Goal: Task Accomplishment & Management: Manage account settings

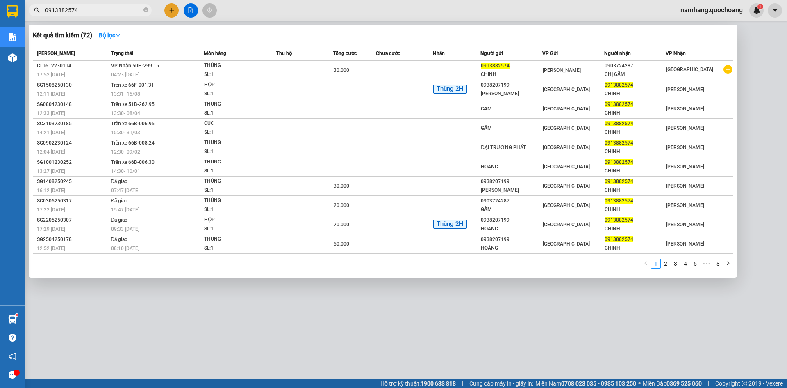
type input "0913882574"
click at [147, 11] on icon "close-circle" at bounding box center [146, 9] width 5 height 5
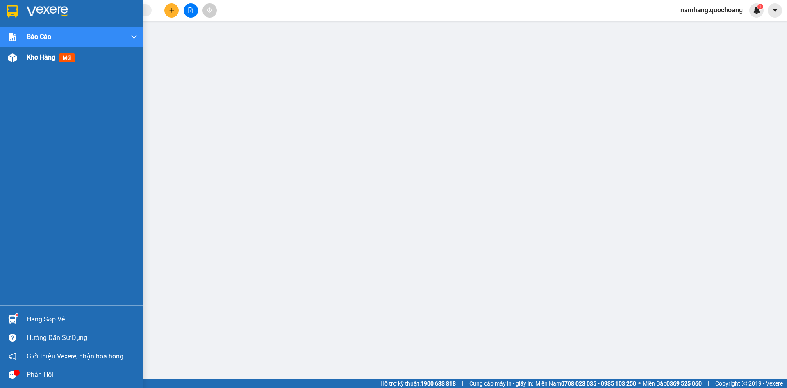
click at [41, 56] on span "Kho hàng" at bounding box center [41, 57] width 29 height 8
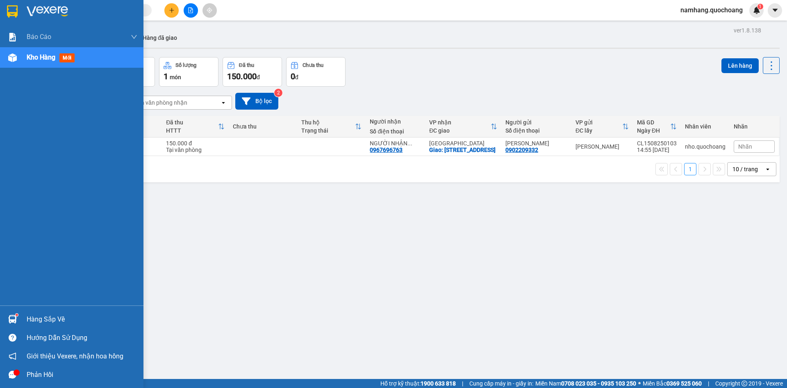
click at [31, 314] on div "Hàng sắp về" at bounding box center [82, 319] width 111 height 12
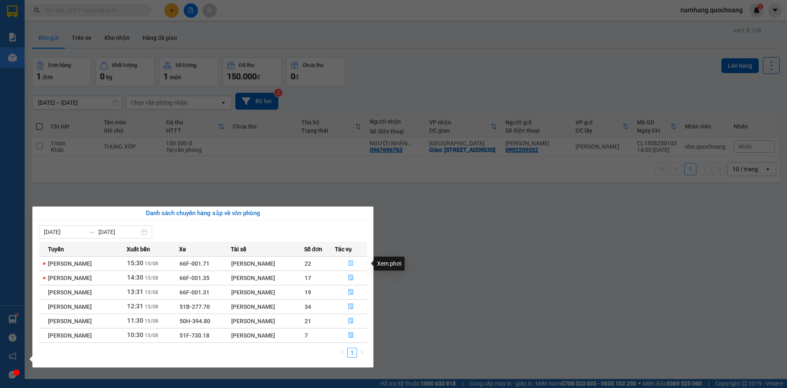
click at [354, 263] on icon "file-done" at bounding box center [351, 263] width 5 height 6
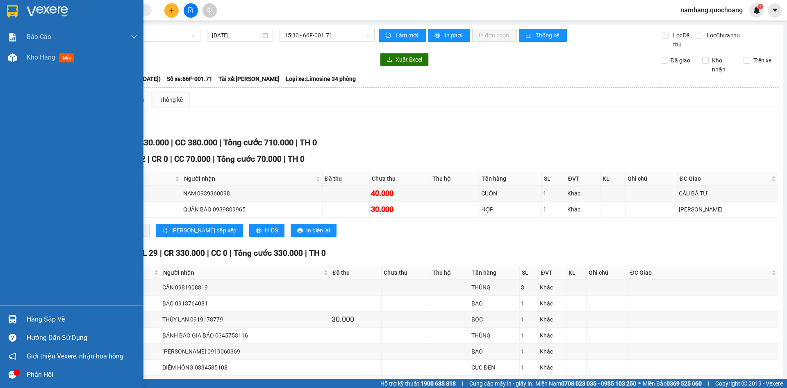
click at [43, 316] on div "Hàng sắp về" at bounding box center [82, 319] width 111 height 12
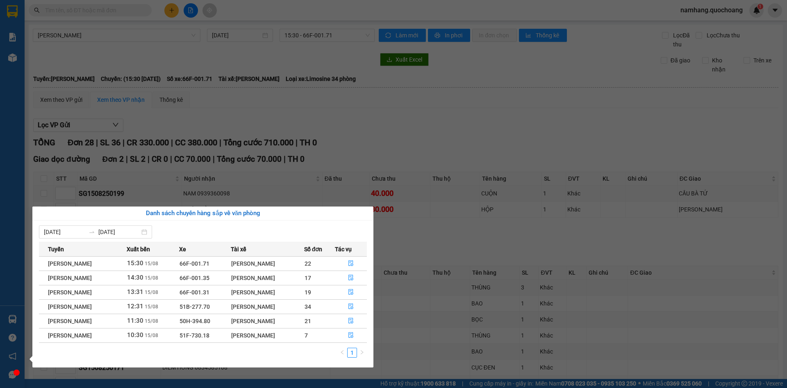
click at [459, 290] on section "Kết quả tìm kiếm ( 72 ) Bộ lọc Mã ĐH Trạng thái Món hàng Thu hộ Tổng cước Chưa …" at bounding box center [393, 194] width 787 height 388
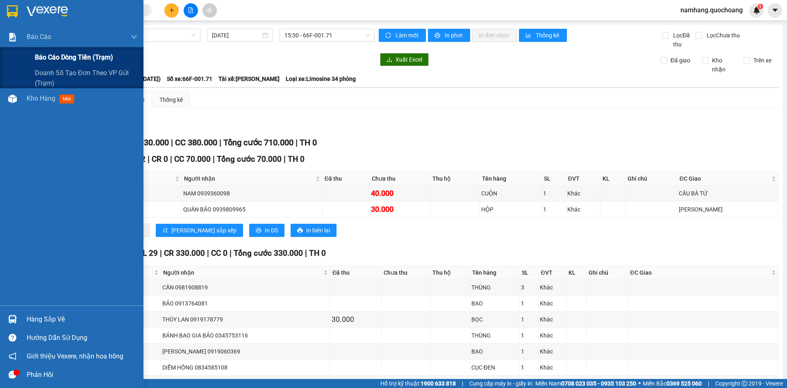
click at [71, 54] on span "Báo cáo dòng tiền (trạm)" at bounding box center [74, 57] width 78 height 10
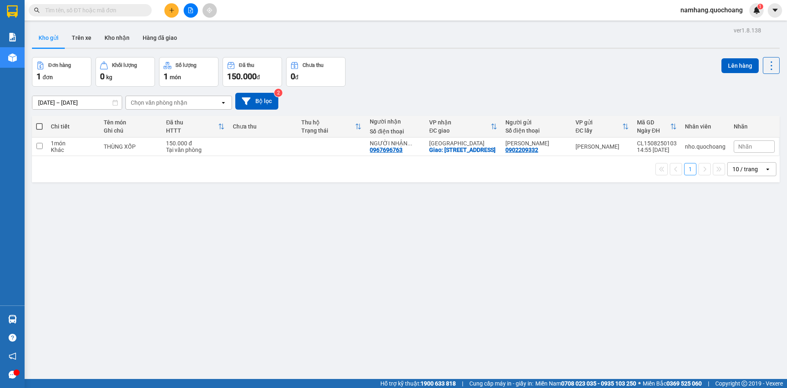
click at [53, 55] on div "ver 1.8.138 Kho gửi Trên xe Kho nhận Hàng đã giao Đơn hàng 1 đơn Khối lượng 0 k…" at bounding box center [406, 219] width 755 height 388
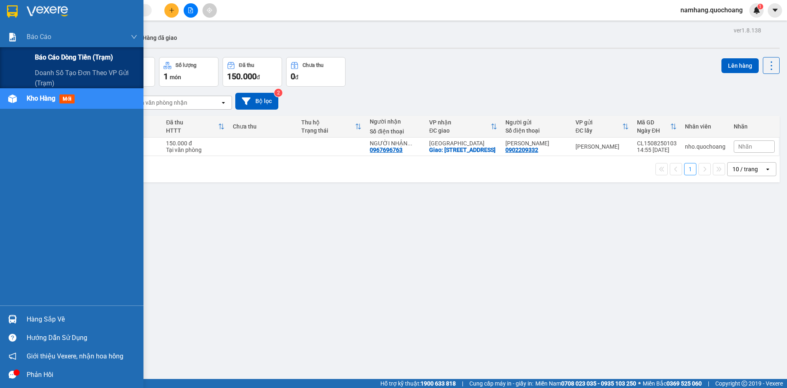
drag, startPoint x: 37, startPoint y: 55, endPoint x: 133, endPoint y: 59, distance: 95.6
click at [38, 55] on span "Báo cáo dòng tiền (trạm)" at bounding box center [74, 57] width 78 height 10
click at [68, 57] on span "Báo cáo dòng tiền (trạm)" at bounding box center [74, 57] width 78 height 10
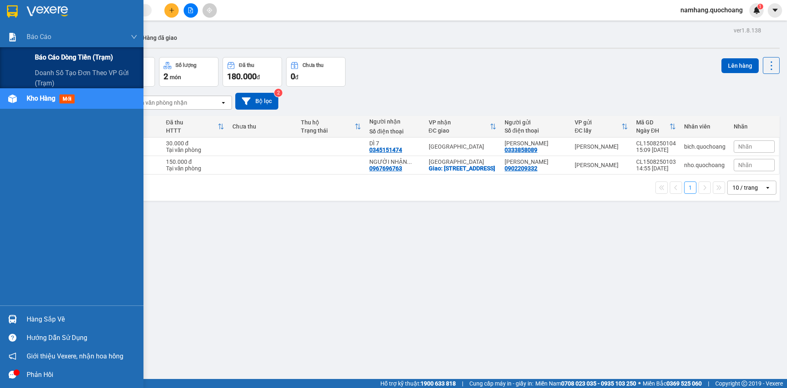
click at [96, 62] on span "Báo cáo dòng tiền (trạm)" at bounding box center [74, 57] width 78 height 10
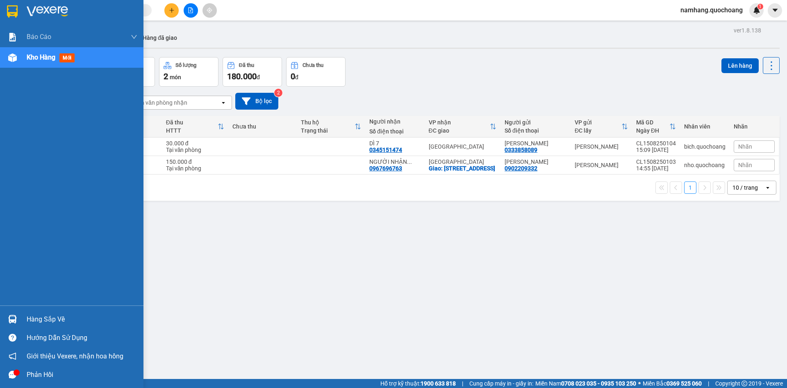
click at [52, 318] on div "Hàng sắp về" at bounding box center [82, 319] width 111 height 12
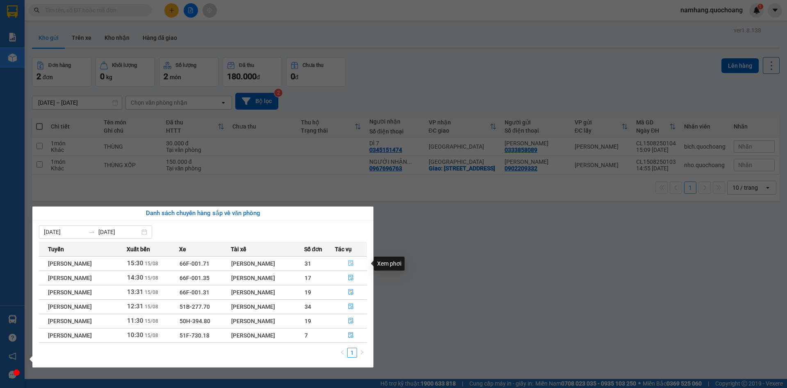
click at [357, 261] on button "button" at bounding box center [351, 263] width 32 height 13
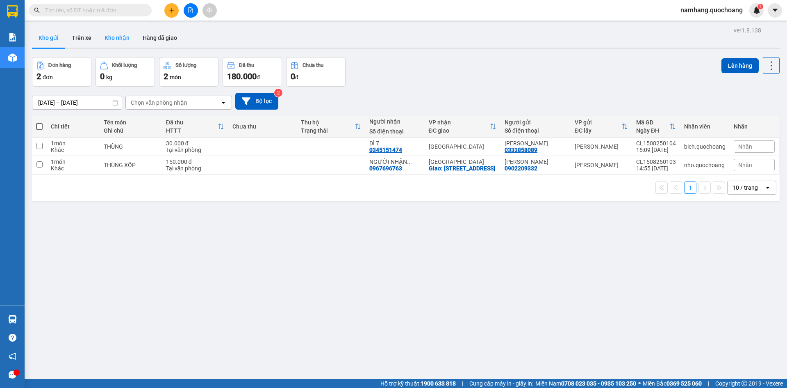
click at [119, 36] on button "Kho nhận" at bounding box center [117, 38] width 38 height 20
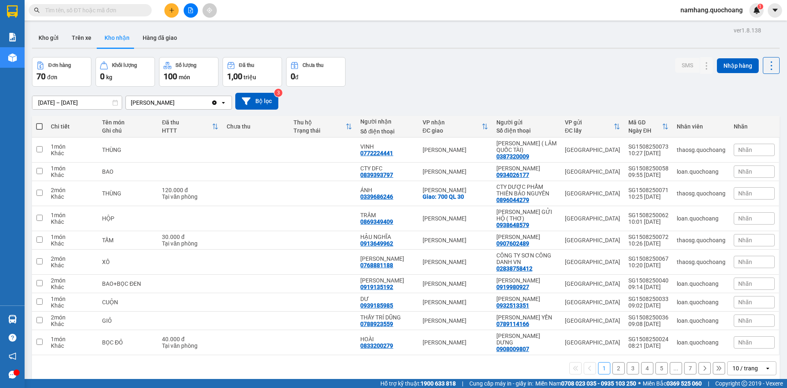
click at [160, 102] on div "[PERSON_NAME]" at bounding box center [168, 102] width 85 height 13
click at [168, 102] on div "[PERSON_NAME]" at bounding box center [168, 102] width 85 height 13
click at [53, 36] on button "Kho gửi" at bounding box center [48, 38] width 33 height 20
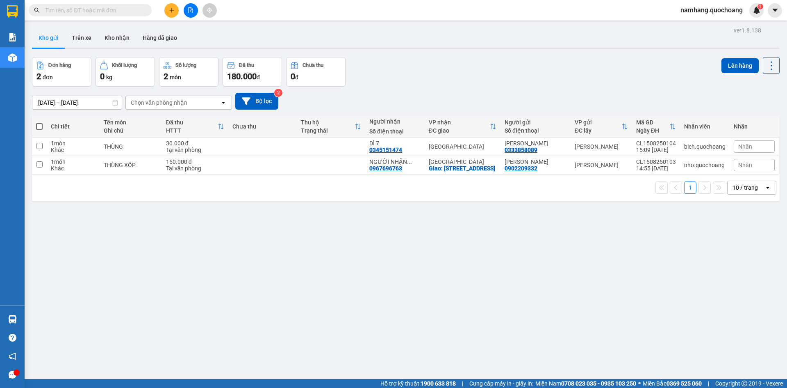
click at [176, 101] on div "Chọn văn phòng nhận" at bounding box center [159, 102] width 57 height 8
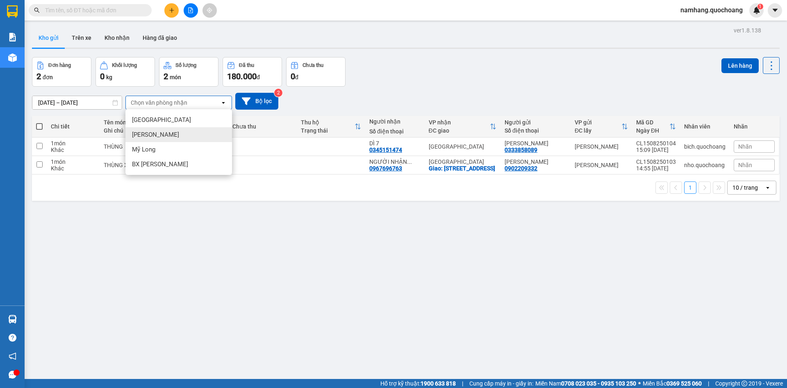
click at [158, 137] on div "[PERSON_NAME]" at bounding box center [178, 134] width 107 height 15
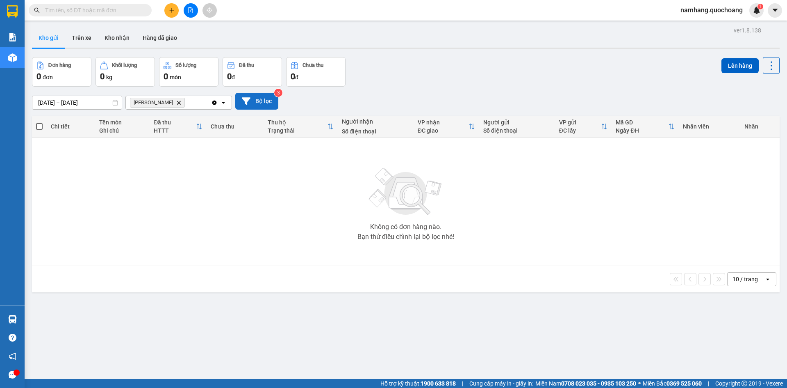
click at [264, 108] on button "Bộ lọc" at bounding box center [256, 101] width 43 height 17
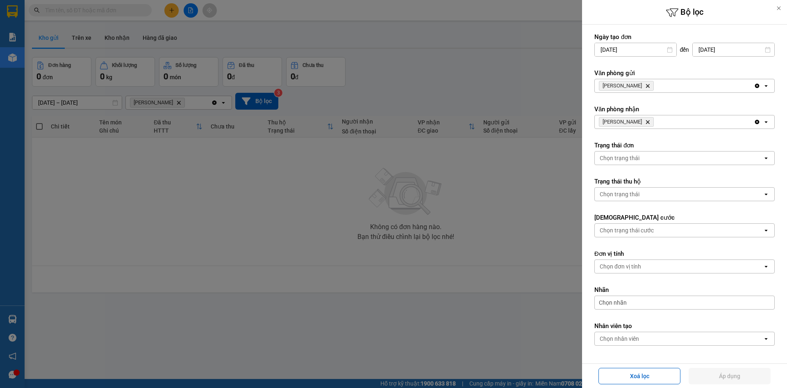
click at [432, 100] on div at bounding box center [393, 194] width 787 height 388
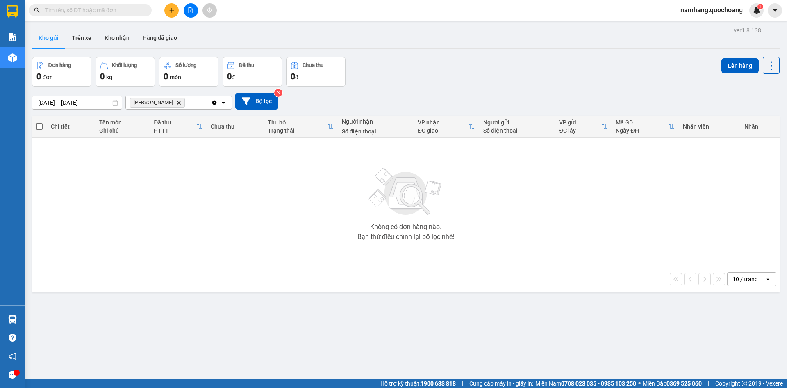
click at [177, 102] on icon "Cao Lãnh, close by backspace" at bounding box center [179, 102] width 4 height 4
click at [163, 102] on div "Chọn văn phòng nhận" at bounding box center [159, 102] width 57 height 8
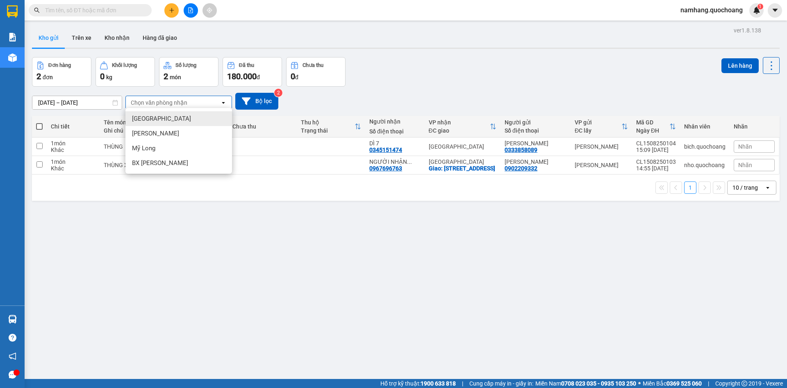
click at [158, 121] on div "[GEOGRAPHIC_DATA]" at bounding box center [178, 118] width 107 height 15
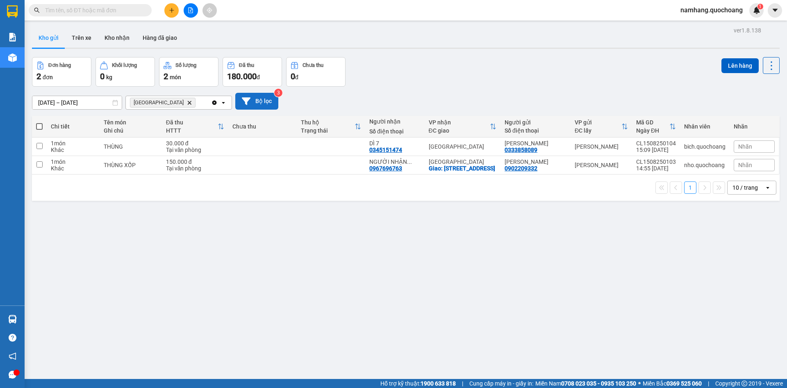
click at [259, 99] on button "Bộ lọc" at bounding box center [256, 101] width 43 height 17
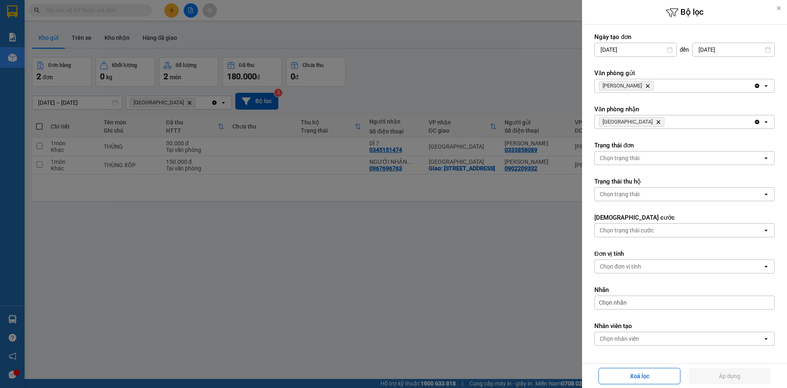
click at [506, 110] on div at bounding box center [393, 194] width 787 height 388
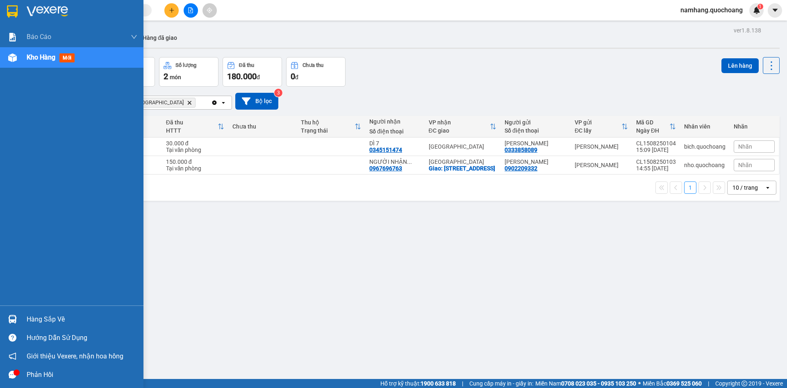
click at [37, 320] on div "Hàng sắp về" at bounding box center [82, 319] width 111 height 12
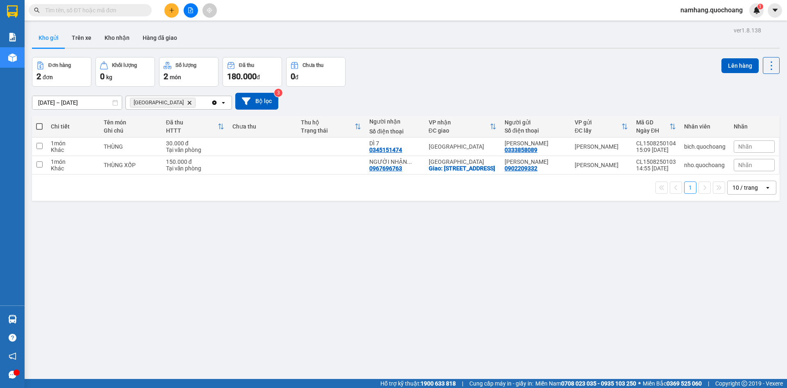
click at [424, 291] on section "Kết quả tìm kiếm ( 0 ) Bộ lọc No Data namhang.quochoang 1 Báo cáo Báo cáo dòng …" at bounding box center [393, 194] width 787 height 388
click at [187, 100] on icon "Delete" at bounding box center [189, 102] width 5 height 5
click at [113, 7] on input "text" at bounding box center [93, 10] width 97 height 9
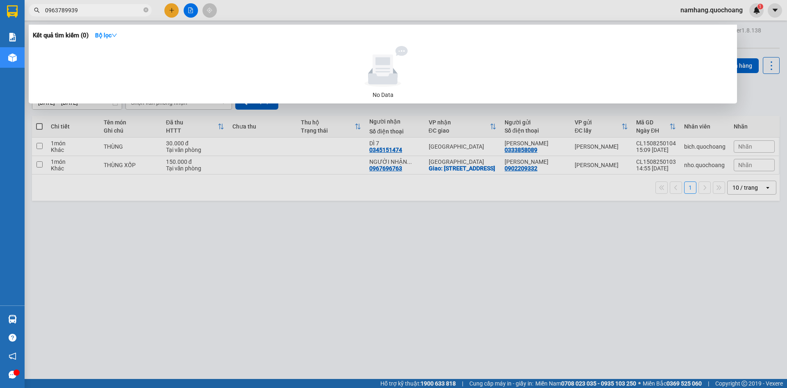
click at [105, 8] on input "0963789939" at bounding box center [93, 10] width 97 height 9
type input "0963789939"
click at [146, 9] on icon "close-circle" at bounding box center [146, 9] width 5 height 5
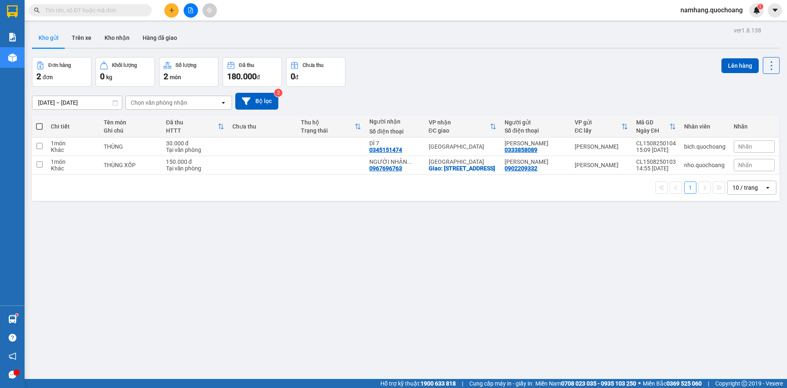
click at [269, 255] on div "ver 1.8.138 Kho gửi Trên xe Kho nhận Hàng đã giao Đơn hàng 2 đơn Khối lượng 0 k…" at bounding box center [406, 219] width 755 height 388
click at [176, 9] on button at bounding box center [171, 10] width 14 height 14
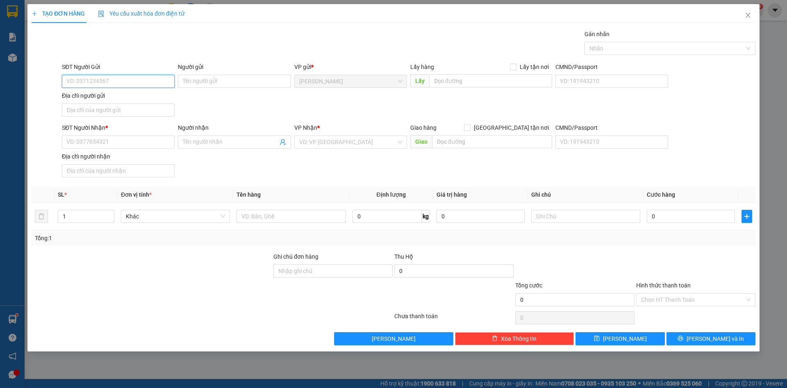
click at [146, 84] on input "SĐT Người Gửi" at bounding box center [118, 81] width 113 height 13
type input "0706833883"
click at [138, 101] on div "0706833883 - VÕ THỊ TRÚC ANH" at bounding box center [118, 97] width 103 height 9
type input "VÕ THỊ TRÚC ANH"
type input "0706833883"
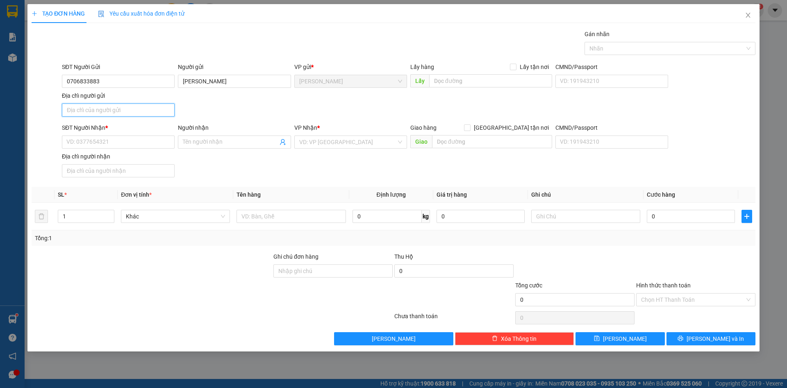
click at [118, 111] on input "Địa chỉ người gửi" at bounding box center [118, 109] width 113 height 13
click at [127, 109] on input "Địa chỉ người gửi" at bounding box center [118, 109] width 113 height 13
type input "XÃ MỸ THỌ, TỈNH ĐỒNG THÁP"
click at [96, 142] on input "SĐT Người Nhận *" at bounding box center [118, 141] width 113 height 13
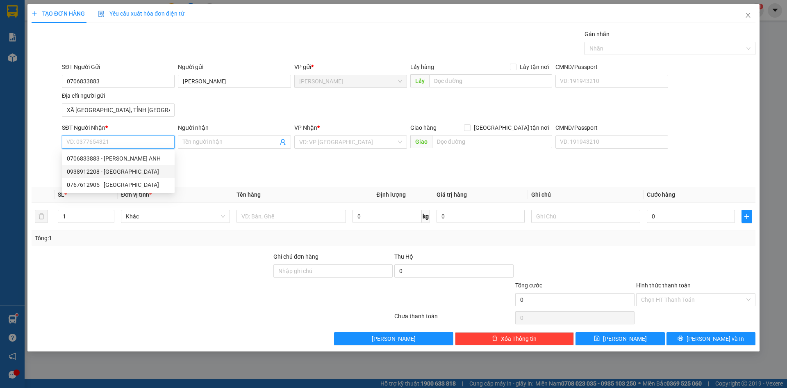
click at [114, 171] on div "0938912208 - ĐỨC" at bounding box center [118, 171] width 103 height 9
type input "0938912208"
type input "ĐỨC"
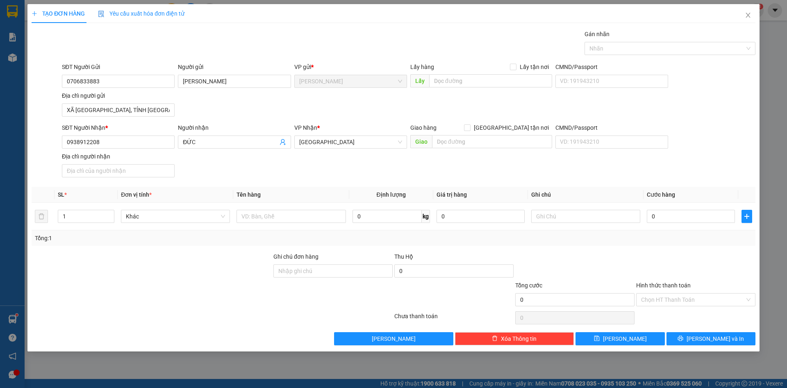
click at [261, 167] on div "SĐT Người Nhận * 0938912208 0938912208 Người nhận ĐỨC VP Nhận * Sài Gòn Giao hà…" at bounding box center [408, 151] width 697 height 57
click at [299, 219] on input "text" at bounding box center [291, 216] width 109 height 13
type input "THÙNG"
click at [537, 131] on span "Giao tận nơi" at bounding box center [512, 127] width 82 height 9
click at [470, 130] on input "Giao tận nơi" at bounding box center [467, 127] width 6 height 6
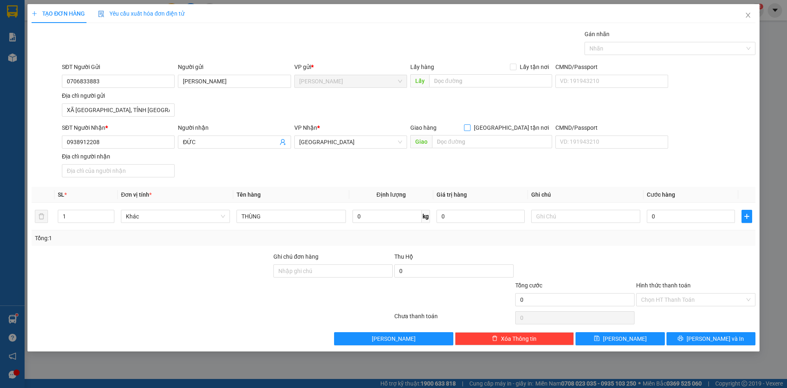
checkbox input "true"
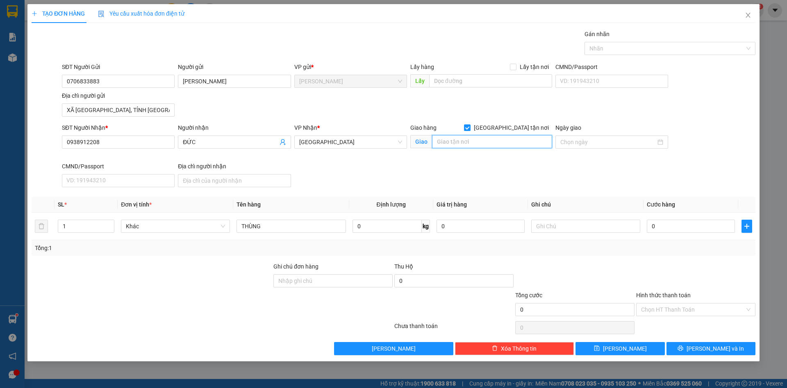
click at [484, 144] on input "text" at bounding box center [492, 141] width 120 height 13
type input "168/5 LẠC LONG QUÂN, PHƯỜNG 3, Q11 (ĐỊA CHỈ MỚI: PHƯỜNG BÌNH THỚI)"
click at [502, 163] on div "SĐT Người Nhận * 0938912208 Người nhận ĐỨC VP Nhận * Sài Gòn Giao hàng Giao tận…" at bounding box center [408, 156] width 697 height 67
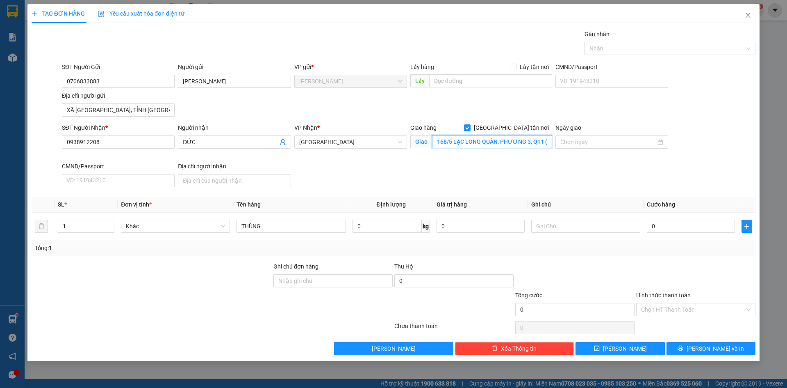
click at [504, 141] on input "168/5 LẠC LONG QUÂN, PHƯỜNG 3, Q11 (ĐỊA CHỈ MỚI: PHƯỜNG BÌNH THỚI)" at bounding box center [492, 141] width 120 height 13
click at [477, 140] on input "168/5 LẠC LONG QUÂN, PHƯỜNG 3, Q11 (ĐỊA CHỈ MỚI: PHƯỜNG BÌNH THỚI)" at bounding box center [492, 141] width 120 height 13
click at [578, 139] on input "Ngày giao" at bounding box center [609, 141] width 96 height 9
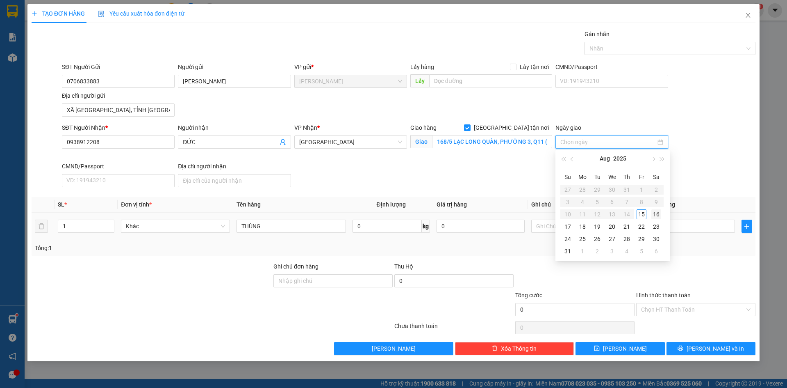
type input "16/08/2025"
click at [659, 216] on div "16" at bounding box center [657, 214] width 10 height 10
click at [483, 142] on input "168/5 LẠC LONG QUÂN, PHƯỜNG 3, Q11 (ĐỊA CHỈ MỚI: PHƯỜNG BÌNH THỚI)" at bounding box center [492, 141] width 120 height 13
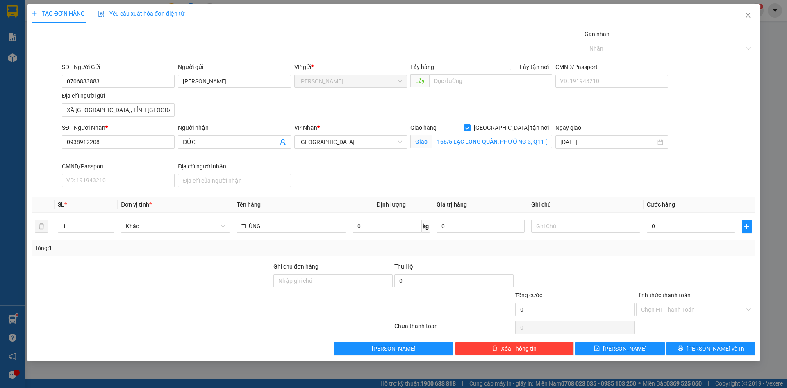
click at [530, 179] on div "SĐT Người Nhận * 0938912208 Người nhận ĐỨC VP Nhận * Sài Gòn Giao hàng Giao tận…" at bounding box center [408, 156] width 697 height 67
click at [616, 181] on div "SĐT Người Nhận * 0938912208 Người nhận ĐỨC VP Nhận * Sài Gòn Giao hàng Giao tận…" at bounding box center [408, 156] width 697 height 67
click at [623, 178] on div "SĐT Người Nhận * 0938912208 Người nhận ĐỨC VP Nhận * Sài Gòn Giao hàng Giao tận…" at bounding box center [408, 156] width 697 height 67
click at [523, 143] on input "168/5 LẠC LONG QUÂN, PHƯỜNG 3, Q11 (ĐỊA CHỈ MỚI: PHƯỜNG BÌNH THỚI)" at bounding box center [492, 141] width 120 height 13
click at [539, 172] on div "SĐT Người Nhận * 0938912208 Người nhận ĐỨC VP Nhận * Sài Gòn Giao hàng Giao tận…" at bounding box center [408, 156] width 697 height 67
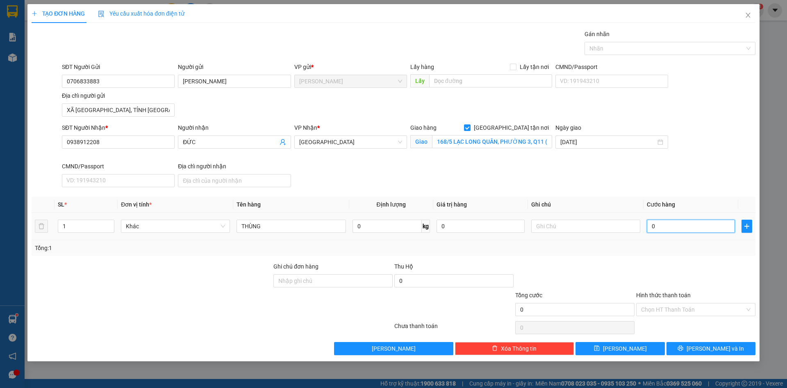
click at [668, 224] on input "0" at bounding box center [691, 225] width 88 height 13
type input "1"
type input "11"
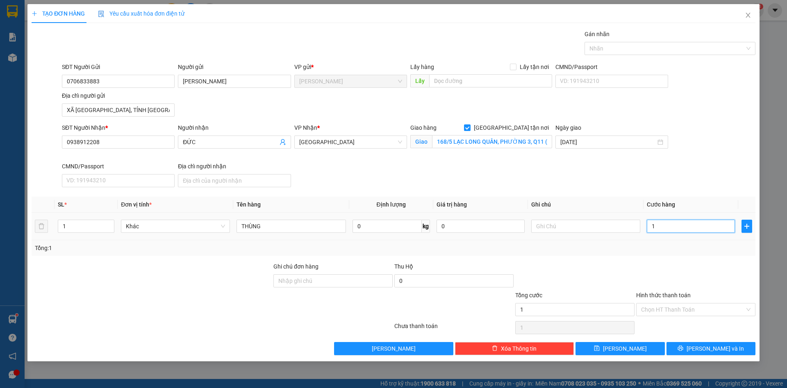
type input "11"
type input "110"
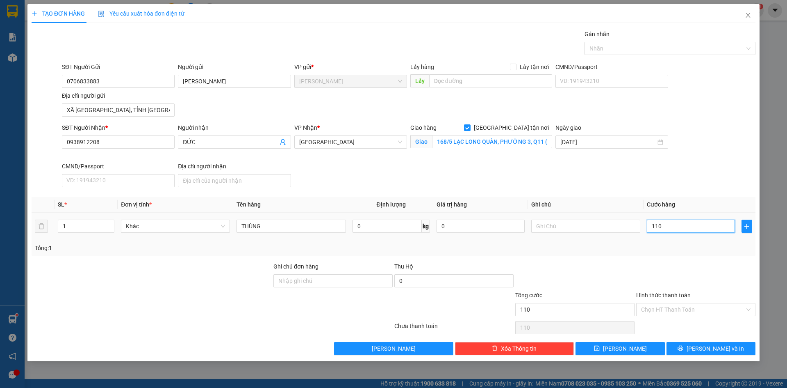
type input "1.100"
type input "11.000"
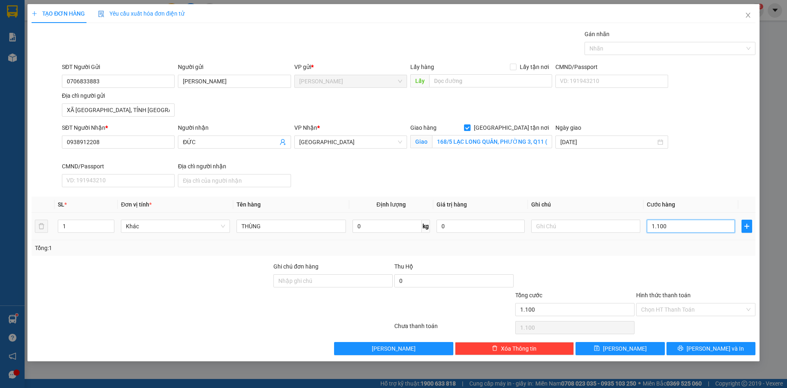
type input "11.000"
type input "110.000"
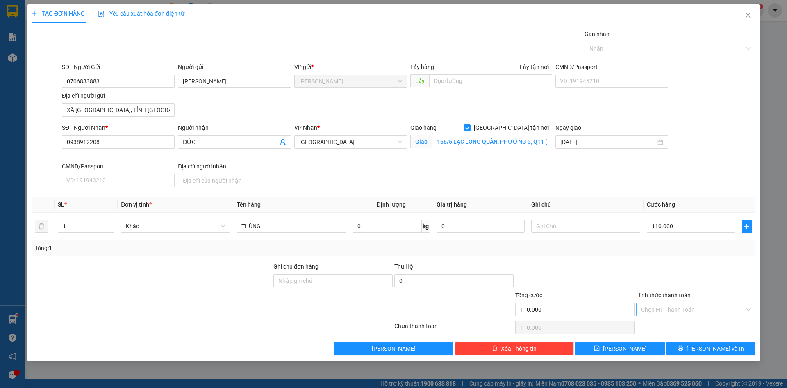
drag, startPoint x: 685, startPoint y: 269, endPoint x: 689, endPoint y: 305, distance: 36.3
click at [685, 269] on div at bounding box center [696, 276] width 121 height 29
click at [688, 306] on input "Hình thức thanh toán" at bounding box center [693, 309] width 104 height 12
click at [675, 327] on div "Tại văn phòng" at bounding box center [695, 325] width 109 height 9
type input "0"
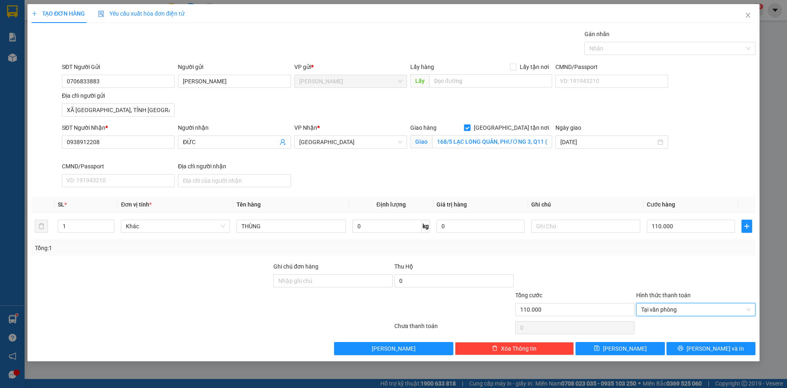
click at [617, 258] on div "Transit Pickup Surcharge Ids Transit Deliver Surcharge Ids Transit Deliver Surc…" at bounding box center [394, 192] width 724 height 325
click at [708, 346] on span "Lưu và In" at bounding box center [715, 348] width 57 height 9
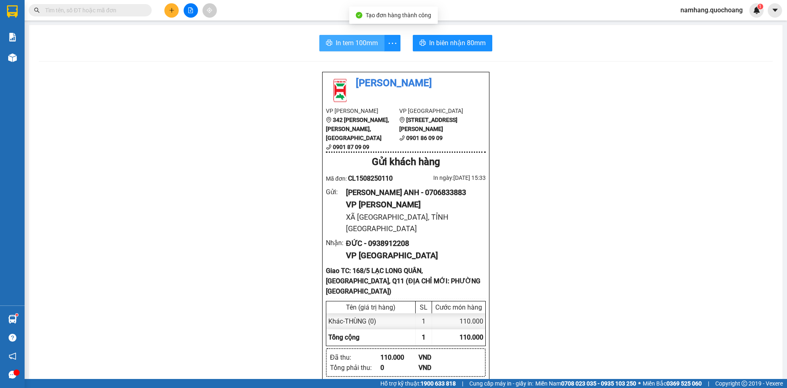
click at [331, 44] on button "In tem 100mm" at bounding box center [351, 43] width 65 height 16
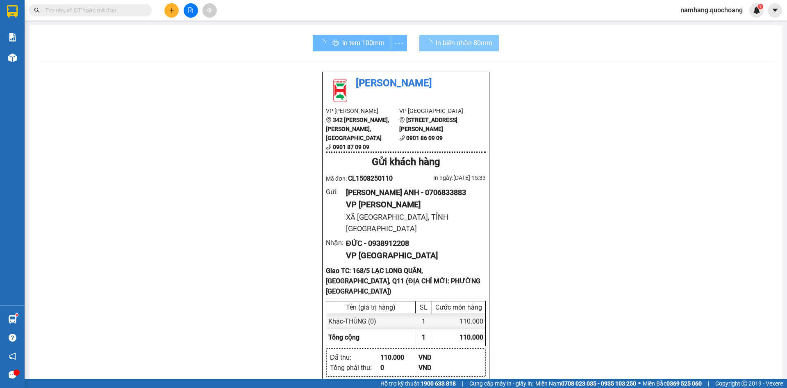
click at [436, 42] on span "In biên nhận 80mm" at bounding box center [464, 43] width 57 height 10
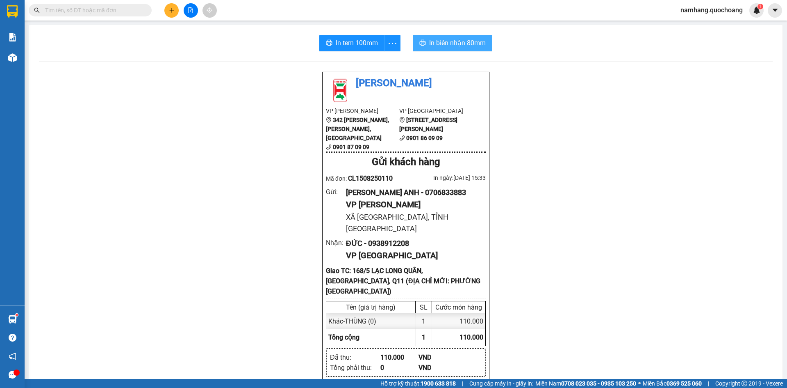
click at [435, 45] on span "In biên nhận 80mm" at bounding box center [457, 43] width 57 height 10
click at [343, 45] on span "In tem 100mm" at bounding box center [357, 43] width 42 height 10
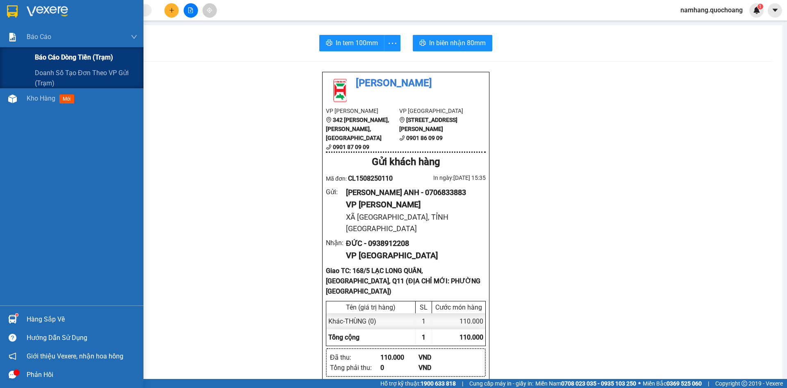
click at [100, 53] on span "Báo cáo dòng tiền (trạm)" at bounding box center [74, 57] width 78 height 10
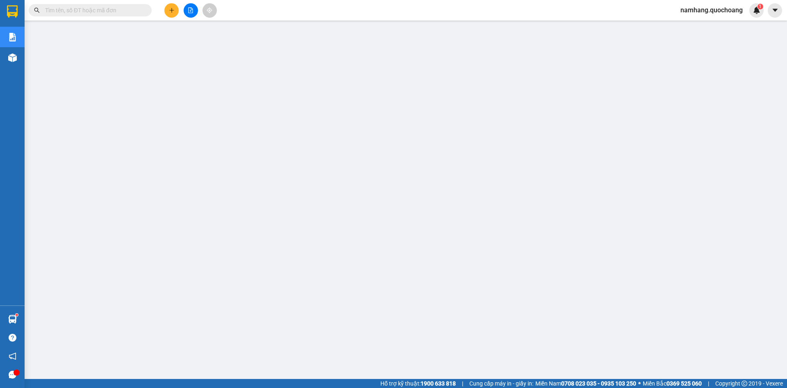
click at [171, 14] on button at bounding box center [171, 10] width 14 height 14
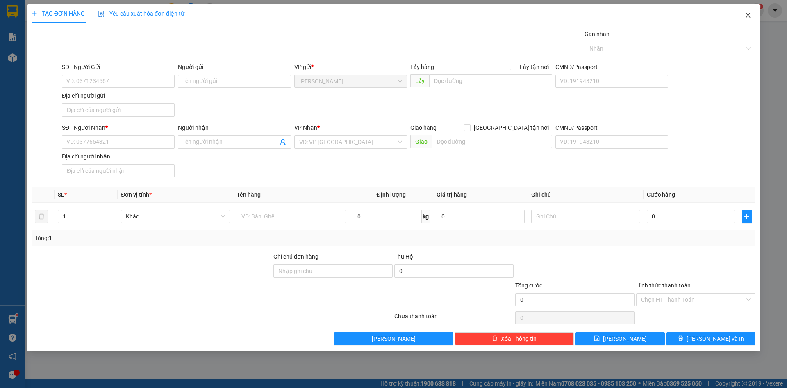
click at [747, 16] on icon "close" at bounding box center [748, 15] width 7 height 7
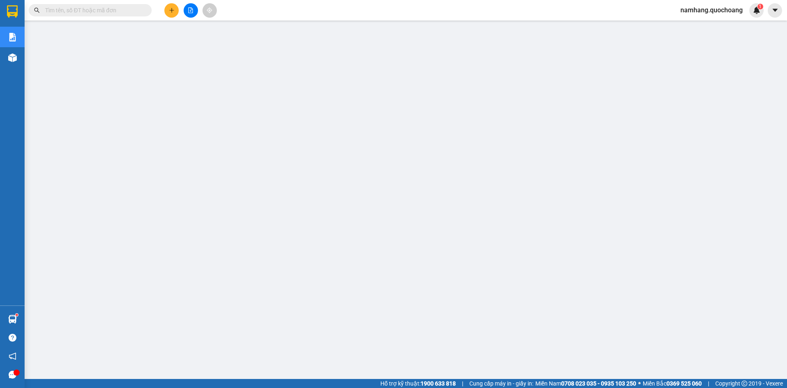
click at [97, 14] on input "text" at bounding box center [93, 10] width 97 height 9
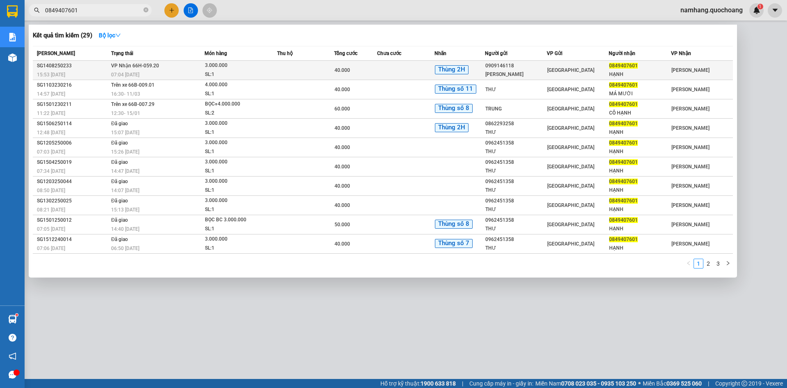
type input "0849407601"
click at [395, 69] on td at bounding box center [405, 70] width 57 height 19
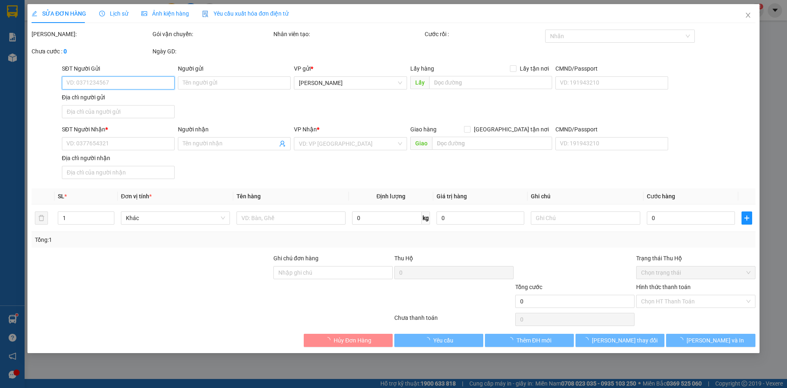
type input "0909146118"
type input "HÀ VĂN TRUNG"
type input "305 TRẦN VĂN KIỀU P.6 QUẬN 11"
type input "0849407601"
type input "HẠNH"
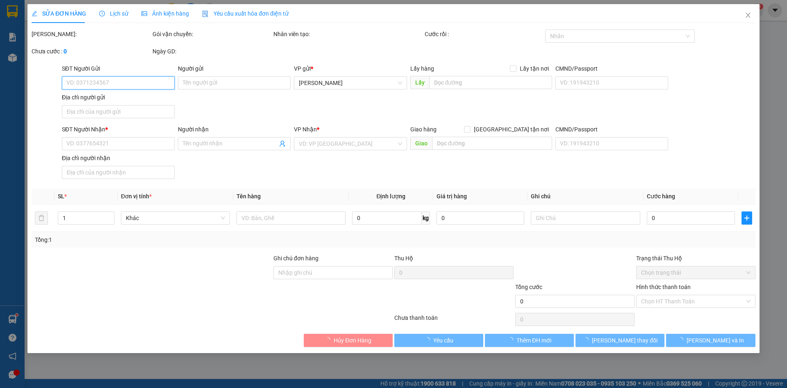
type input "40.000"
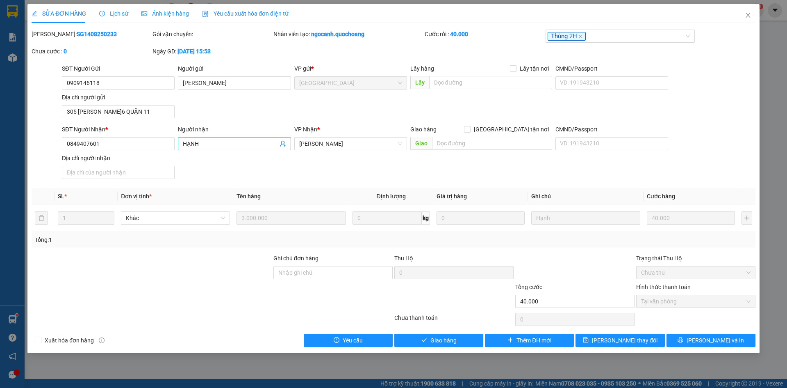
click at [201, 145] on input "HẠNH" at bounding box center [230, 143] width 95 height 9
type input "LÊ TIẾT HẠNH"
click at [567, 148] on input "CMND/Passport" at bounding box center [612, 143] width 113 height 13
click at [568, 147] on input "CMND/Passport" at bounding box center [612, 143] width 113 height 13
type input "087147003594"
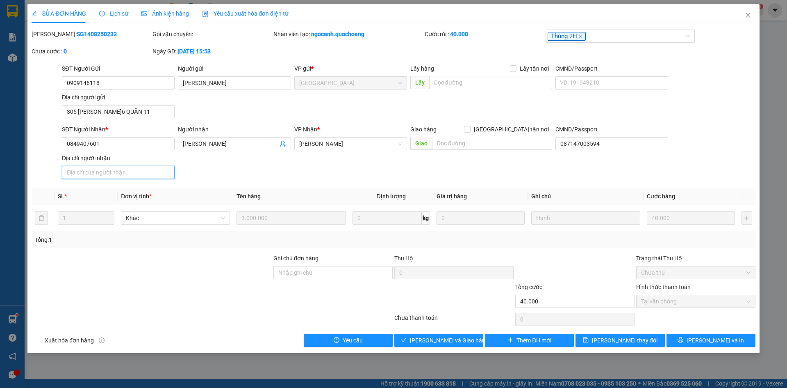
click at [115, 173] on input "Địa chỉ người nhận" at bounding box center [118, 172] width 113 height 13
type input "TỔ 66, KHÓM 4, PHƯỜNG 2, TP CAO LÃNH, ĐỒNG THÁP"
click at [407, 339] on icon "check" at bounding box center [403, 340] width 5 height 4
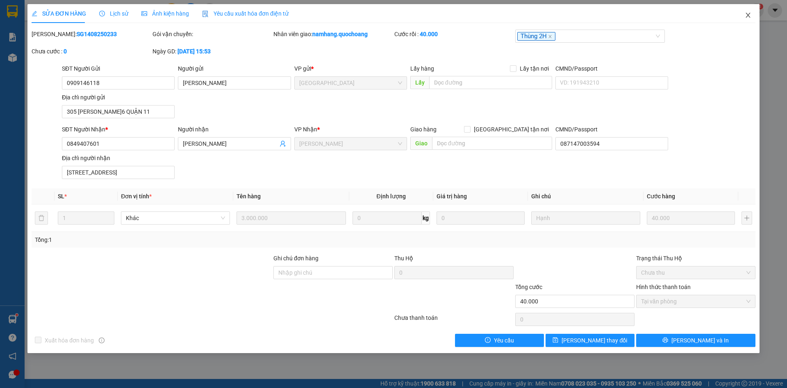
click at [754, 11] on span "Close" at bounding box center [748, 15] width 23 height 23
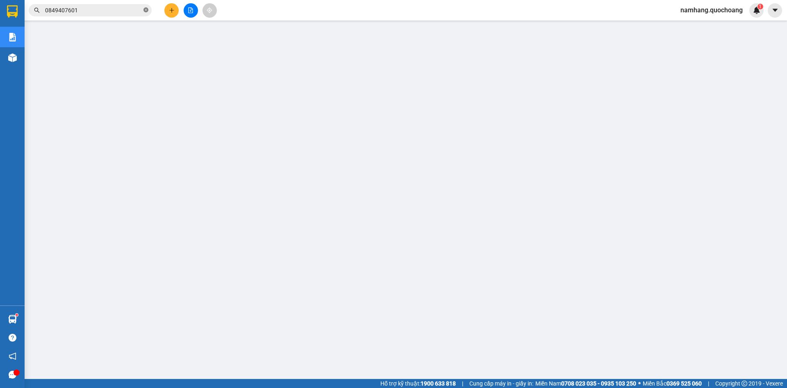
click at [146, 12] on icon "close-circle" at bounding box center [146, 9] width 5 height 5
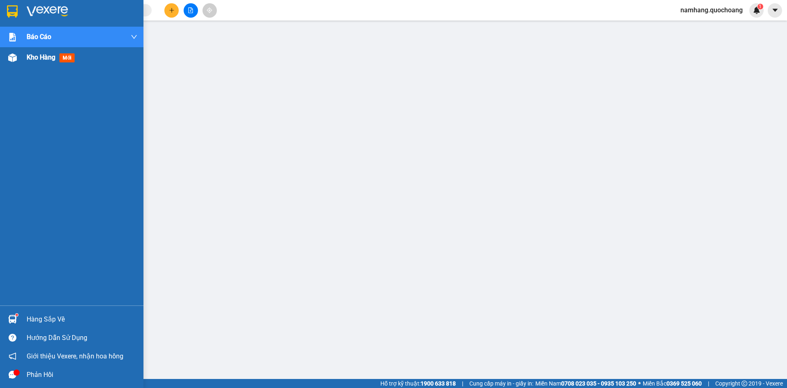
click at [35, 55] on span "Kho hàng" at bounding box center [41, 57] width 29 height 8
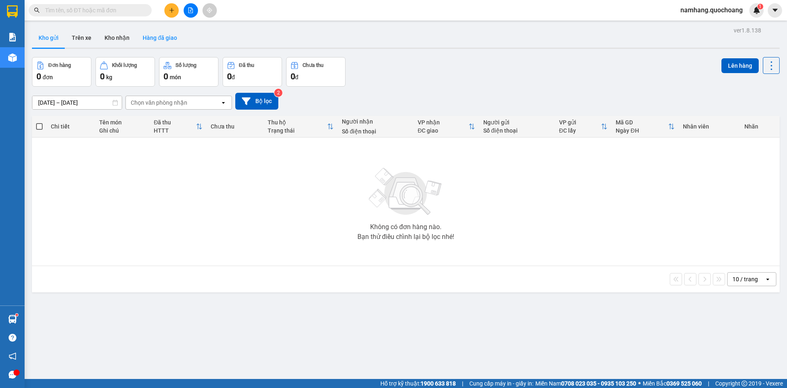
click at [172, 31] on button "Hàng đã giao" at bounding box center [160, 38] width 48 height 20
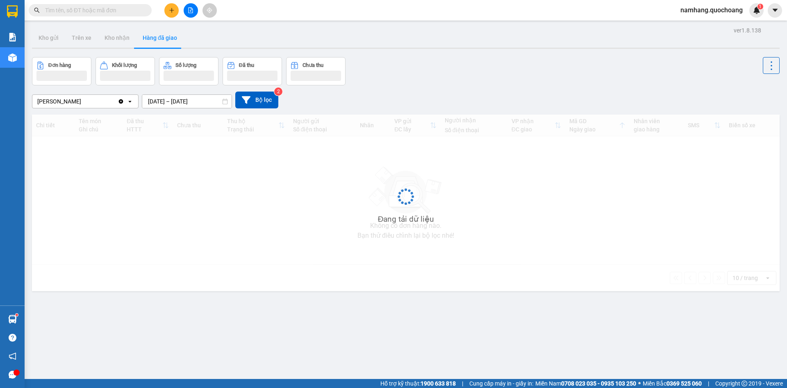
click at [173, 97] on input "[DATE] – [DATE]" at bounding box center [186, 101] width 89 height 13
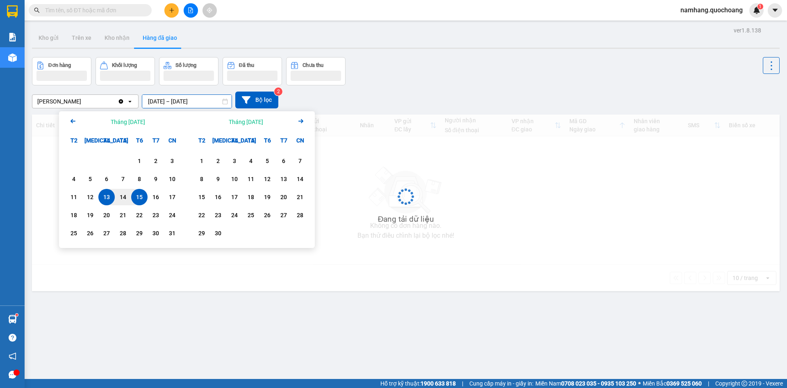
click at [142, 198] on div "15" at bounding box center [139, 197] width 11 height 10
type input "15/08/2025 – 15/08/2025"
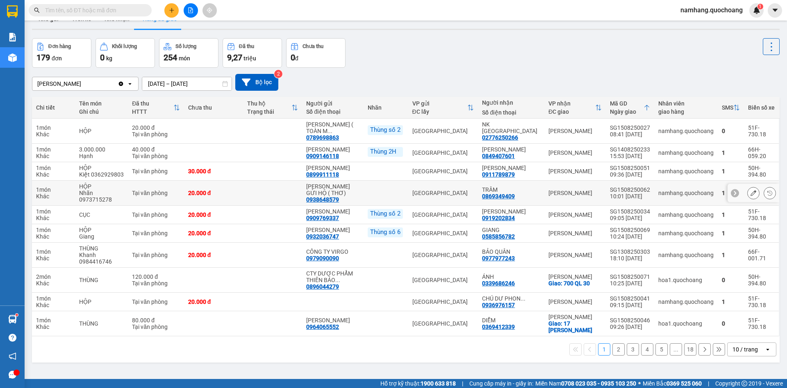
scroll to position [38, 0]
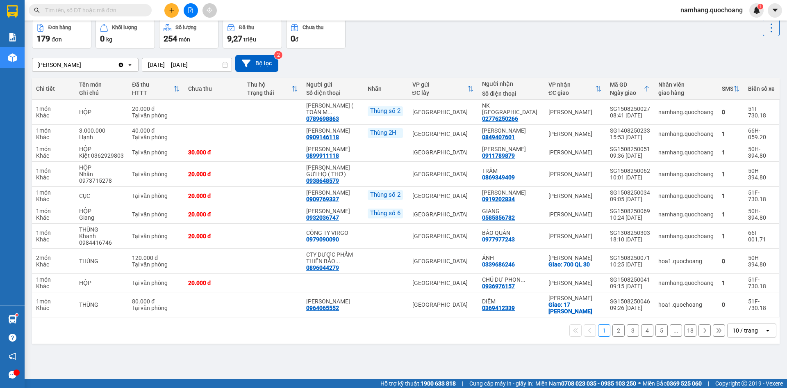
click at [615, 336] on button "2" at bounding box center [619, 330] width 12 height 12
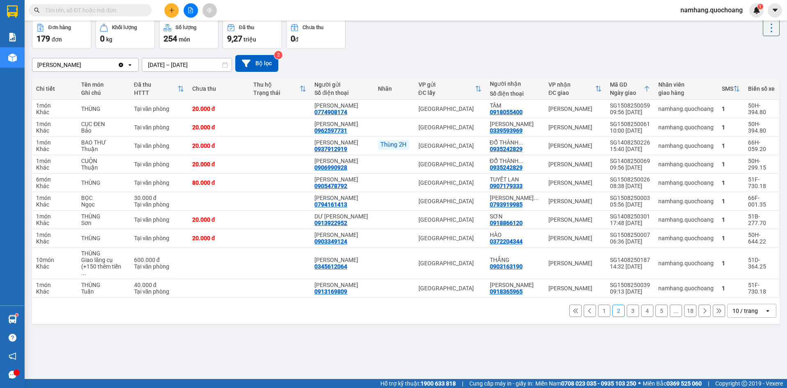
click at [628, 317] on button "3" at bounding box center [633, 310] width 12 height 12
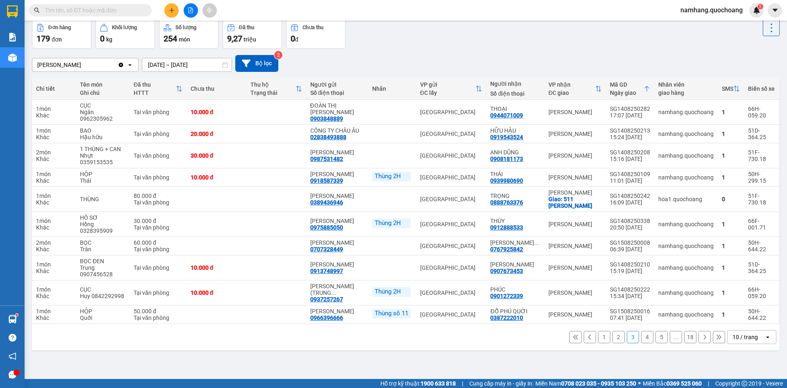
click at [601, 343] on button "1" at bounding box center [604, 337] width 12 height 12
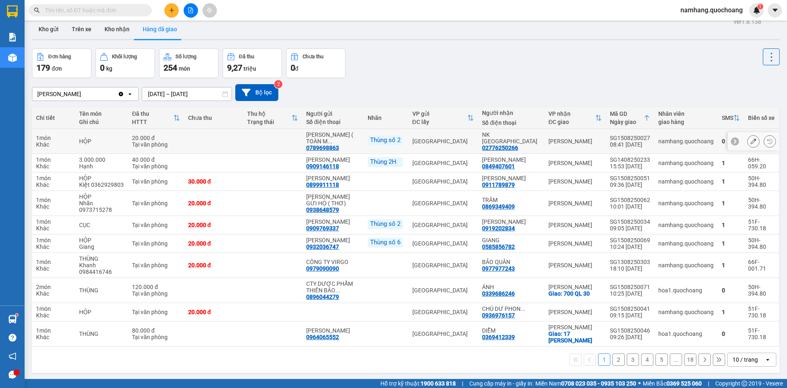
scroll to position [0, 0]
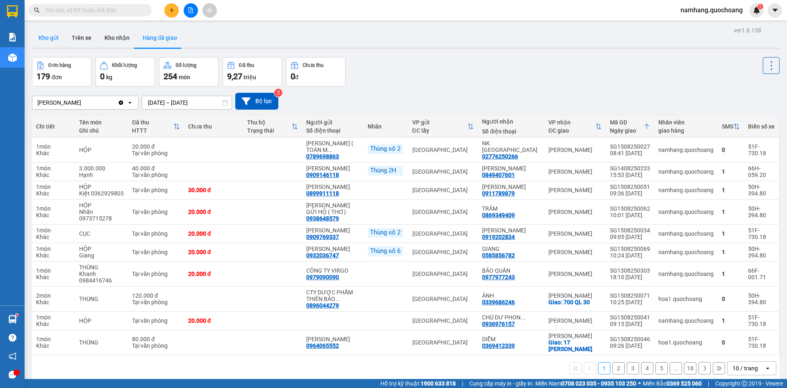
click at [44, 36] on button "Kho gửi" at bounding box center [48, 38] width 33 height 20
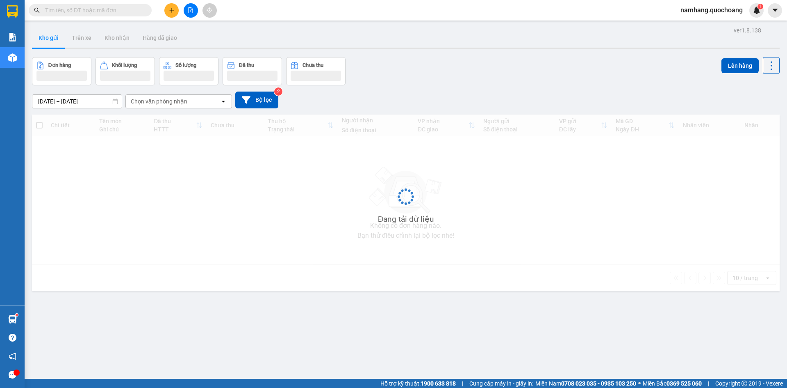
click at [79, 7] on input "text" at bounding box center [93, 10] width 97 height 9
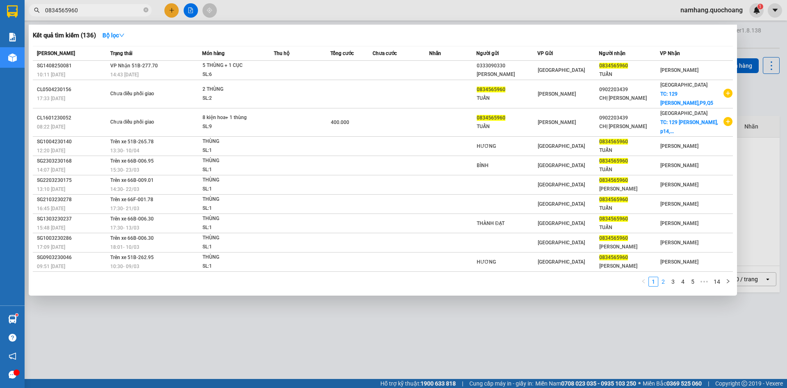
type input "0834565960"
click at [665, 283] on link "2" at bounding box center [663, 281] width 9 height 9
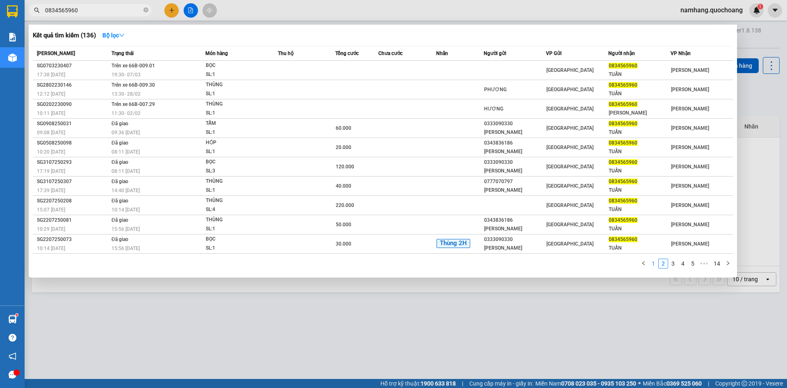
click at [652, 264] on link "1" at bounding box center [653, 263] width 9 height 9
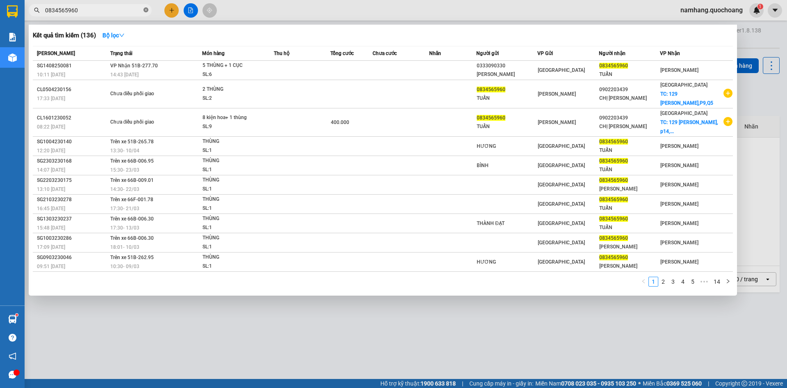
click at [145, 9] on icon "close-circle" at bounding box center [146, 9] width 5 height 5
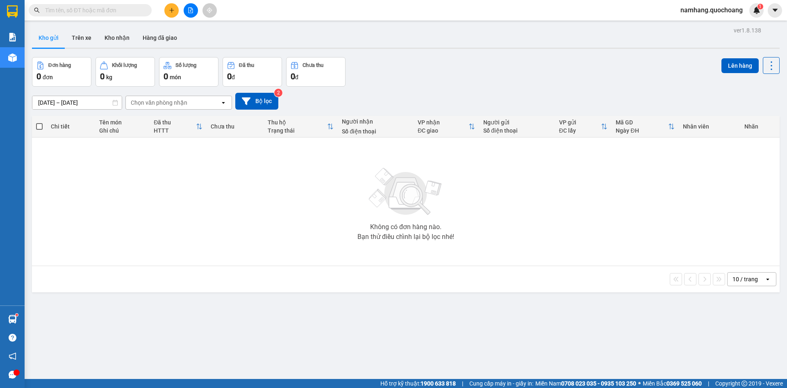
click at [104, 14] on input "text" at bounding box center [93, 10] width 97 height 9
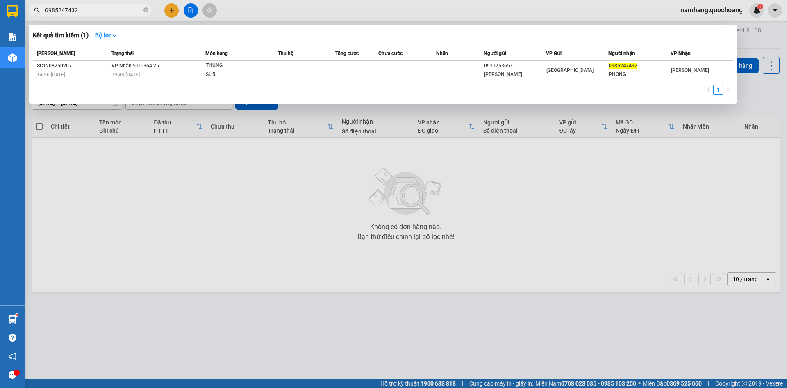
click at [99, 11] on input "0985247432" at bounding box center [93, 10] width 97 height 9
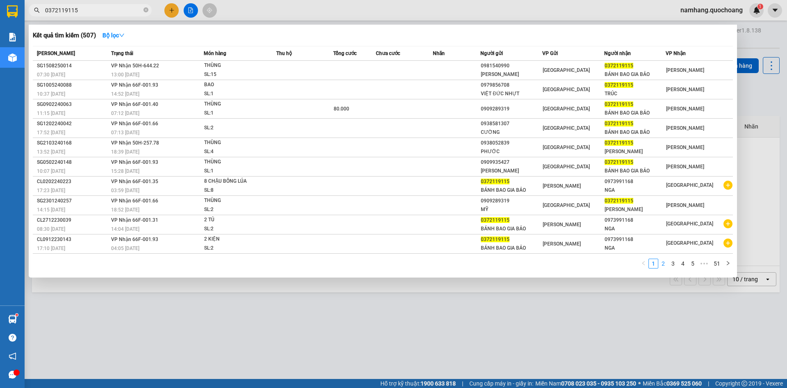
type input "0372119115"
click at [664, 265] on link "2" at bounding box center [663, 263] width 9 height 9
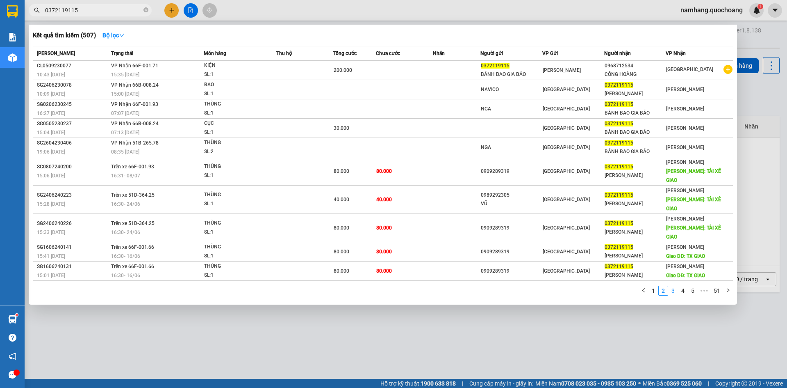
click at [672, 286] on link "3" at bounding box center [673, 290] width 9 height 9
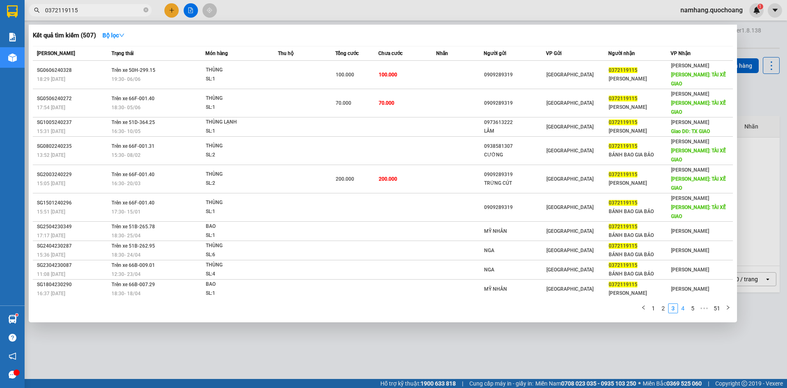
click at [682, 303] on link "4" at bounding box center [683, 307] width 9 height 9
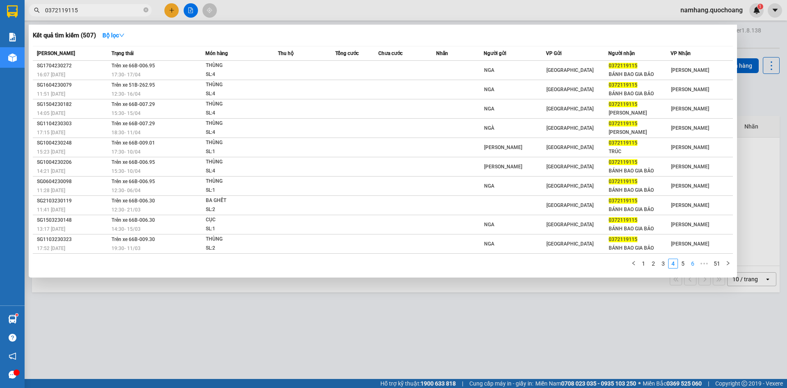
click at [697, 265] on link "6" at bounding box center [693, 263] width 9 height 9
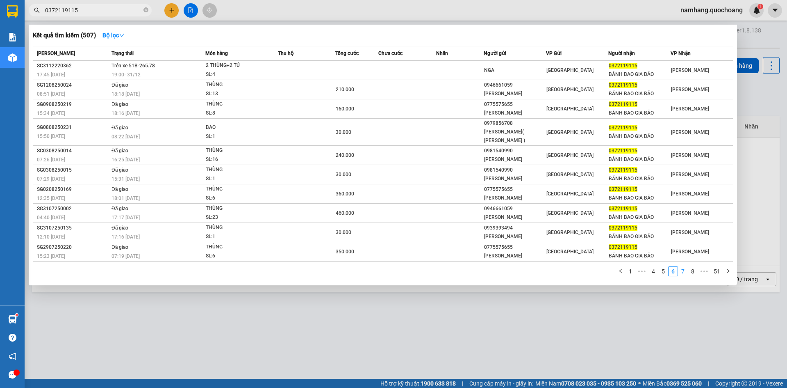
click at [683, 272] on link "7" at bounding box center [683, 271] width 9 height 9
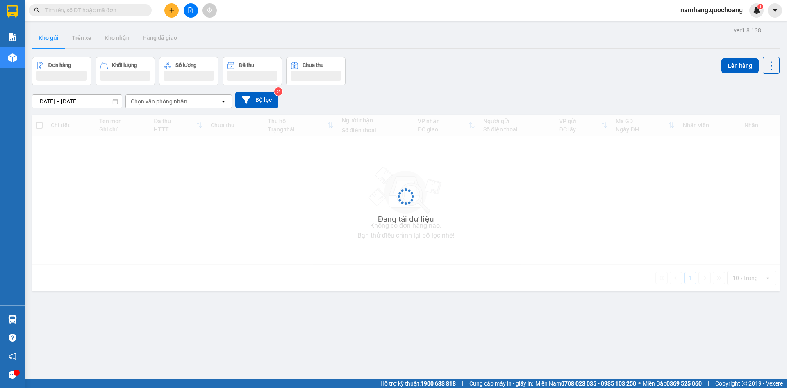
click at [171, 13] on button at bounding box center [171, 10] width 14 height 14
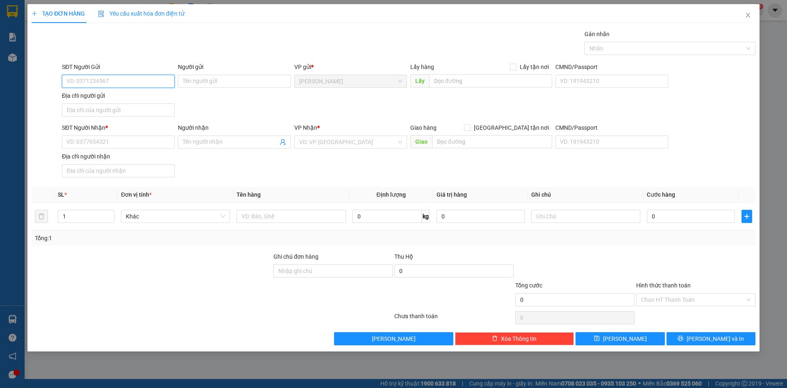
click at [138, 77] on input "SĐT Người Gửi" at bounding box center [118, 81] width 113 height 13
paste input "0963789939"
type input "0963789939"
click at [237, 83] on input "Người gửi" at bounding box center [234, 81] width 113 height 13
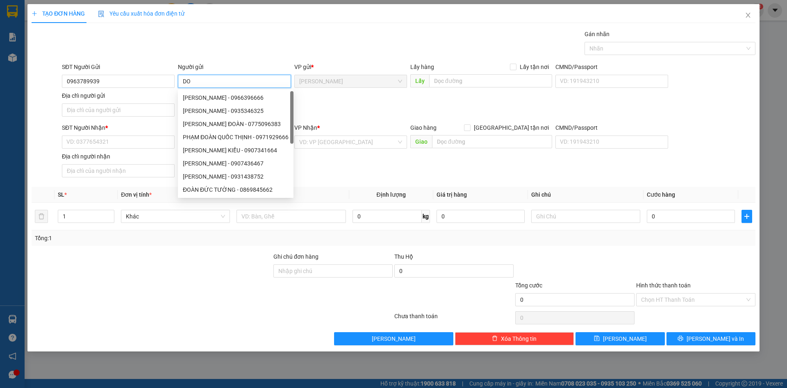
type input "D"
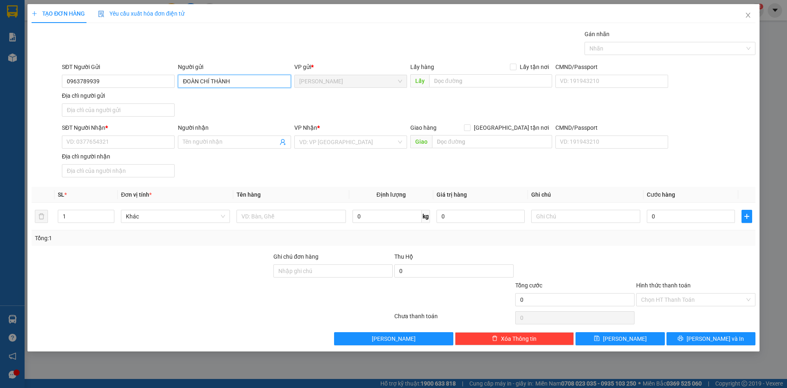
type input "ĐOÀN CHÍ THÀNH"
click at [347, 46] on div "Gán nhãn Nhãn" at bounding box center [408, 44] width 697 height 29
drag, startPoint x: 130, startPoint y: 106, endPoint x: 126, endPoint y: 102, distance: 5.8
click at [130, 106] on input "Địa chỉ người gửi" at bounding box center [118, 109] width 113 height 13
click at [272, 114] on div "SĐT Người Gửi 0963789939 Người gửi ĐOÀN CHÍ THÀNH VP gửi * Cao Lãnh Lấy hàng Lấ…" at bounding box center [408, 90] width 697 height 57
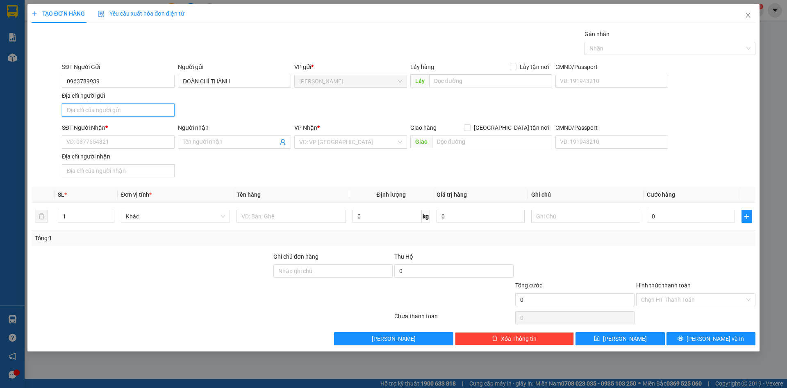
click at [128, 110] on input "Địa chỉ người gửi" at bounding box center [118, 109] width 113 height 13
type input "PHƯỜNG MỸ TRÀ, ĐỒNG THÁP"
click at [226, 118] on div "SĐT Người Gửi 0963789939 Người gửi ĐOÀN CHÍ THÀNH VP gửi * Cao Lãnh Lấy hàng Lấ…" at bounding box center [408, 90] width 697 height 57
click at [135, 143] on input "SĐT Người Nhận *" at bounding box center [118, 141] width 113 height 13
type input "0902633350"
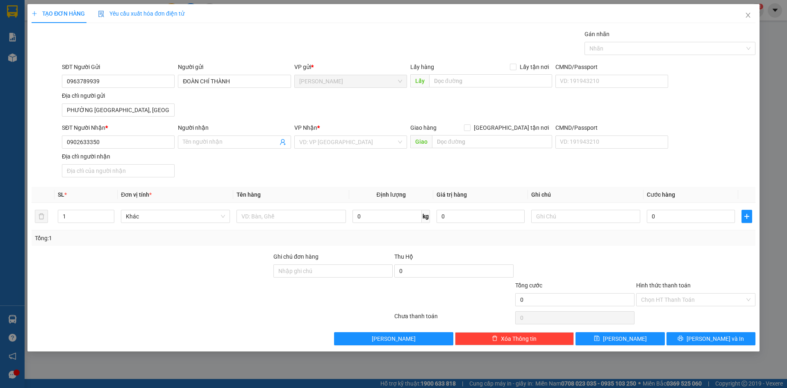
click at [266, 166] on div "SĐT Người Nhận * 0902633350 0902633350 Người nhận Tên người nhận VP Nhận * VD: …" at bounding box center [408, 151] width 697 height 57
click at [223, 144] on input "Người nhận" at bounding box center [230, 141] width 95 height 9
type input "MAI (CÔNG TY NHÂN TÂM)"
click at [338, 140] on input "search" at bounding box center [347, 142] width 97 height 12
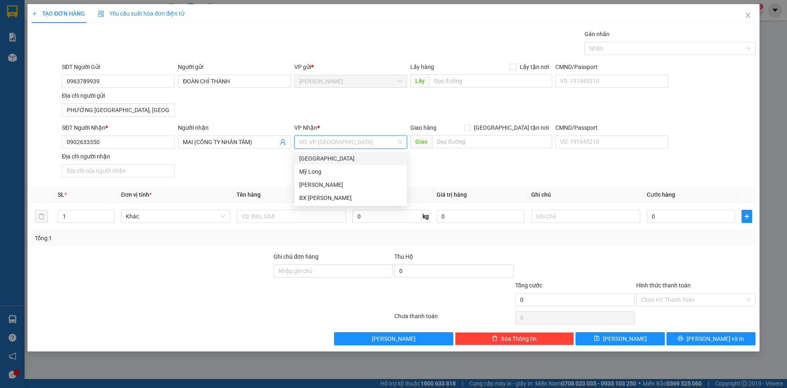
click at [326, 161] on div "[GEOGRAPHIC_DATA]" at bounding box center [350, 158] width 103 height 9
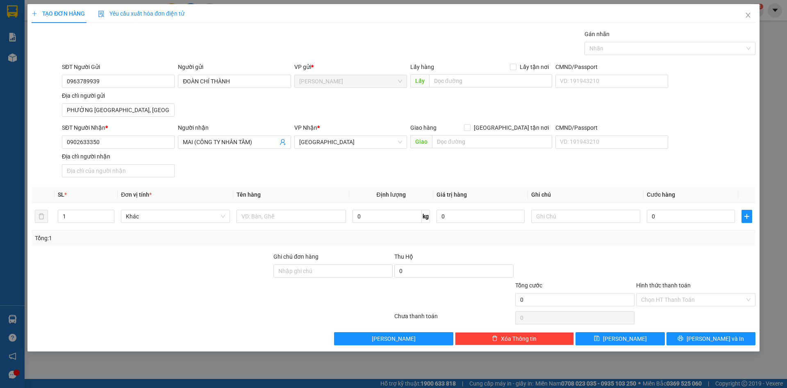
click at [456, 186] on div "Transit Pickup Surcharge Ids Transit Deliver Surcharge Ids Transit Deliver Surc…" at bounding box center [394, 187] width 724 height 315
click at [316, 217] on input "text" at bounding box center [291, 216] width 109 height 13
type input "T"
type input "KIỆN"
click at [671, 214] on input "0" at bounding box center [691, 216] width 88 height 13
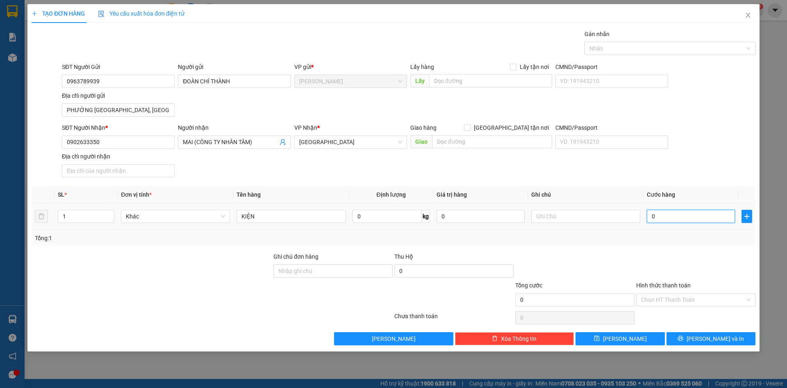
type input "6"
type input "60"
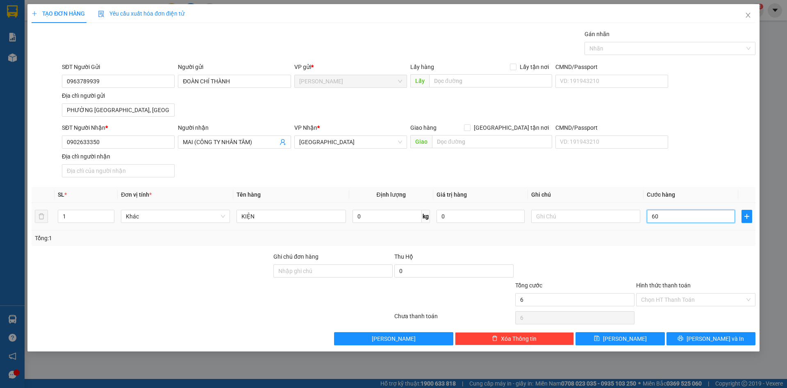
type input "60"
type input "600"
type input "6.000"
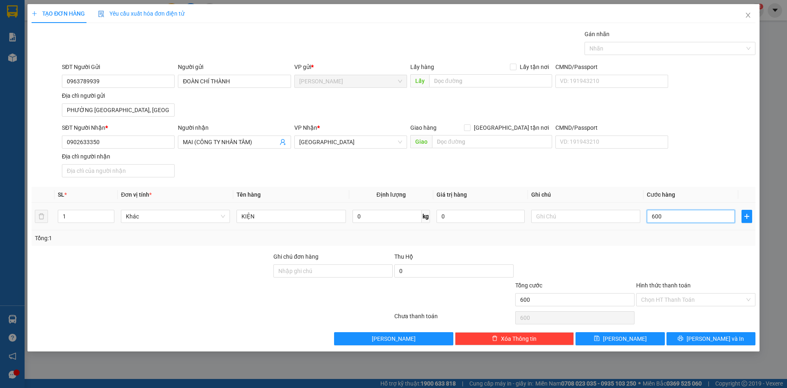
type input "6.000"
type input "60.000"
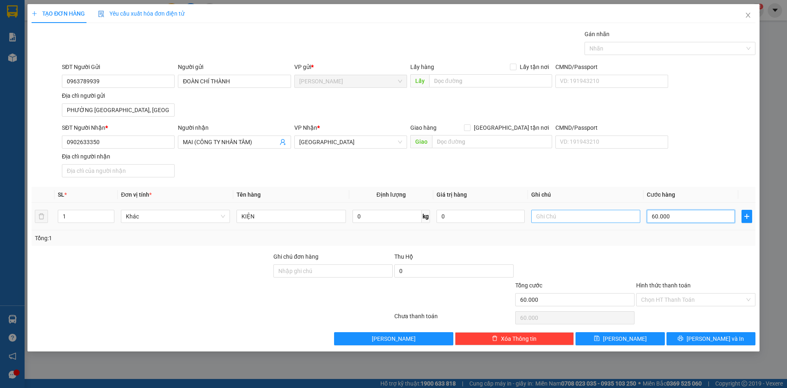
type input "60.000"
click at [593, 221] on input "text" at bounding box center [585, 216] width 109 height 13
type input "BỂ KHÔNG BỒI THƯỜNG"
click at [668, 181] on div "Transit Pickup Surcharge Ids Transit Deliver Surcharge Ids Transit Deliver Surc…" at bounding box center [394, 187] width 724 height 315
click at [684, 46] on div at bounding box center [666, 48] width 159 height 10
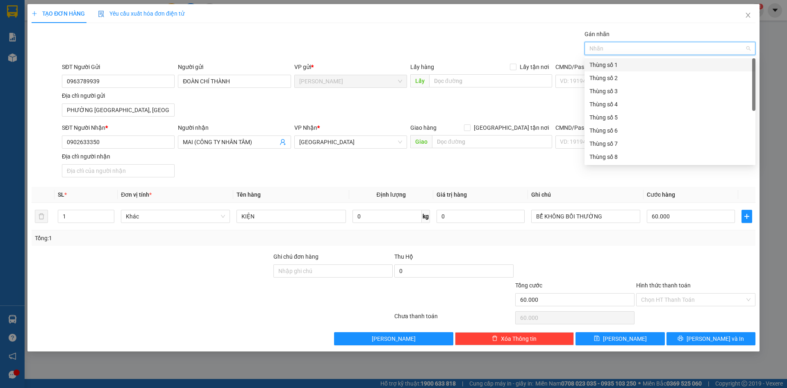
click at [684, 45] on div at bounding box center [666, 48] width 159 height 10
click at [679, 23] on div "TẠO ĐƠN HÀNG Yêu cầu xuất hóa đơn điện tử Transit Pickup Surcharge Ids Transit …" at bounding box center [394, 174] width 724 height 341
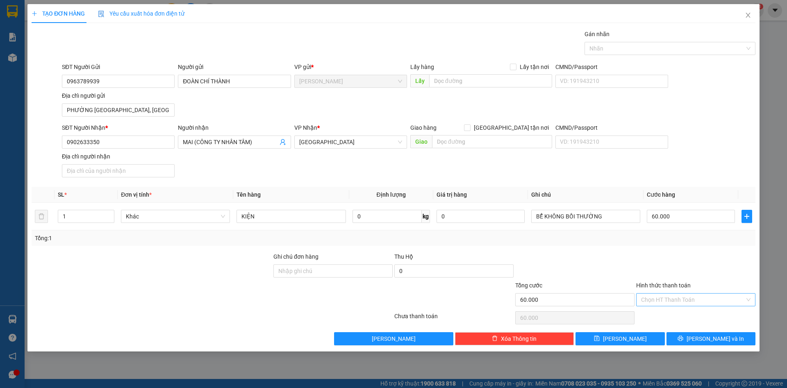
click at [679, 297] on input "Hình thức thanh toán" at bounding box center [693, 299] width 104 height 12
click at [672, 315] on div "Tại văn phòng" at bounding box center [695, 315] width 109 height 9
type input "0"
click at [661, 271] on div at bounding box center [696, 266] width 121 height 29
click at [331, 176] on div "SĐT Người Nhận * 0902633350 Người nhận MAI (CÔNG TY NHÂN TÂM) VP Nhận * Sài Gòn…" at bounding box center [408, 151] width 697 height 57
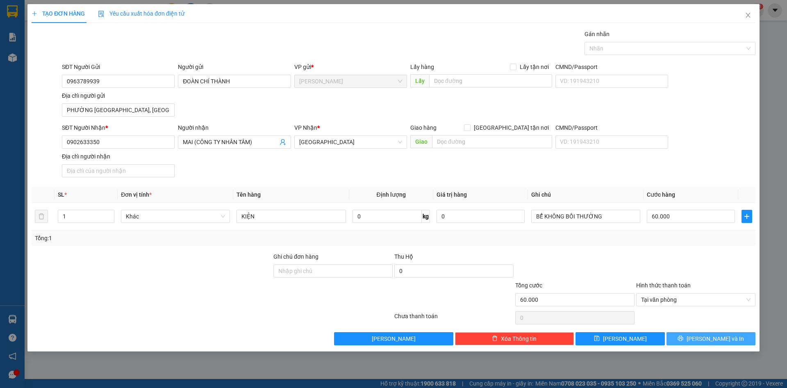
click at [711, 338] on span "Lưu và In" at bounding box center [715, 338] width 57 height 9
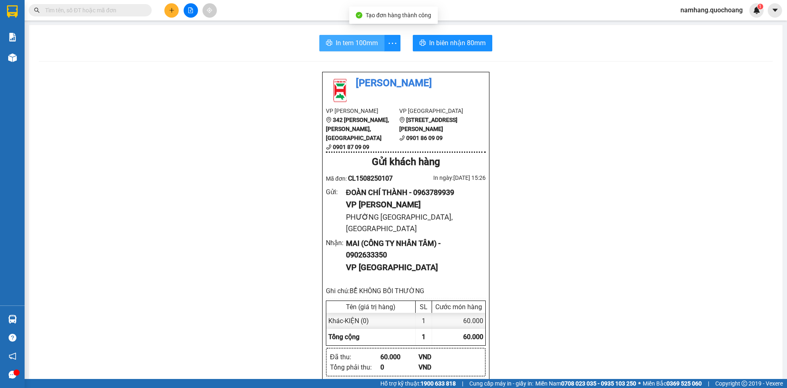
click at [342, 41] on span "In tem 100mm" at bounding box center [357, 43] width 42 height 10
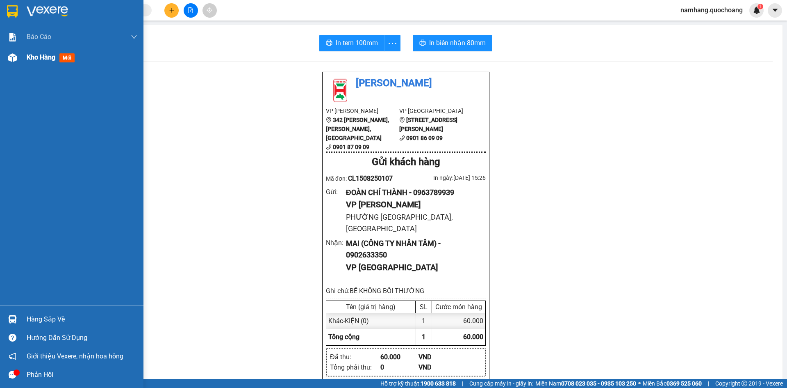
click at [46, 67] on div "Kho hàng mới" at bounding box center [82, 57] width 111 height 21
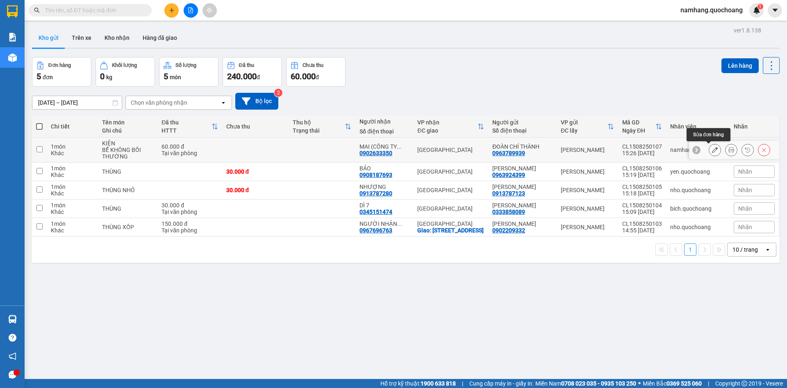
click at [712, 152] on icon at bounding box center [715, 150] width 6 height 6
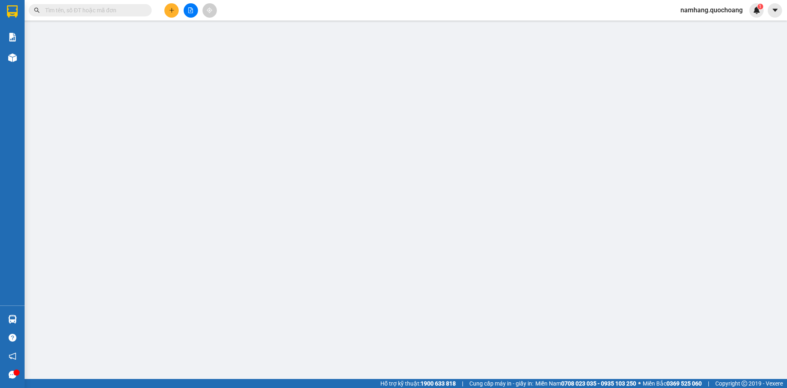
type input "0963789939"
type input "ĐOÀN CHÍ THÀNH"
type input "PHƯỜNG MỸ TRÀ, ĐỒNG THÁP"
type input "0902633350"
type input "MAI (CÔNG TY NHÂN TÂM)"
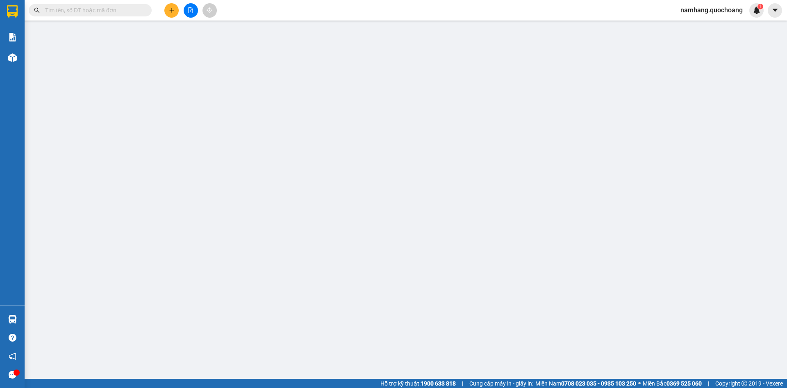
type input "60.000"
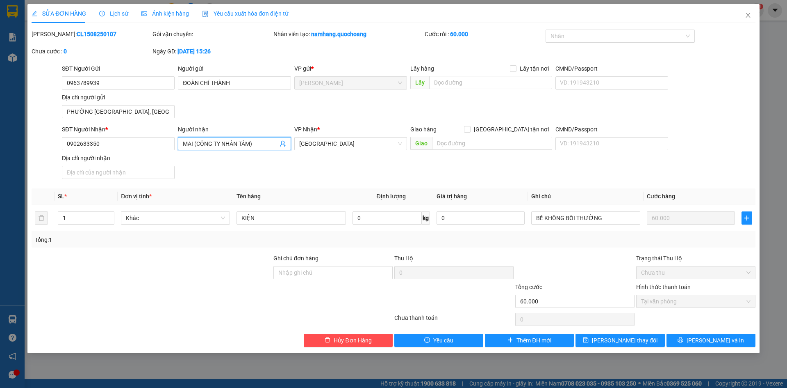
drag, startPoint x: 194, startPoint y: 142, endPoint x: 255, endPoint y: 131, distance: 62.1
click at [153, 145] on div "SĐT Người Nhận * 0902633350 Người nhận MAI (CÔNG TY NHÂN TÂM) MAI (CÔNG TY NHÂN…" at bounding box center [408, 153] width 697 height 57
type input "TRANG (CÔNG TY NHÂN TÂM)"
click at [382, 174] on div "SĐT Người Nhận * 0902633350 Người nhận TRANG (CÔNG TY NHÂN TÂM) VP Nhận * Sài G…" at bounding box center [408, 153] width 697 height 57
click at [710, 340] on span "Lưu và In" at bounding box center [715, 339] width 57 height 9
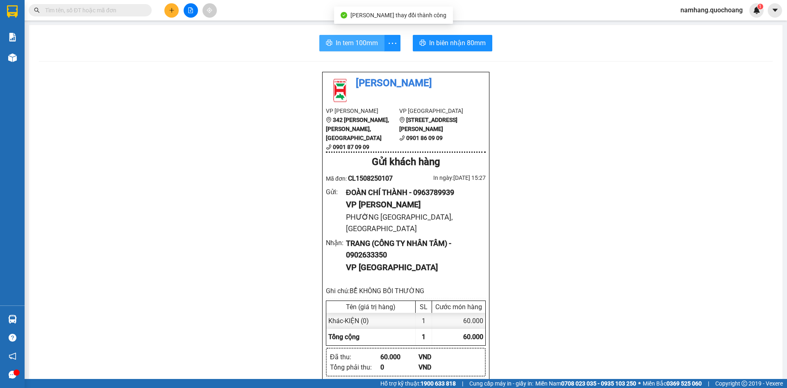
click at [351, 42] on span "In tem 100mm" at bounding box center [357, 43] width 42 height 10
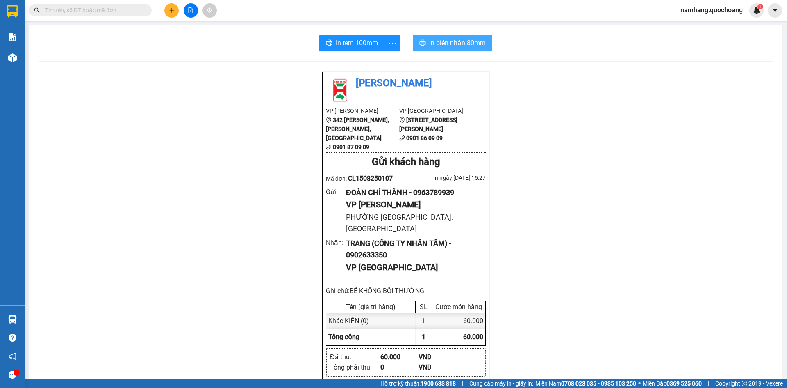
click at [464, 41] on span "In biên nhận 80mm" at bounding box center [457, 43] width 57 height 10
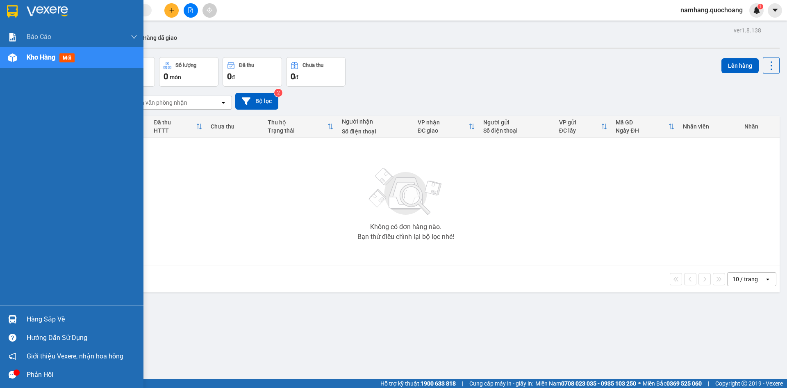
click at [50, 318] on div "Hàng sắp về" at bounding box center [82, 319] width 111 height 12
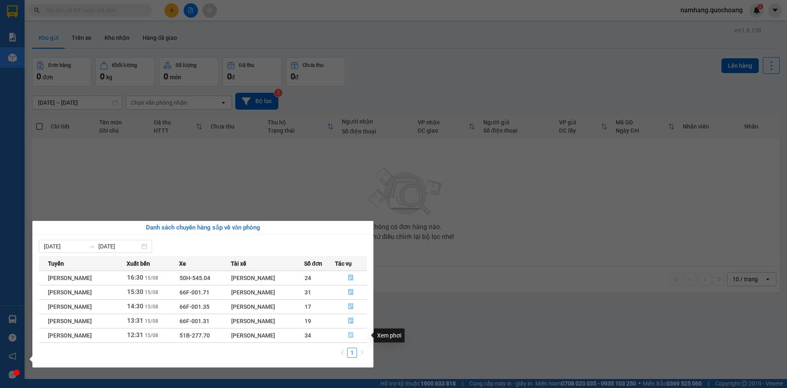
click at [354, 333] on icon "file-done" at bounding box center [351, 335] width 6 height 6
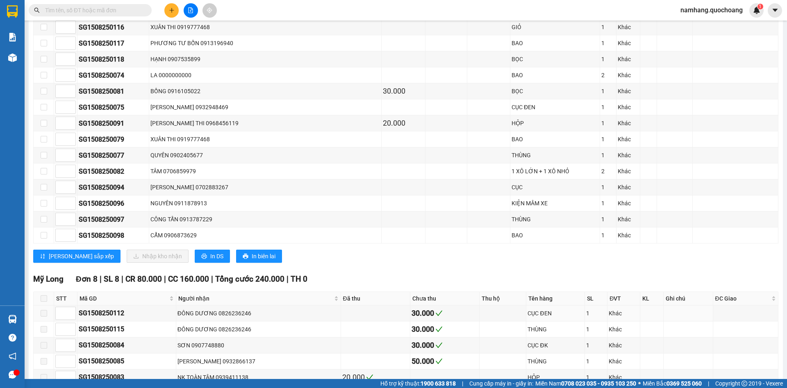
scroll to position [492, 0]
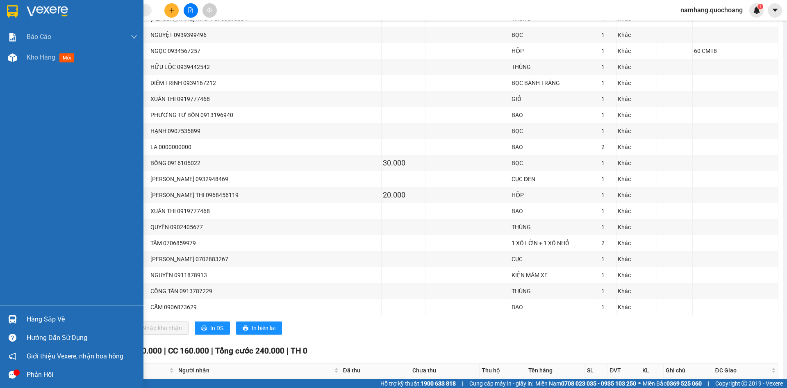
click at [50, 320] on div "Hàng sắp về" at bounding box center [82, 319] width 111 height 12
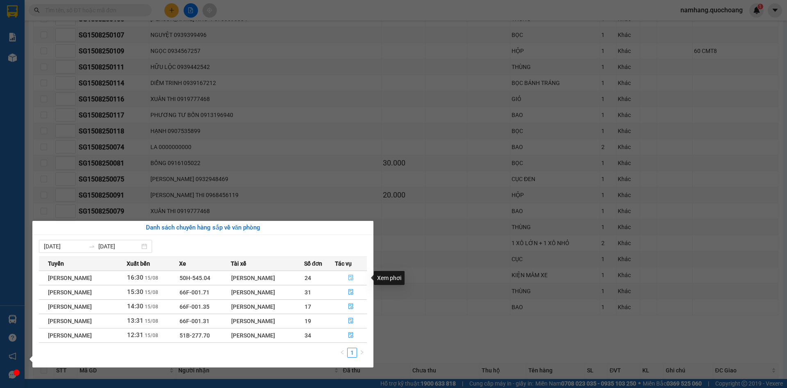
click at [353, 275] on icon "file-done" at bounding box center [351, 278] width 5 height 6
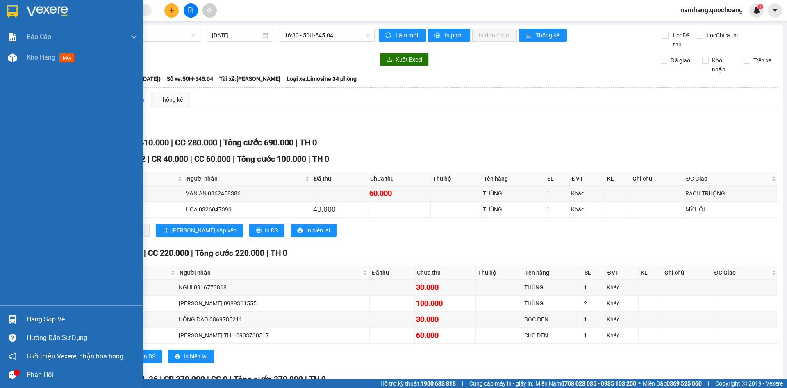
click at [19, 319] on div at bounding box center [12, 319] width 14 height 14
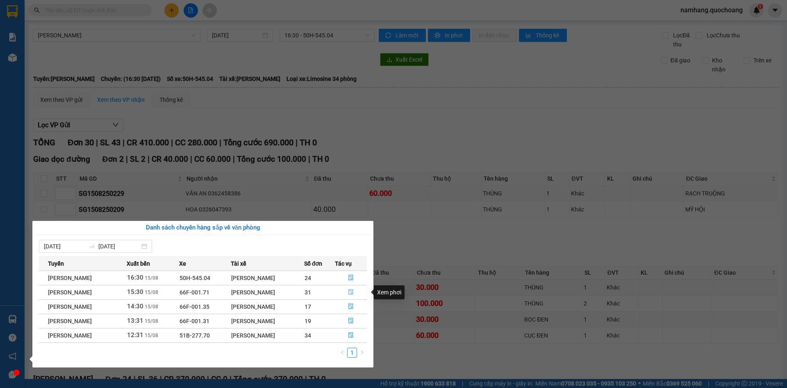
click at [354, 292] on icon "file-done" at bounding box center [351, 292] width 6 height 6
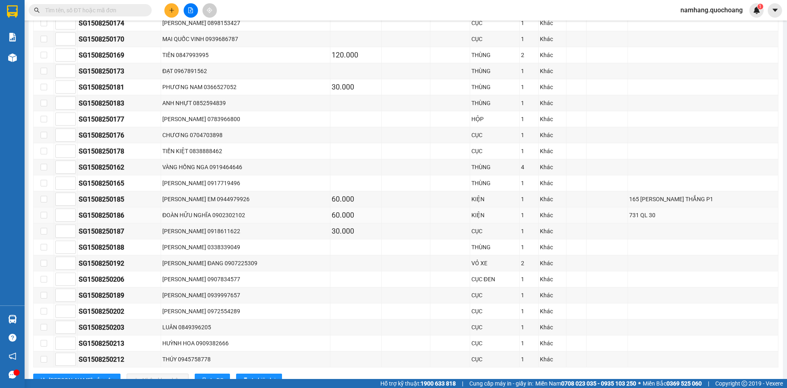
scroll to position [410, 0]
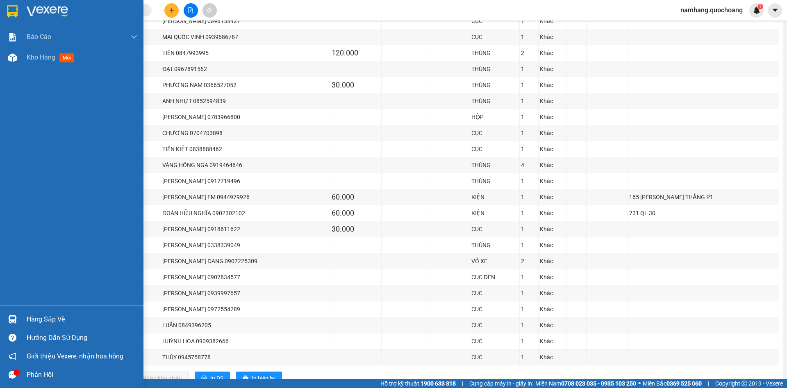
click at [51, 323] on div "Hàng sắp về" at bounding box center [82, 319] width 111 height 12
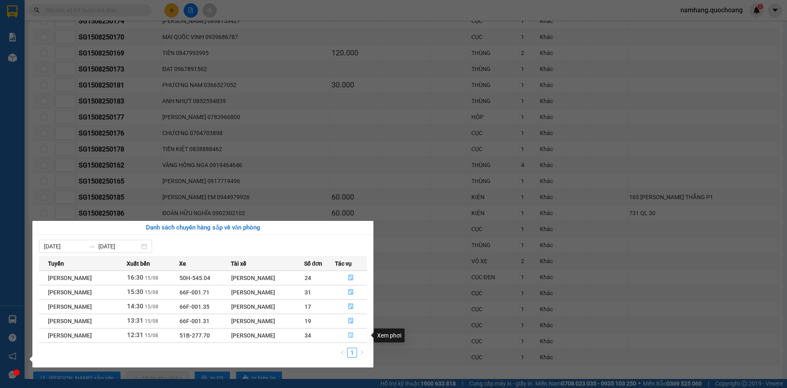
click at [352, 334] on icon "file-done" at bounding box center [351, 335] width 6 height 6
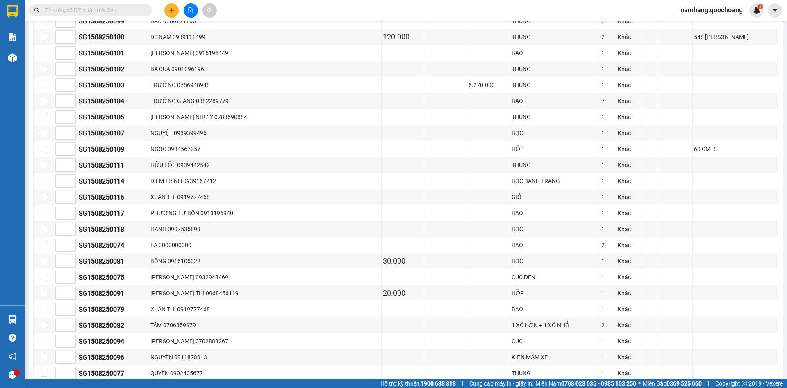
scroll to position [599, 0]
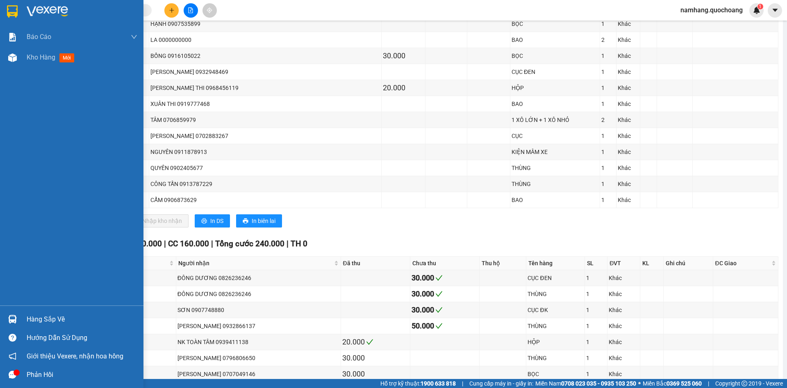
drag, startPoint x: 27, startPoint y: 315, endPoint x: 32, endPoint y: 315, distance: 4.9
click at [28, 315] on div "Hàng sắp về" at bounding box center [82, 319] width 111 height 12
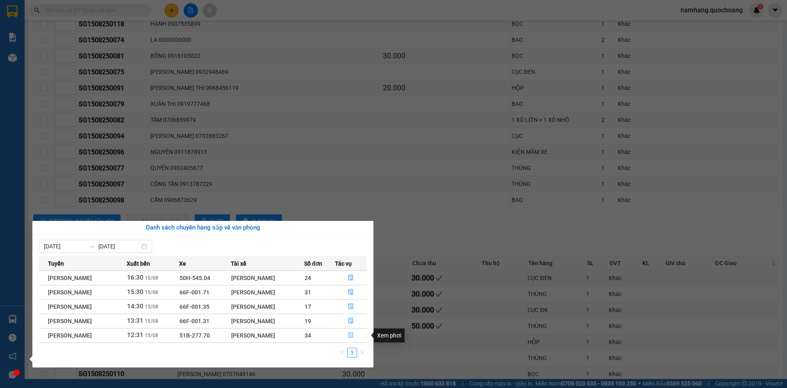
click at [354, 334] on icon "file-done" at bounding box center [351, 335] width 6 height 6
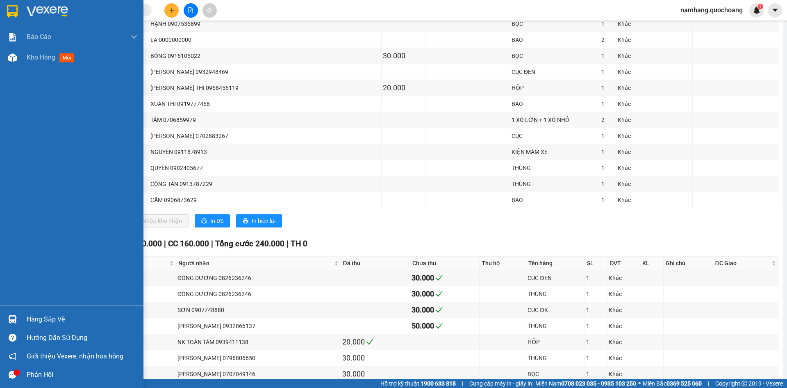
click at [29, 315] on div "Hàng sắp về" at bounding box center [82, 319] width 111 height 12
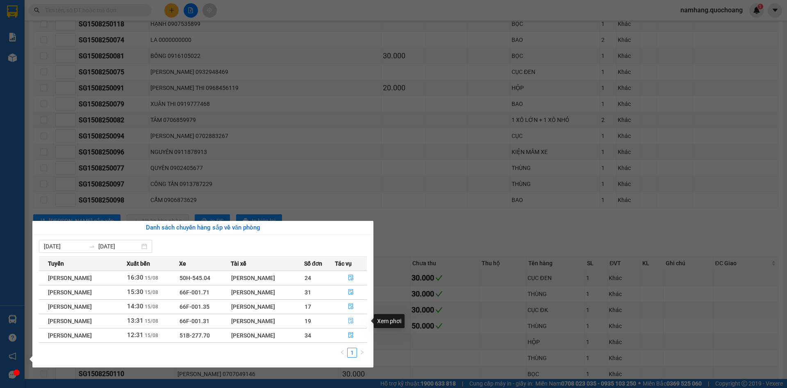
click at [352, 320] on icon "file-done" at bounding box center [351, 321] width 5 height 6
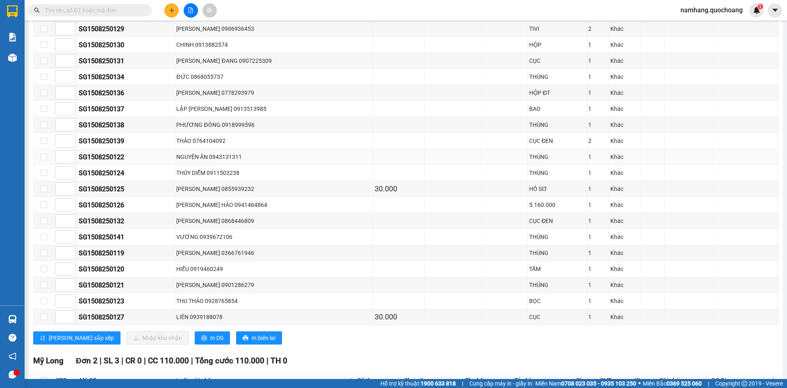
scroll to position [275, 0]
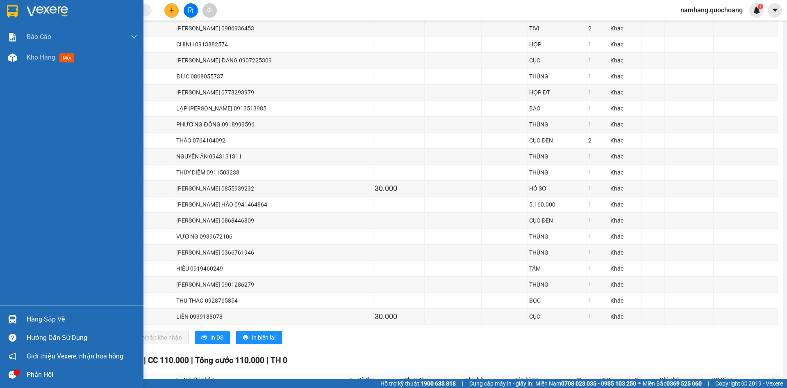
click at [54, 316] on div "Hàng sắp về" at bounding box center [82, 319] width 111 height 12
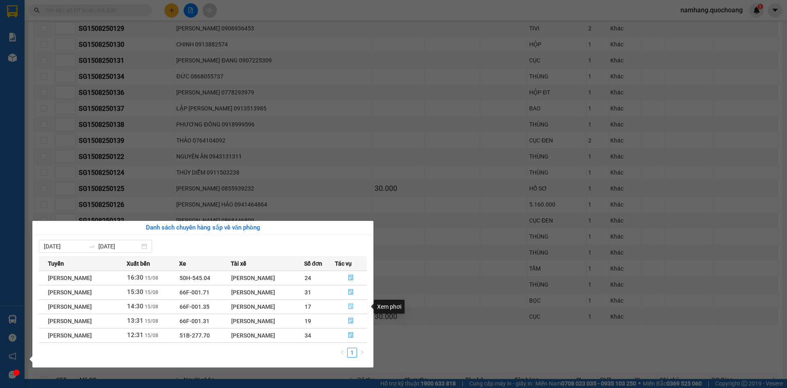
click at [351, 304] on icon "file-done" at bounding box center [351, 306] width 6 height 6
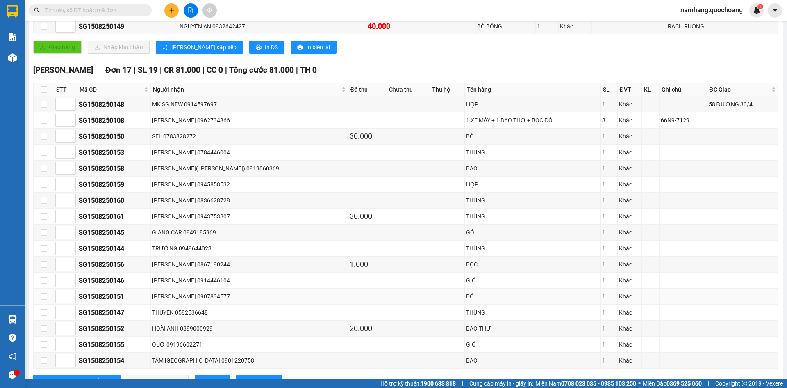
scroll to position [193, 0]
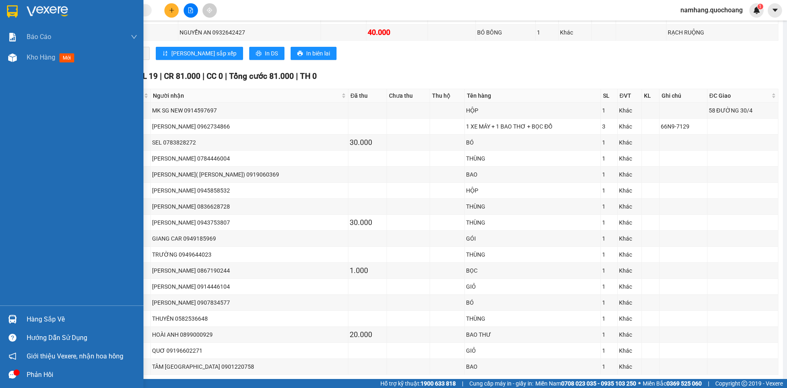
click at [34, 320] on div "Hàng sắp về" at bounding box center [82, 319] width 111 height 12
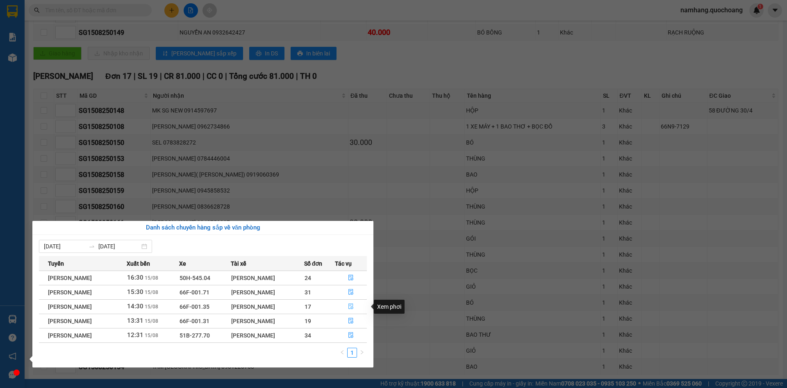
click at [356, 306] on button "button" at bounding box center [351, 306] width 32 height 13
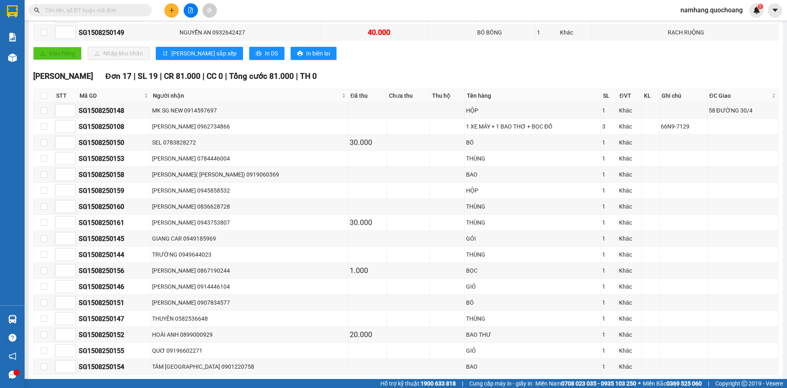
click at [169, 11] on icon "plus" at bounding box center [172, 10] width 6 height 6
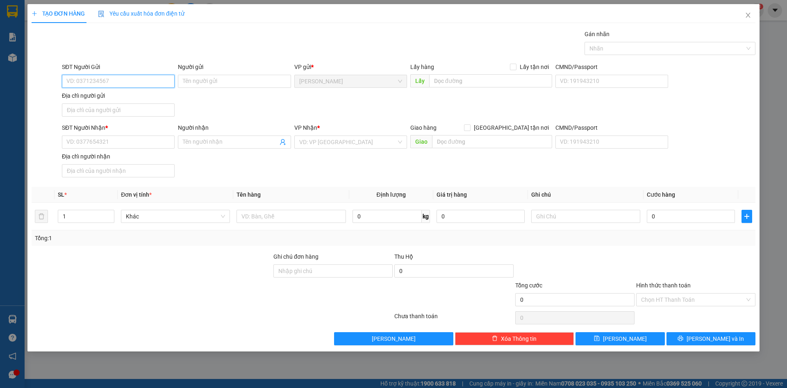
click at [96, 78] on input "SĐT Người Gửi" at bounding box center [118, 81] width 113 height 13
type input "0907335899"
drag, startPoint x: 165, startPoint y: 98, endPoint x: 199, endPoint y: 188, distance: 96.2
click at [165, 98] on div "0907335899 - HUỲNH GIA HƯNG ( THIÊN VŨ )" at bounding box center [144, 97] width 155 height 9
type input "HUỲNH GIA HƯNG ( THIÊN VŨ )"
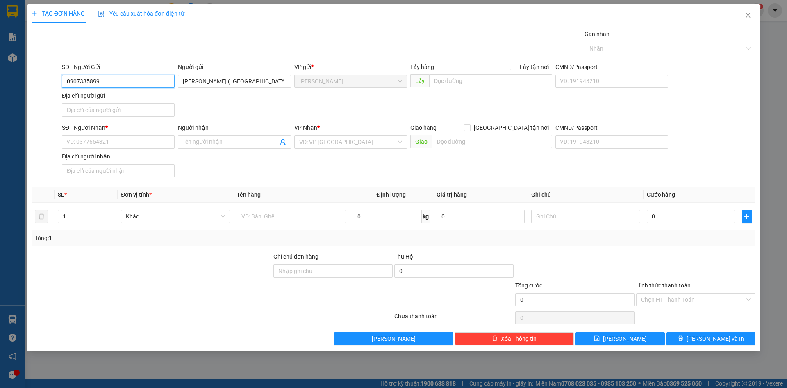
type input "0907335899"
click at [237, 112] on div "SĐT Người Gửi 0907335899 0907335899 Người gửi HUỲNH GIA HƯNG ( THIÊN VŨ ) VP gử…" at bounding box center [408, 90] width 697 height 57
click at [237, 81] on input "HUỲNH GIA HƯNG ( THIÊN VŨ )" at bounding box center [234, 81] width 113 height 13
type input "HUỲNH GIA HƯNG (THIÊN VŨ)"
click at [112, 141] on input "SĐT Người Nhận *" at bounding box center [118, 141] width 113 height 13
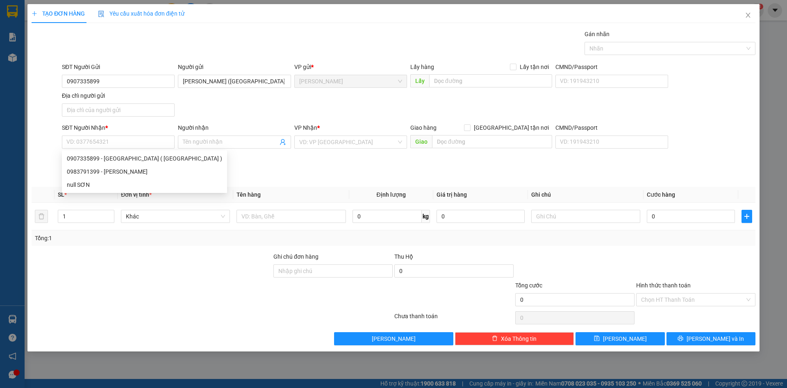
click at [226, 104] on div "SĐT Người Gửi 0907335899 Người gửi HUỲNH GIA HƯNG (THIÊN VŨ) VP gửi * Cao Lãnh …" at bounding box center [408, 90] width 697 height 57
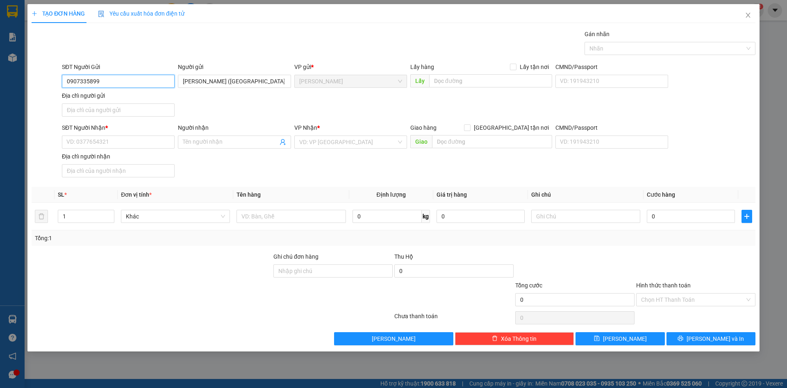
click at [129, 80] on input "0907335899" at bounding box center [118, 81] width 113 height 13
click at [128, 80] on input "0907335899" at bounding box center [118, 81] width 113 height 13
click at [127, 80] on input "0907335899" at bounding box center [118, 81] width 113 height 13
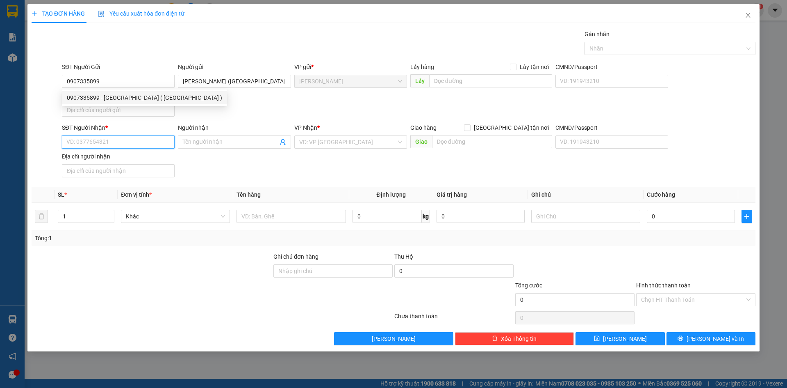
click at [93, 146] on input "SĐT Người Nhận *" at bounding box center [118, 141] width 113 height 13
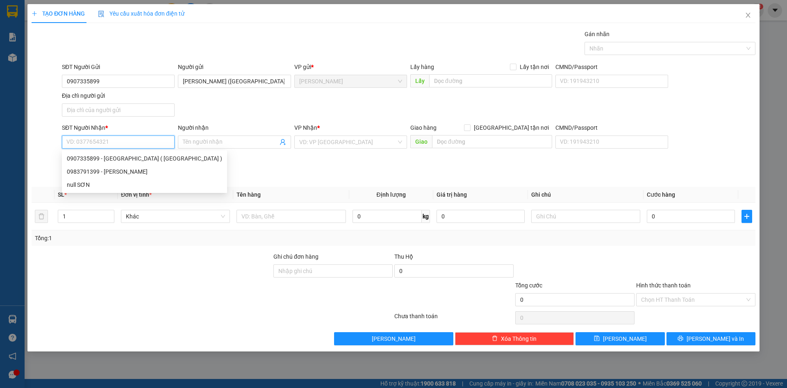
paste input "0963789939"
type input "0963789939"
click at [234, 124] on div "Người nhận" at bounding box center [234, 127] width 113 height 9
click at [234, 137] on input "Người nhận" at bounding box center [230, 141] width 95 height 9
click at [234, 124] on div "Người nhận" at bounding box center [234, 127] width 113 height 9
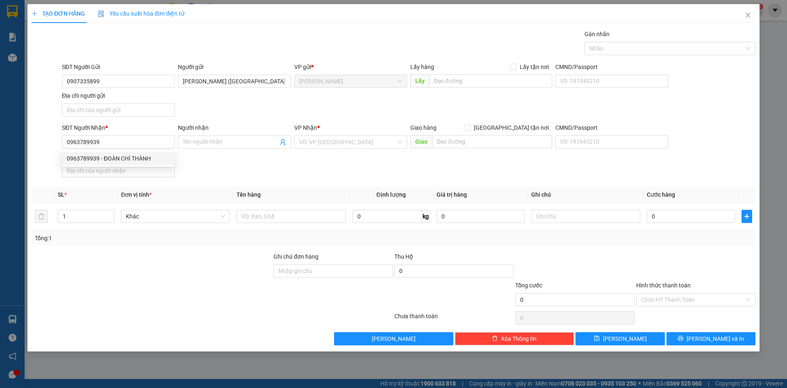
click at [234, 137] on input "Người nhận" at bounding box center [230, 141] width 95 height 9
click at [234, 124] on div "Người nhận" at bounding box center [234, 127] width 113 height 9
click at [234, 137] on input "Người nhận" at bounding box center [230, 141] width 95 height 9
drag, startPoint x: 223, startPoint y: 117, endPoint x: 207, endPoint y: 120, distance: 15.8
click at [223, 117] on div "SĐT Người Gửi 0907335899 Người gửi HUỲNH GIA HƯNG (THIÊN VŨ) VP gửi * Cao Lãnh …" at bounding box center [408, 90] width 697 height 57
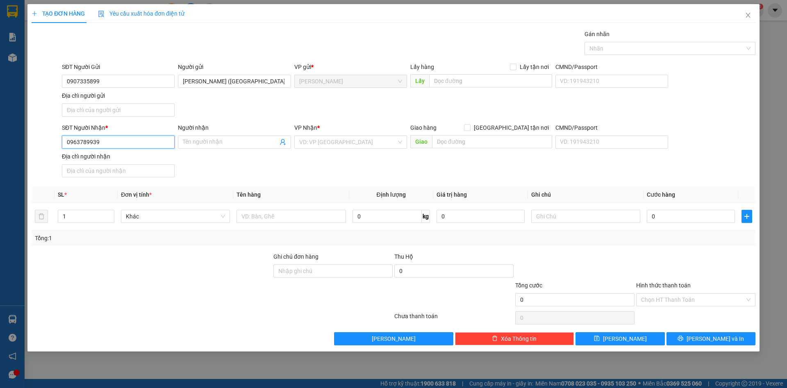
click at [128, 138] on input "0963789939" at bounding box center [118, 141] width 113 height 13
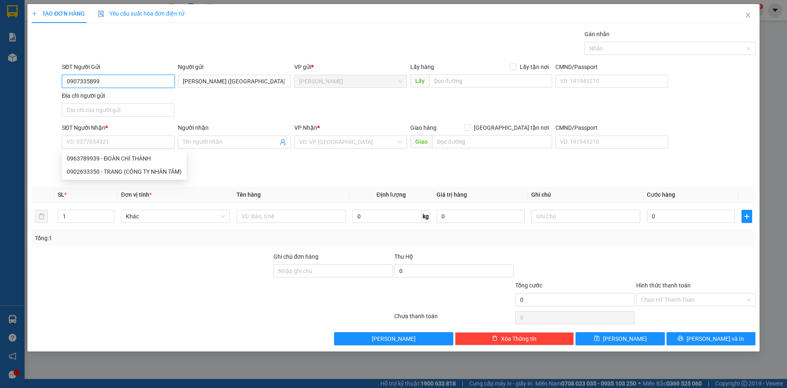
click at [112, 83] on input "0907335899" at bounding box center [118, 81] width 113 height 13
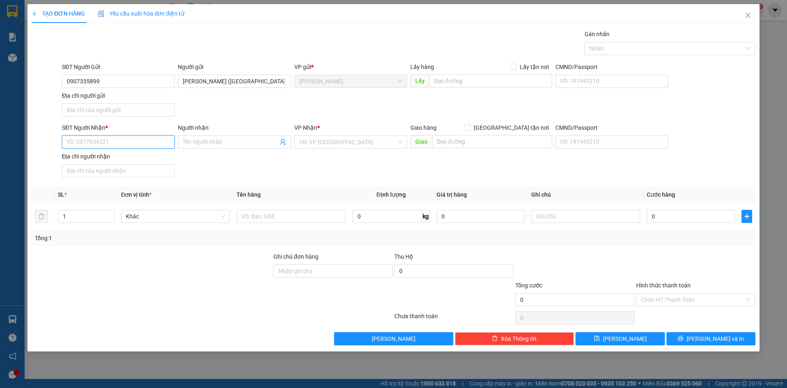
click at [105, 139] on input "SĐT Người Nhận *" at bounding box center [118, 141] width 113 height 13
paste input "0907335899"
type input "0907335899"
click at [275, 122] on form "SĐT Người Gửi 0907335899 Người gửi HUỲNH GIA HƯNG (THIÊN VŨ) VP gửi * Cao Lãnh …" at bounding box center [394, 121] width 724 height 118
click at [119, 144] on input "0907335899" at bounding box center [118, 141] width 113 height 13
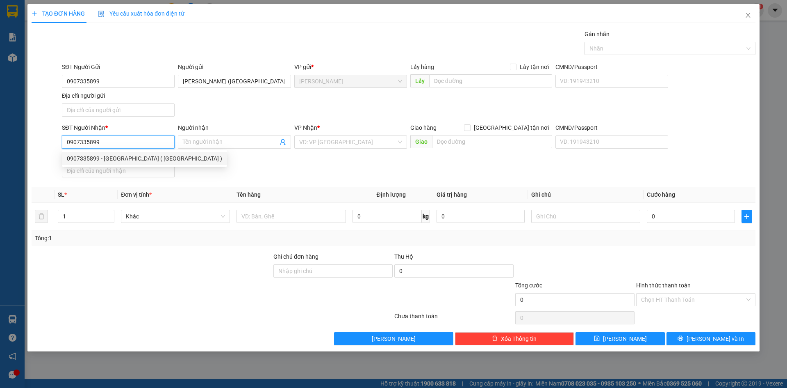
click at [138, 155] on div "0907335899 - HUỲNH GIA HƯNG ( THIÊN VŨ )" at bounding box center [144, 158] width 155 height 9
type input "HUỲNH GIA HƯNG ( THIÊN VŨ )"
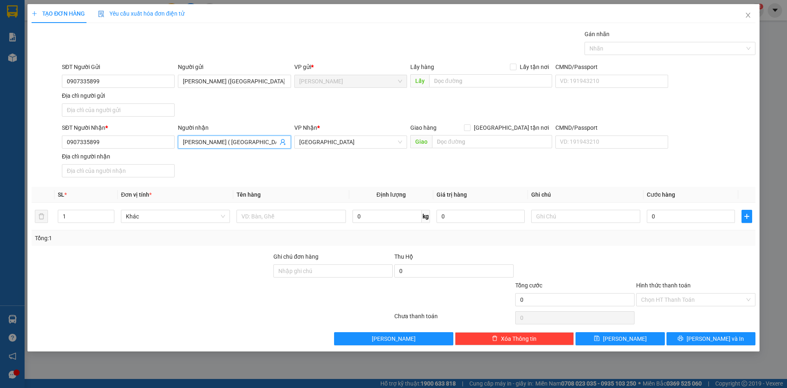
click at [232, 139] on input "HUỲNH GIA HƯNG ( THIÊN VŨ )" at bounding box center [230, 141] width 95 height 9
drag, startPoint x: 266, startPoint y: 142, endPoint x: 62, endPoint y: 138, distance: 204.3
click at [62, 138] on div "SĐT Người Nhận * 0907335899 Người nhận HUỲNH GIA HƯNG ( THIÊN VŨ ) HUỲNH GIA HƯ…" at bounding box center [408, 151] width 697 height 57
type input "NGUYỄN TRẦN THIÊN VŨ"
click at [268, 117] on div "SĐT Người Gửi 0907335899 Người gửi HUỲNH GIA HƯNG (THIÊN VŨ) VP gửi * Cao Lãnh …" at bounding box center [408, 90] width 697 height 57
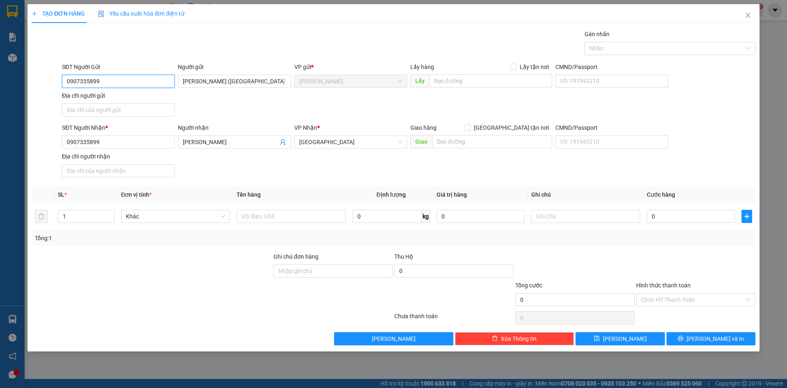
click at [118, 77] on input "0907335899" at bounding box center [118, 81] width 113 height 13
type input "0983791399"
click at [135, 100] on div "0983791399 - TRẦN THỊ THU HÀ" at bounding box center [118, 97] width 103 height 9
type input "TRẦN THỊ THU HÀ"
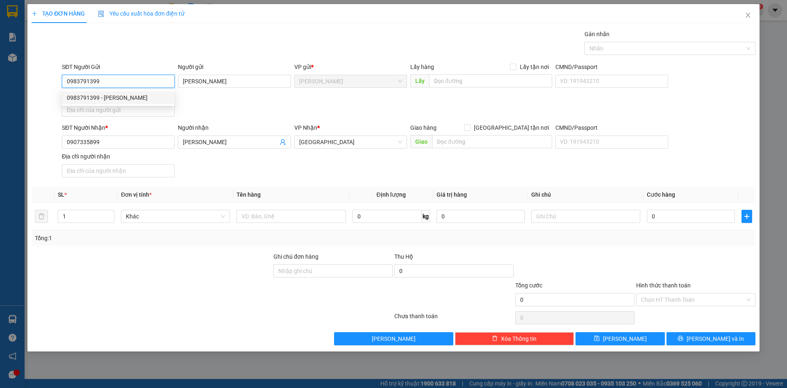
type input "0983791399"
click at [271, 109] on div "SĐT Người Gửi 0983791399 Người gửi TRẦN THỊ THU HÀ VP gửi * Cao Lãnh Lấy hàng L…" at bounding box center [408, 90] width 697 height 57
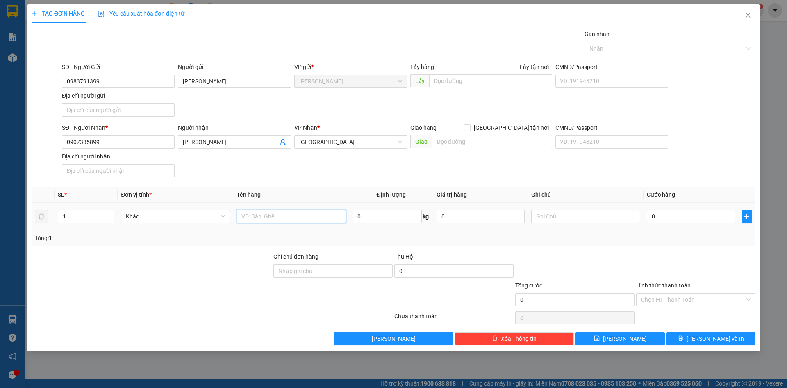
click at [262, 216] on input "text" at bounding box center [291, 216] width 109 height 13
type input "HỒ SƠ"
click at [697, 221] on input "0" at bounding box center [691, 216] width 88 height 13
type input "3"
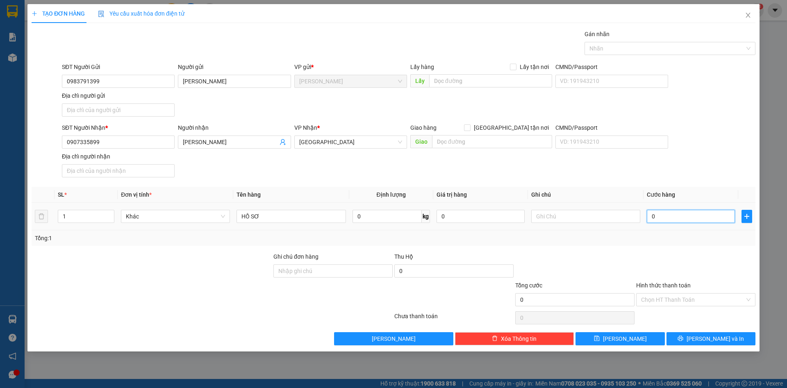
type input "3"
type input "30"
type input "300"
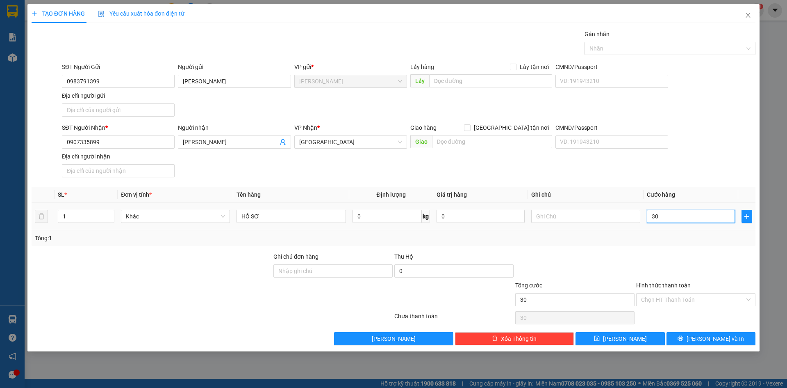
type input "300"
type input "3.000"
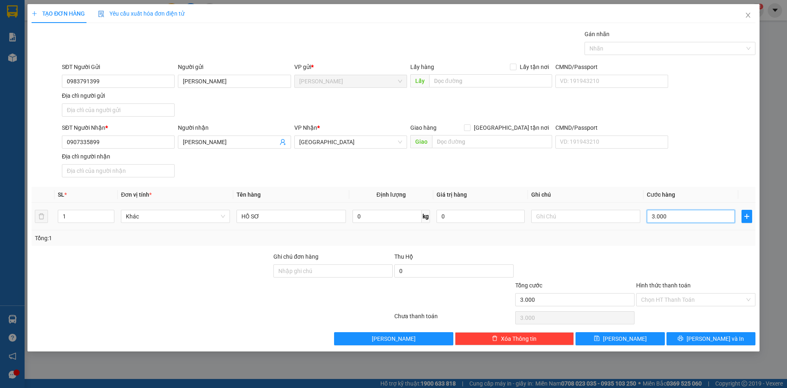
type input "30.000"
click at [676, 51] on div at bounding box center [666, 48] width 159 height 10
type input "30.000"
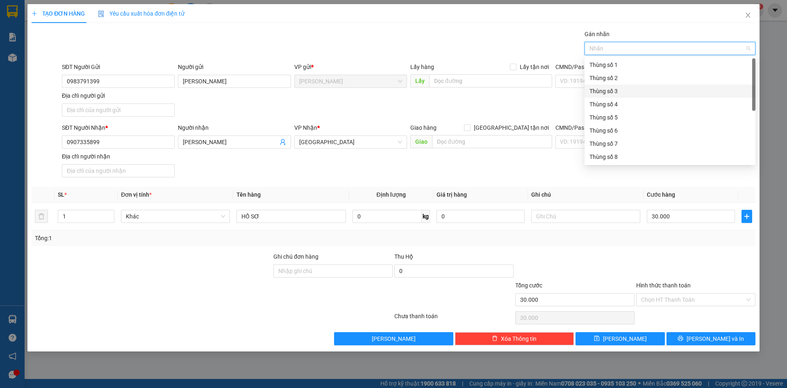
scroll to position [105, 0]
click at [617, 157] on div "Thùng 2H" at bounding box center [670, 156] width 161 height 9
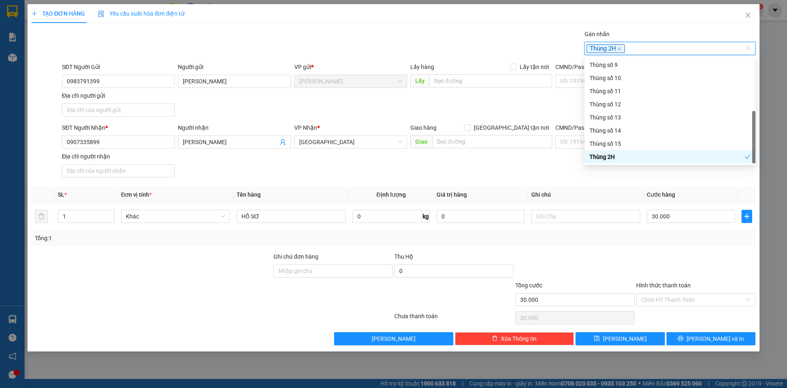
click at [689, 274] on div at bounding box center [696, 266] width 121 height 29
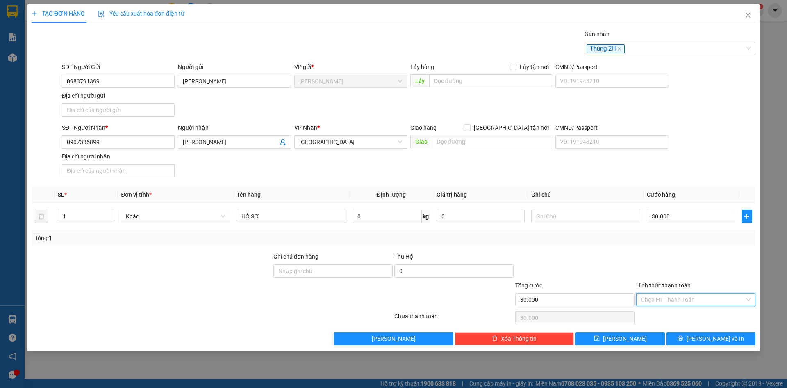
click at [691, 301] on input "Hình thức thanh toán" at bounding box center [693, 299] width 104 height 12
click at [690, 319] on div "Tại văn phòng" at bounding box center [695, 315] width 109 height 9
type input "0"
click at [714, 337] on span "Lưu và In" at bounding box center [715, 338] width 57 height 9
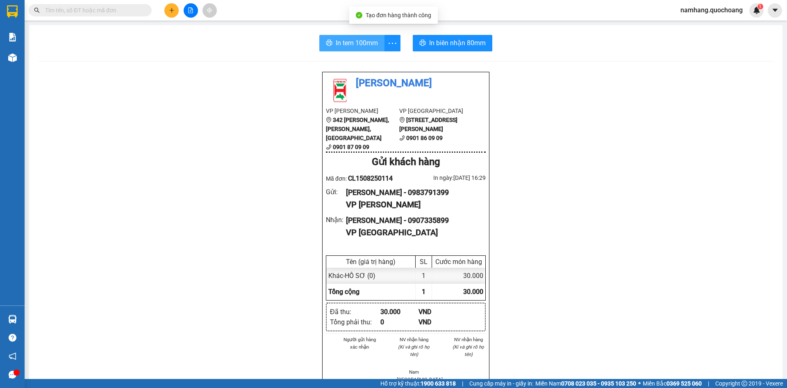
click at [330, 40] on button "In tem 100mm" at bounding box center [351, 43] width 65 height 16
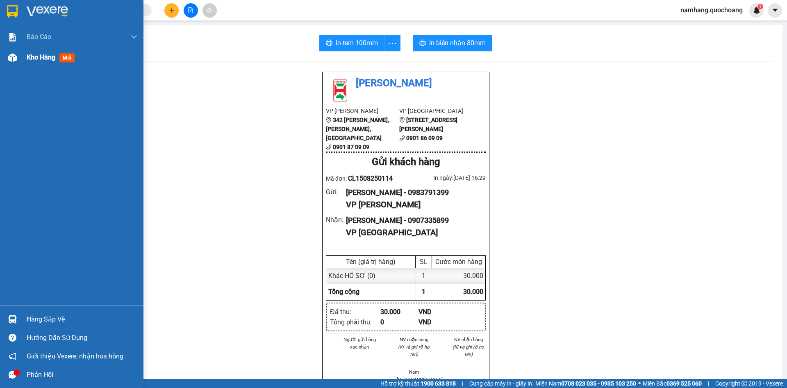
click at [52, 59] on span "Kho hàng" at bounding box center [41, 57] width 29 height 8
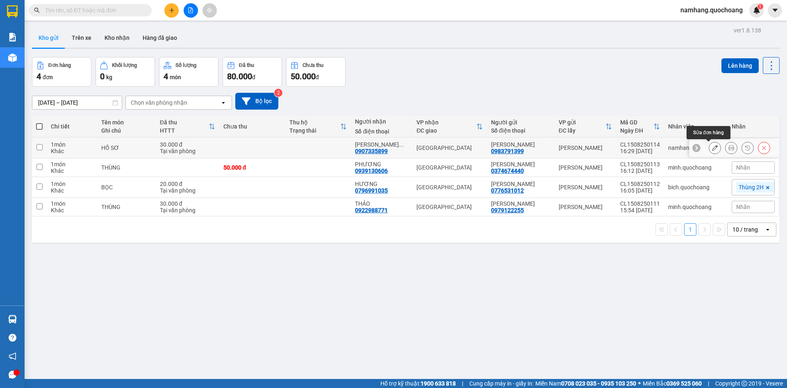
click at [709, 149] on button at bounding box center [714, 148] width 11 height 14
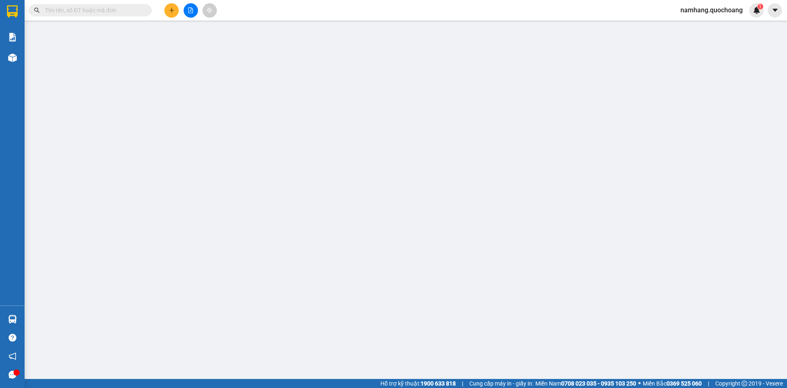
type input "0983791399"
type input "TRẦN THỊ THU HÀ"
type input "0907335899"
type input "NGUYỄN TRẦN THIÊN VŨ"
type input "30.000"
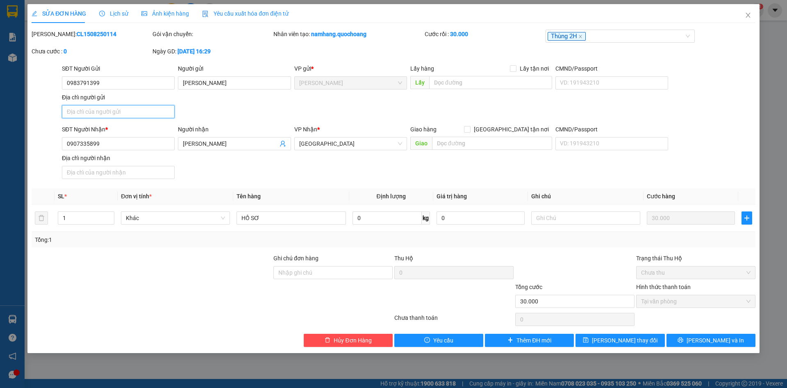
click at [123, 111] on input "Địa chỉ người gửi" at bounding box center [118, 111] width 113 height 13
type input "PHƯỜNG CAO LÃNH, ĐỒNG THÁP"
click at [331, 115] on div "SĐT Người Gửi 0983791399 Người gửi TRẦN THỊ THU HÀ VP gửi * Cao Lãnh Lấy hàng L…" at bounding box center [408, 92] width 697 height 57
click at [712, 342] on span "Lưu và In" at bounding box center [715, 339] width 57 height 9
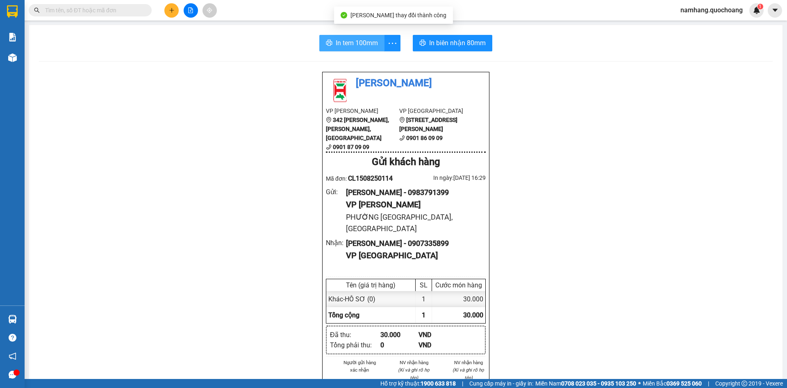
click at [336, 40] on span "In tem 100mm" at bounding box center [357, 43] width 42 height 10
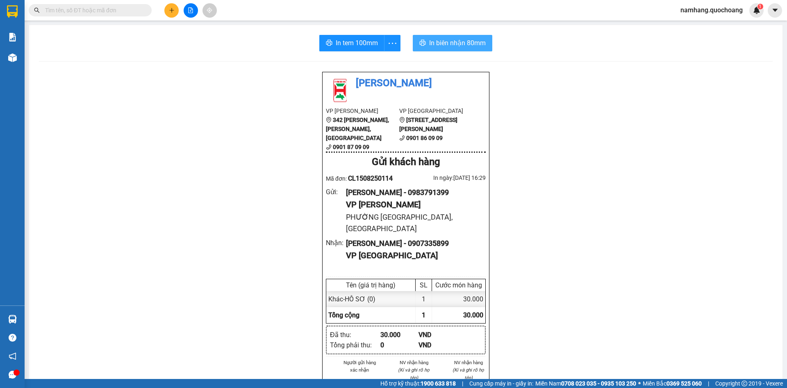
click at [447, 43] on span "In biên nhận 80mm" at bounding box center [457, 43] width 57 height 10
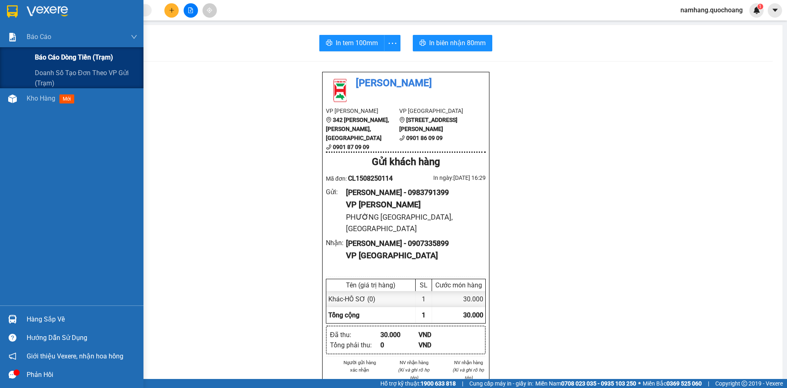
click at [54, 52] on span "Báo cáo dòng tiền (trạm)" at bounding box center [74, 57] width 78 height 10
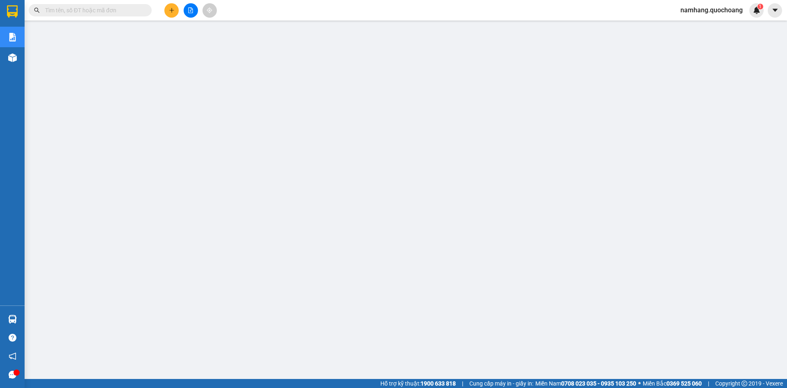
click at [174, 12] on icon "plus" at bounding box center [172, 10] width 6 height 6
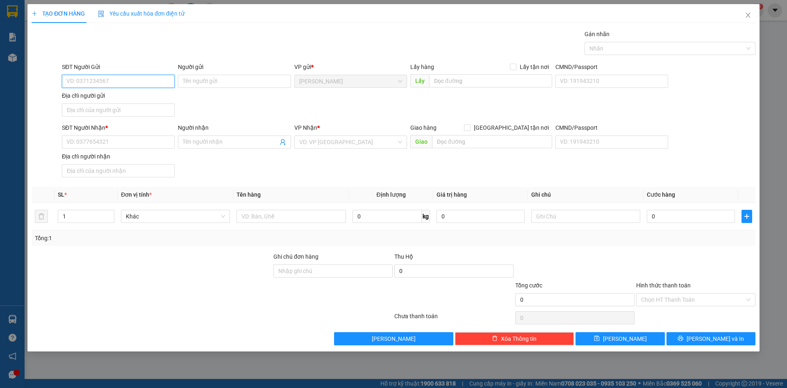
click at [147, 80] on input "SĐT Người Gửi" at bounding box center [118, 81] width 113 height 13
type input "0972258551"
click at [157, 101] on div "0972258551 - NGUYỄN THÀNH ĐÁNG" at bounding box center [118, 97] width 103 height 9
type input "NGUYỄN THÀNH ĐÁNG"
type input "0972258551"
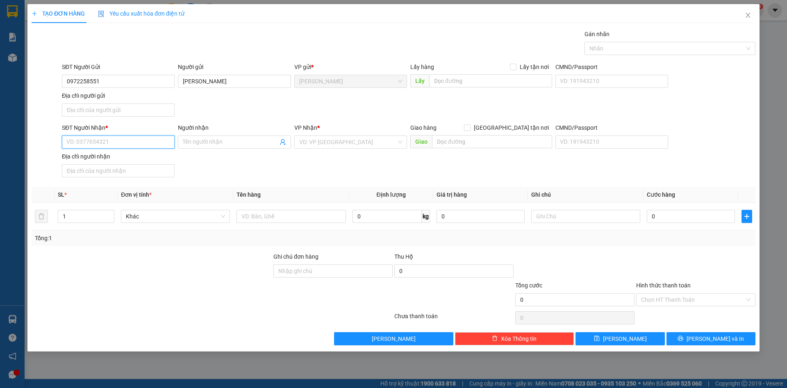
click at [124, 141] on input "SĐT Người Nhận *" at bounding box center [118, 141] width 113 height 13
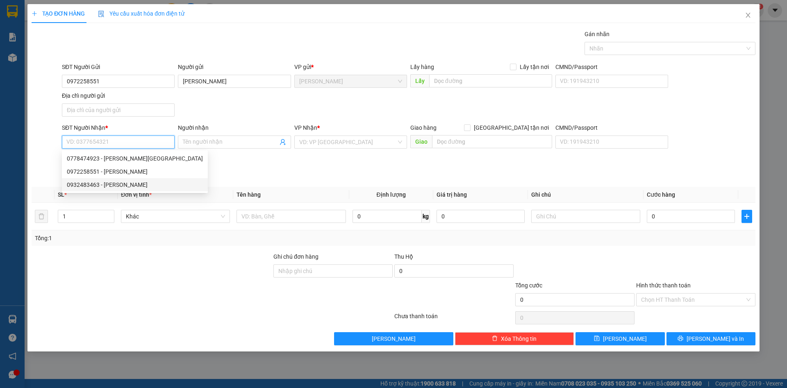
click at [151, 187] on div "0932483463 - TRẦN THỊ ÁNH DIỄM" at bounding box center [135, 184] width 136 height 9
type input "0932483463"
type input "TRẦN THỊ ÁNH DIỄM"
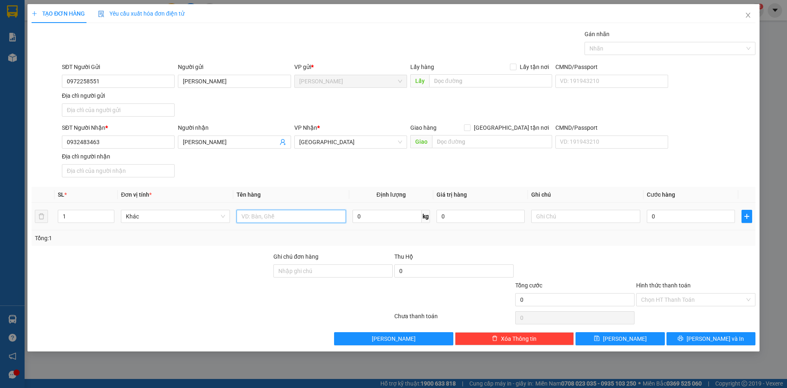
click at [279, 210] on input "text" at bounding box center [291, 216] width 109 height 13
type input "H.R"
click at [682, 226] on td "0" at bounding box center [691, 216] width 95 height 27
click at [682, 224] on td "0" at bounding box center [691, 216] width 95 height 27
click at [682, 221] on input "0" at bounding box center [691, 216] width 88 height 13
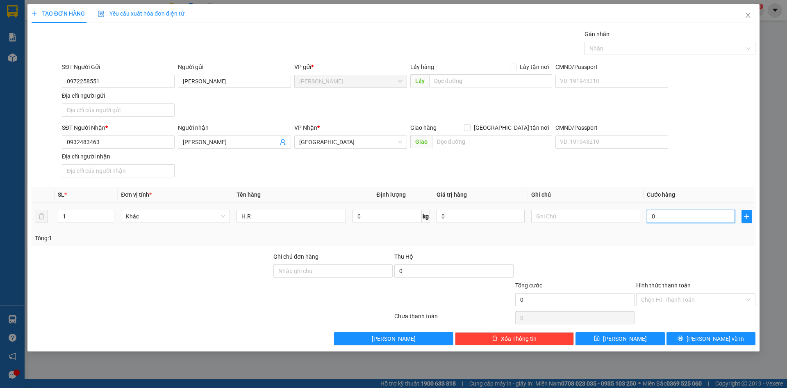
click at [682, 219] on input "0" at bounding box center [691, 216] width 88 height 13
type input "02"
type input "2"
type input "020"
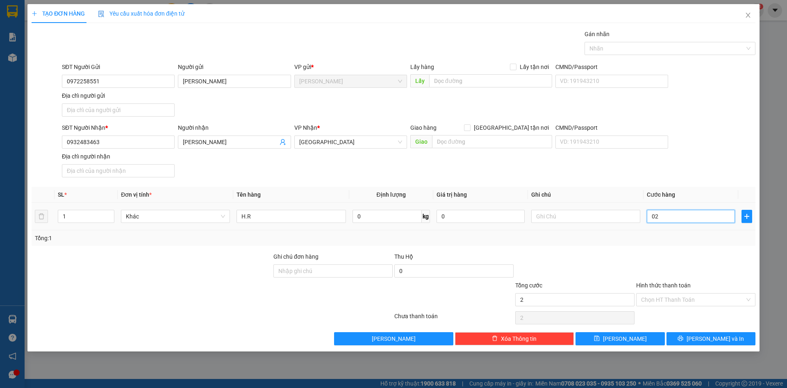
type input "20"
type input "0.200"
type input "200"
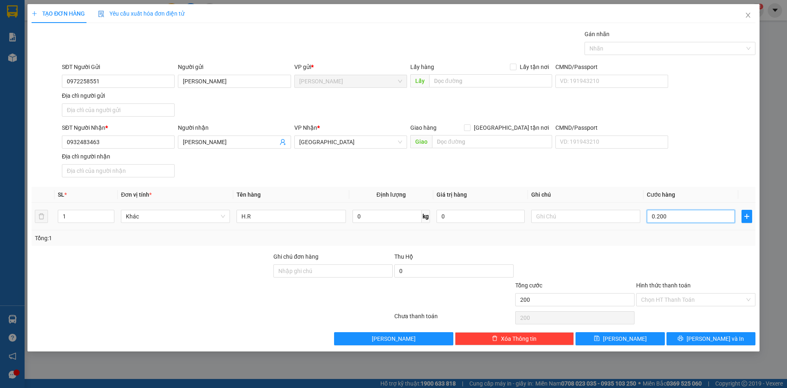
type input "02.000"
type input "2.000"
type input "020.000"
type input "20.000"
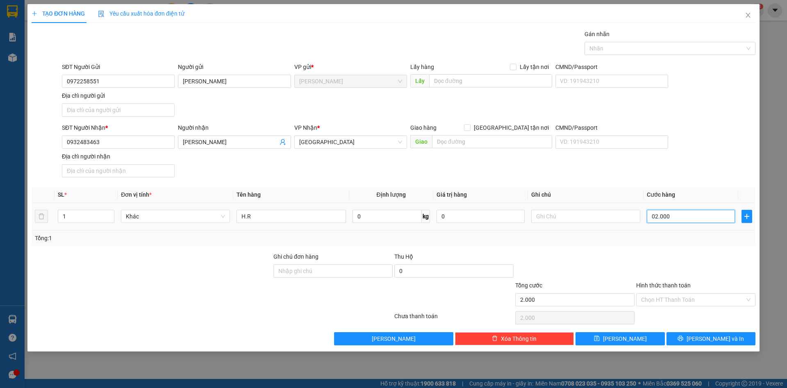
type input "20.000"
click at [675, 51] on div at bounding box center [666, 48] width 159 height 10
type input "20.000"
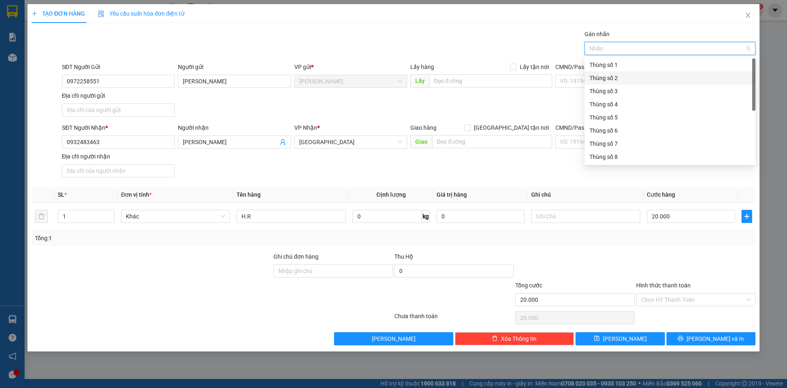
scroll to position [105, 0]
click at [637, 155] on div "Thùng 2H" at bounding box center [670, 156] width 161 height 9
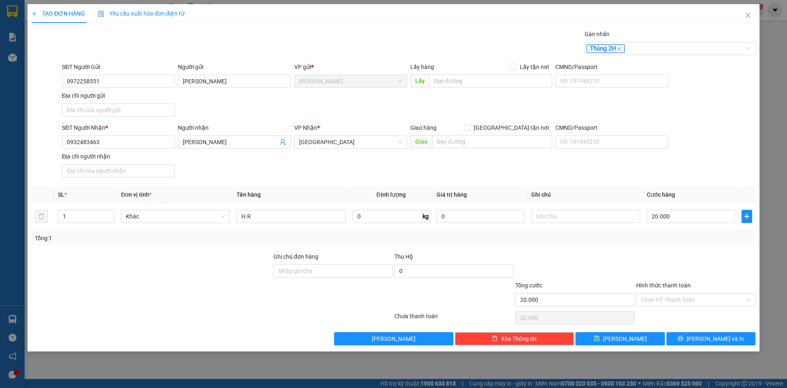
click at [687, 282] on label "Hình thức thanh toán" at bounding box center [663, 285] width 55 height 7
click at [687, 293] on input "Hình thức thanh toán" at bounding box center [693, 299] width 104 height 12
click at [684, 303] on input "Hình thức thanh toán" at bounding box center [693, 299] width 104 height 12
click at [684, 316] on div "Tại văn phòng" at bounding box center [695, 315] width 109 height 9
type input "0"
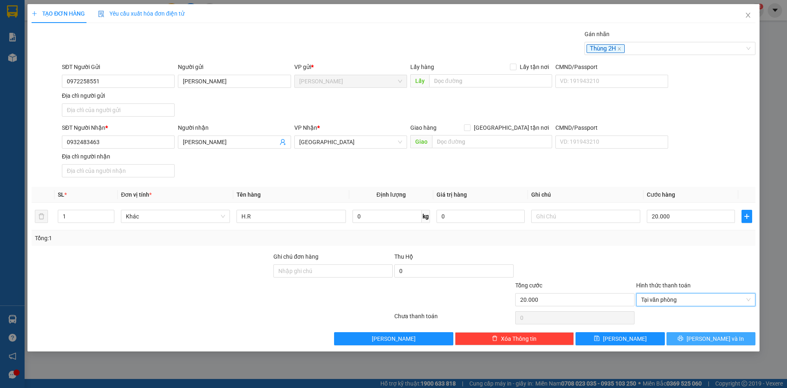
click at [693, 335] on button "Lưu và In" at bounding box center [711, 338] width 89 height 13
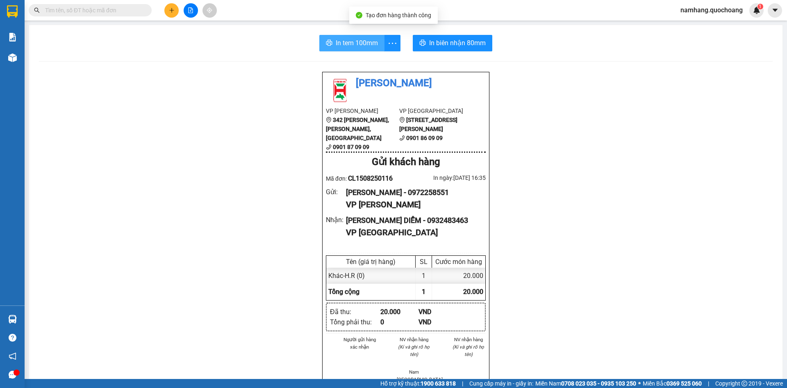
click at [330, 46] on button "In tem 100mm" at bounding box center [351, 43] width 65 height 16
click at [120, 11] on input "text" at bounding box center [93, 10] width 97 height 9
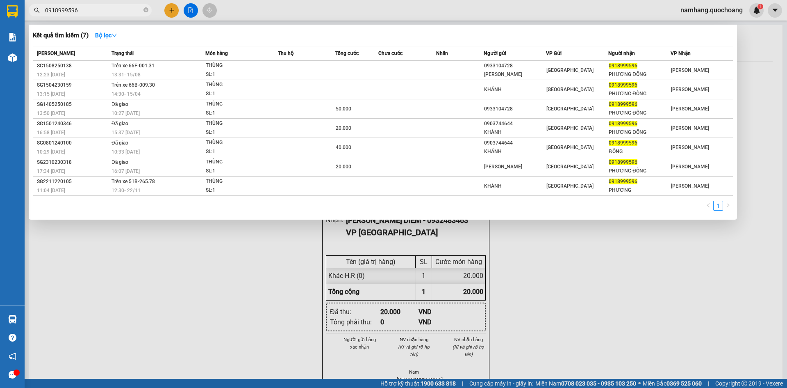
type input "0918999596"
click at [98, 18] on div at bounding box center [393, 194] width 787 height 388
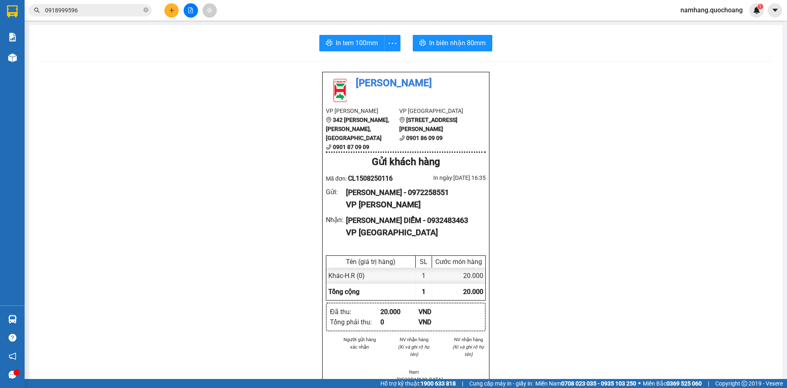
click at [103, 5] on span "0918999596" at bounding box center [90, 10] width 123 height 12
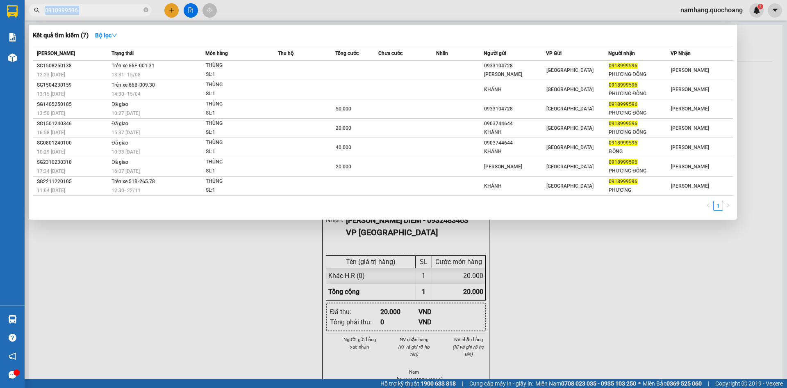
click at [103, 5] on span "0918999596" at bounding box center [90, 10] width 123 height 12
click at [101, 11] on input "0918999596" at bounding box center [93, 10] width 97 height 9
click at [173, 13] on div at bounding box center [393, 194] width 787 height 388
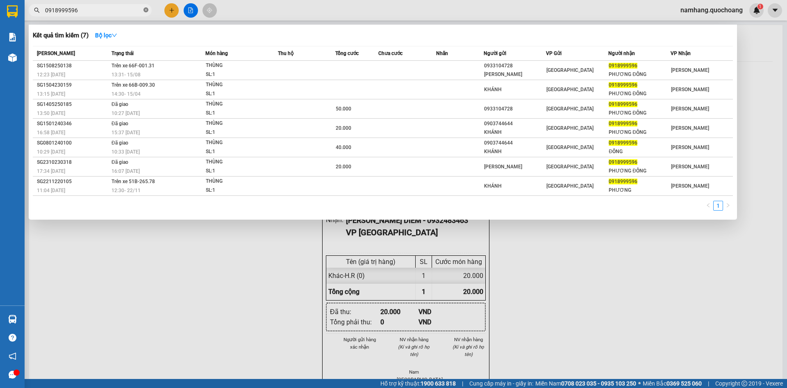
click at [144, 11] on icon "close-circle" at bounding box center [146, 9] width 5 height 5
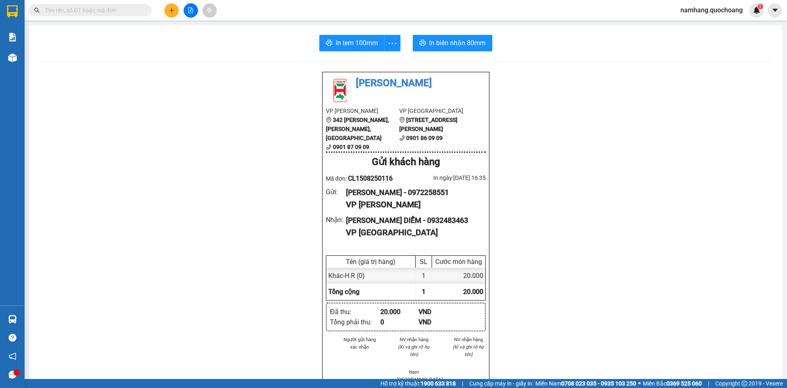
click at [170, 9] on icon "plus" at bounding box center [172, 10] width 6 height 6
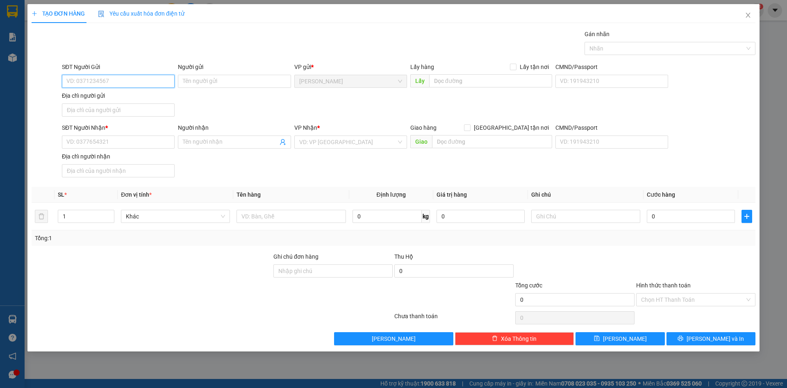
click at [118, 83] on input "SĐT Người Gửi" at bounding box center [118, 81] width 113 height 13
click at [122, 81] on input "SĐT Người Gửi" at bounding box center [118, 81] width 113 height 13
type input "0786948948"
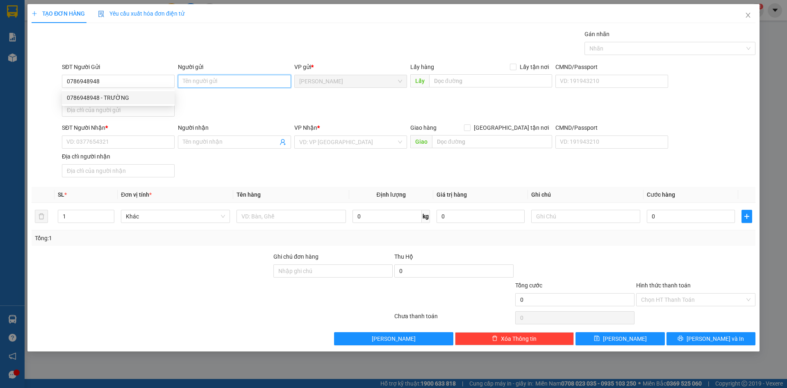
click at [224, 84] on input "Người gửi" at bounding box center [234, 81] width 113 height 13
type input "(GARA TRƯỜNG NGUYỄN)"
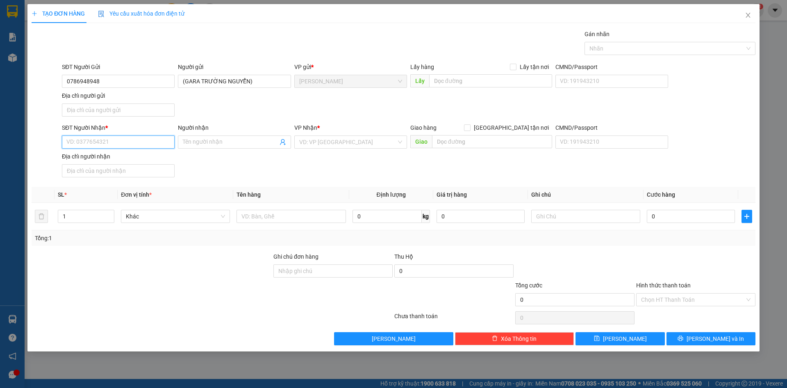
click at [112, 144] on input "SĐT Người Nhận *" at bounding box center [118, 141] width 113 height 13
type input "0907862755"
click at [135, 159] on div "0907862755 - NGUYỄN THỊ THANH THÚY" at bounding box center [118, 158] width 103 height 9
type input "NGUYỄN THỊ THANH THÚY"
type input "0907862755"
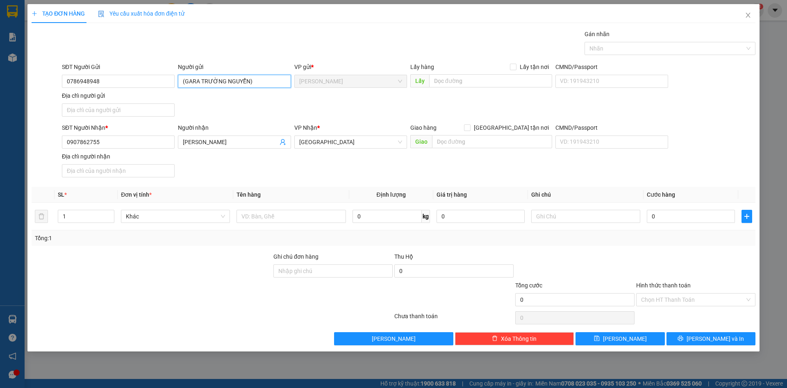
click at [184, 79] on input "(GARA TRƯỜNG NGUYỄN)" at bounding box center [234, 81] width 113 height 13
type input "NGUYỄN XUÂN TRƯỜNG (GARA TRƯỜNG NGUYỄN)"
click at [283, 121] on form "SĐT Người Gửi 0786948948 Người gửi NGUYỄN XUÂN TRƯỜNG (GARA TRƯỜNG NGUYỄN) NGUY…" at bounding box center [394, 121] width 724 height 118
click at [140, 112] on input "Địa chỉ người gửi" at bounding box center [118, 109] width 113 height 13
click at [207, 110] on div "SĐT Người Gửi 0786948948 Người gửi NGUYỄN XUÂN TRƯỜNG (GARA TRƯỜNG NGUYỄN) VP g…" at bounding box center [408, 90] width 697 height 57
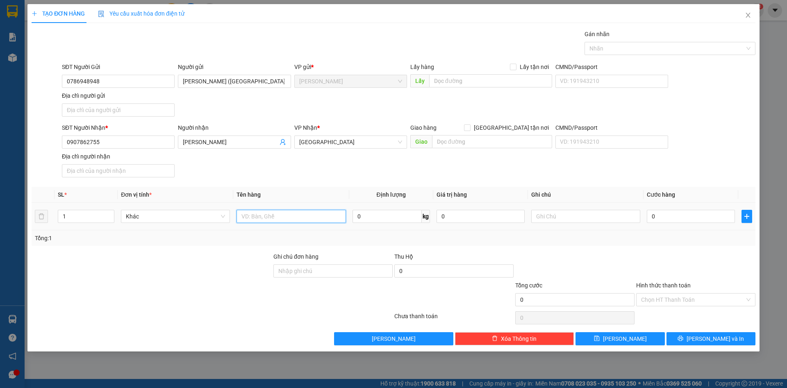
click at [277, 219] on input "text" at bounding box center [291, 216] width 109 height 13
click at [294, 215] on input "6.270.000 VND" at bounding box center [291, 216] width 109 height 13
type input "6.270.000 VND (TIỀN THU HỘ)"
click at [570, 221] on input "text" at bounding box center [585, 216] width 109 height 13
type input "KHÁCH CK ANH HAI NHÉ ;))"
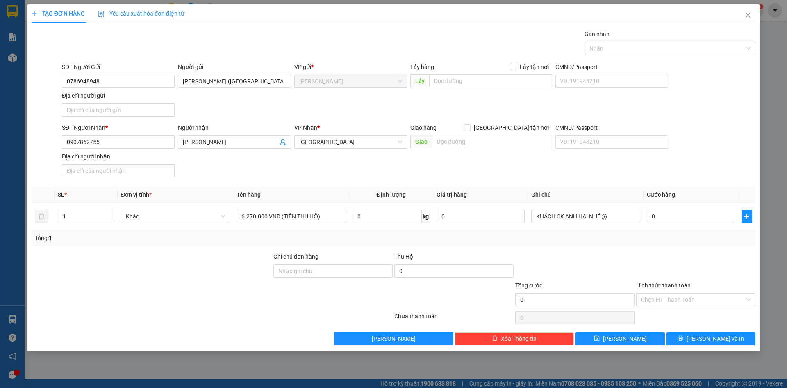
click at [715, 166] on div "SĐT Người Nhận * 0907862755 Người nhận NGUYỄN THỊ THANH THÚY VP Nhận * Sài Gòn …" at bounding box center [408, 151] width 697 height 57
click at [695, 215] on input "0" at bounding box center [691, 216] width 88 height 13
type input "5"
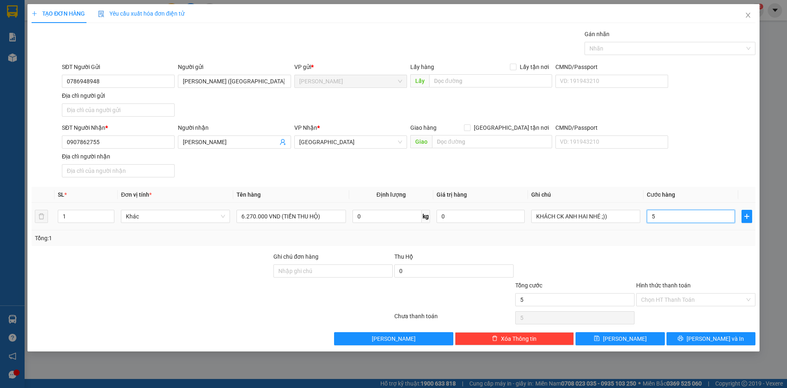
type input "50"
type input "500"
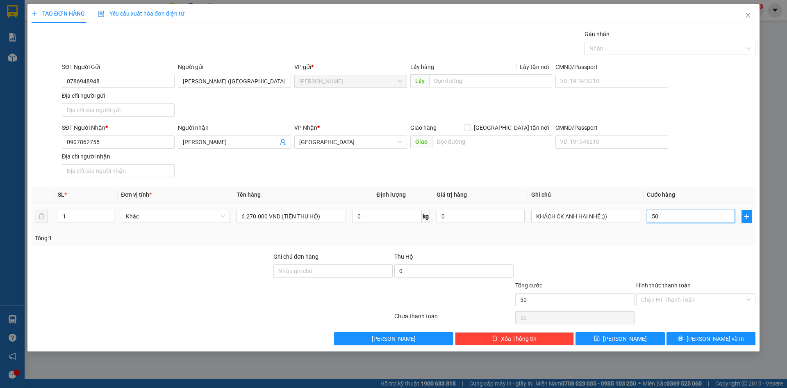
type input "500"
type input "5.000"
type input "50.000"
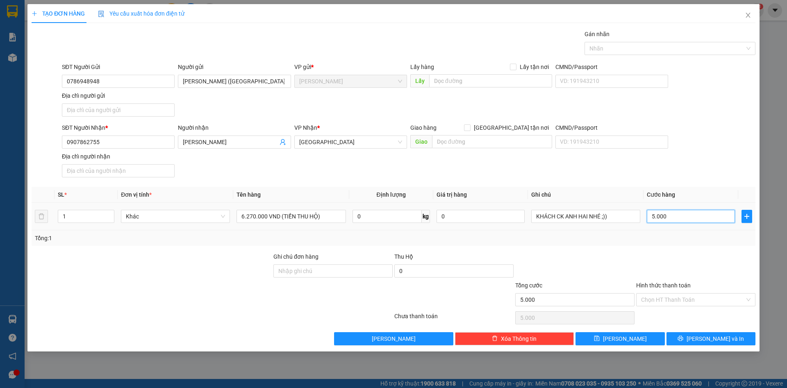
type input "50.000"
click at [718, 166] on div "SĐT Người Nhận * 0907862755 Người nhận NGUYỄN THỊ THANH THÚY VP Nhận * Sài Gòn …" at bounding box center [408, 151] width 697 height 57
click at [702, 340] on button "Lưu và In" at bounding box center [711, 338] width 89 height 13
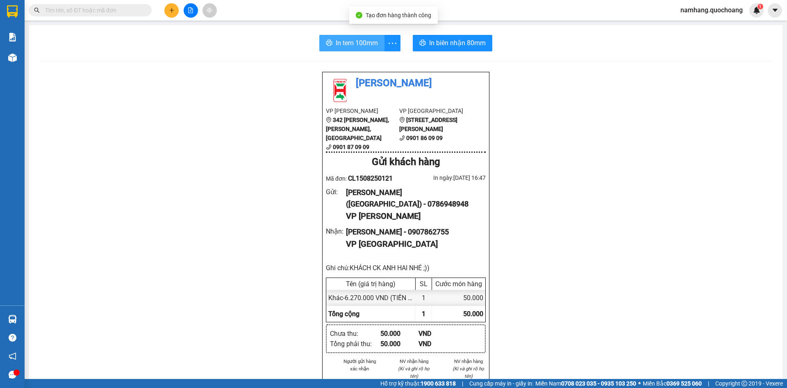
click at [347, 39] on span "In tem 100mm" at bounding box center [357, 43] width 42 height 10
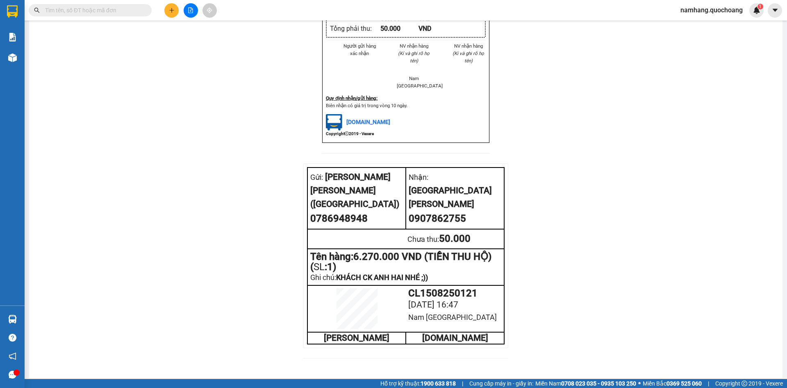
scroll to position [328, 0]
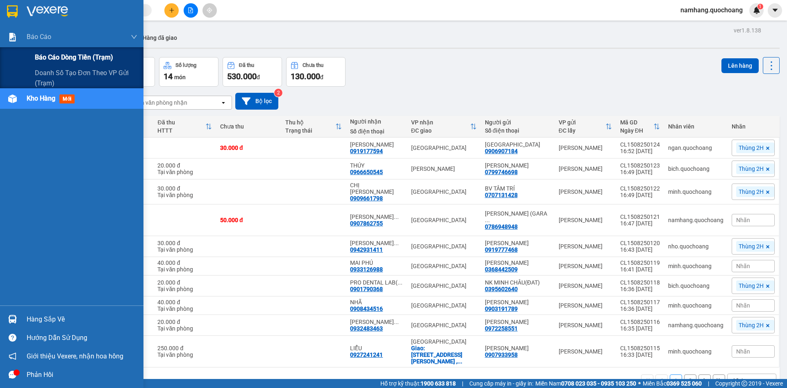
drag, startPoint x: 44, startPoint y: 57, endPoint x: 85, endPoint y: 62, distance: 41.7
click at [47, 58] on span "Báo cáo dòng tiền (trạm)" at bounding box center [74, 57] width 78 height 10
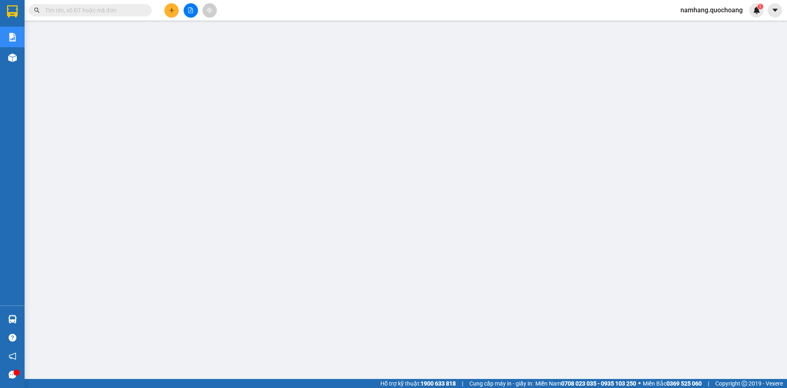
click at [127, 0] on div "Kết quả tìm kiếm ( 0 ) Bộ lọc No Data namhang.quochoang 1" at bounding box center [393, 10] width 787 height 21
click at [128, 11] on input "text" at bounding box center [93, 10] width 97 height 9
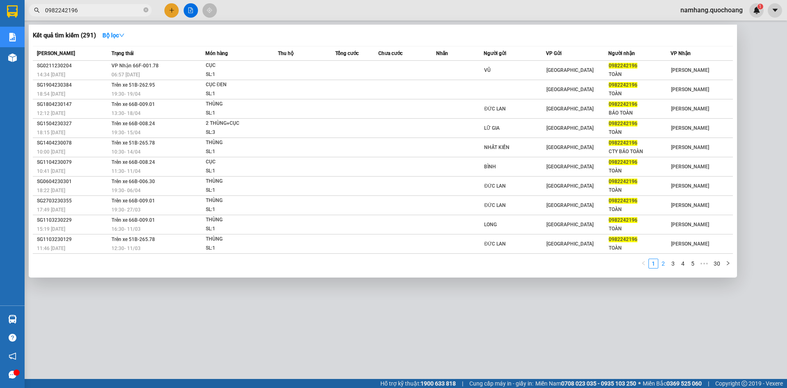
type input "0982242196"
click at [664, 265] on link "2" at bounding box center [663, 263] width 9 height 9
click at [674, 265] on link "3" at bounding box center [673, 263] width 9 height 9
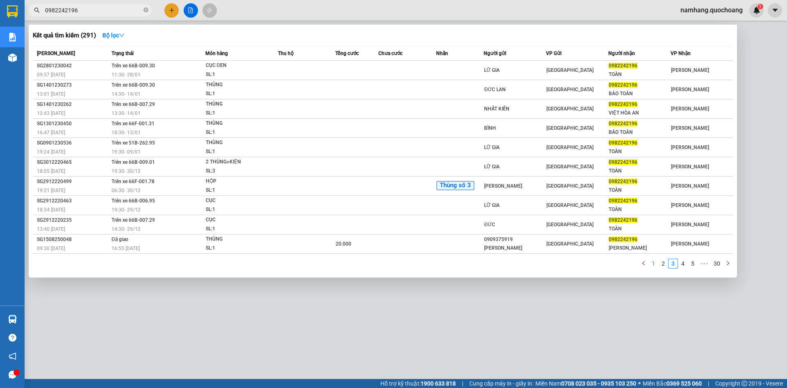
click at [654, 265] on link "1" at bounding box center [653, 263] width 9 height 9
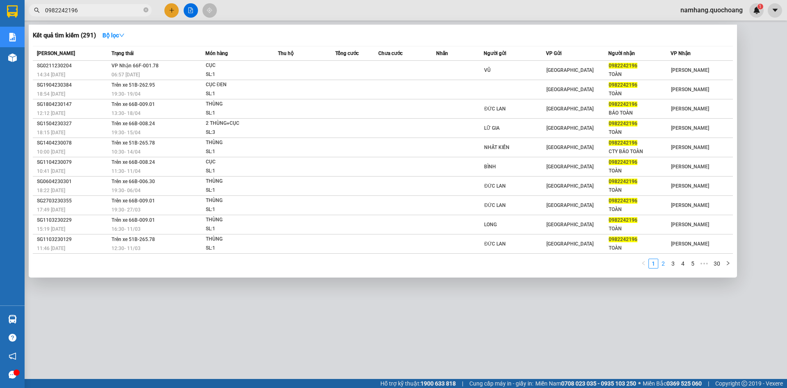
click at [664, 263] on link "2" at bounding box center [663, 263] width 9 height 9
click at [144, 8] on span "0982242196" at bounding box center [90, 10] width 123 height 12
click at [146, 10] on icon "close-circle" at bounding box center [146, 9] width 5 height 5
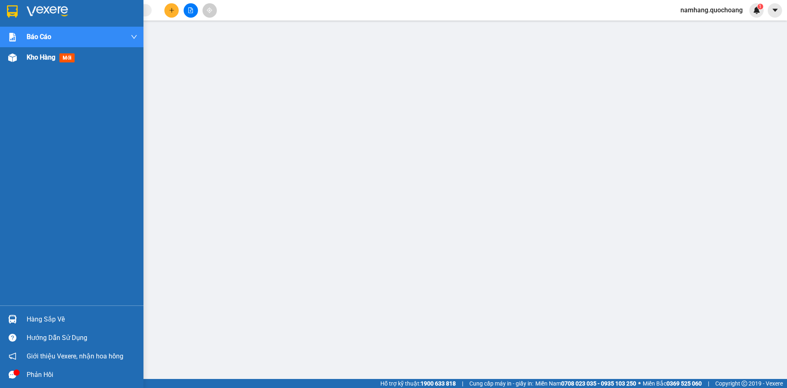
click at [40, 56] on span "Kho hàng" at bounding box center [41, 57] width 29 height 8
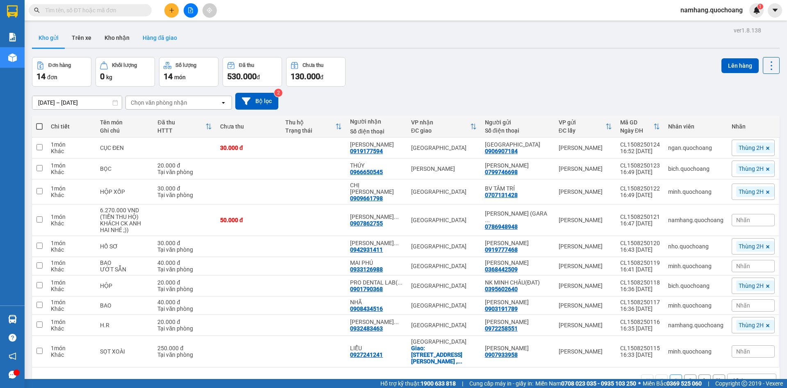
click at [169, 42] on button "Hàng đã giao" at bounding box center [160, 38] width 48 height 20
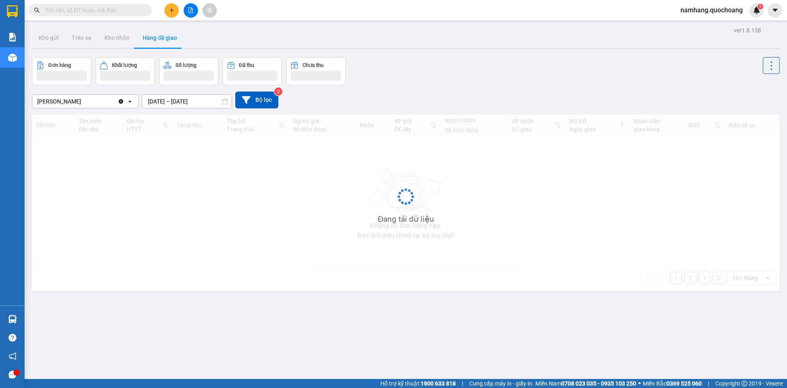
click at [200, 105] on div "ver 1.8.138 Kho gửi Trên xe Kho nhận Hàng đã giao Đơn hàng Khối lượng Số lượng …" at bounding box center [406, 219] width 755 height 388
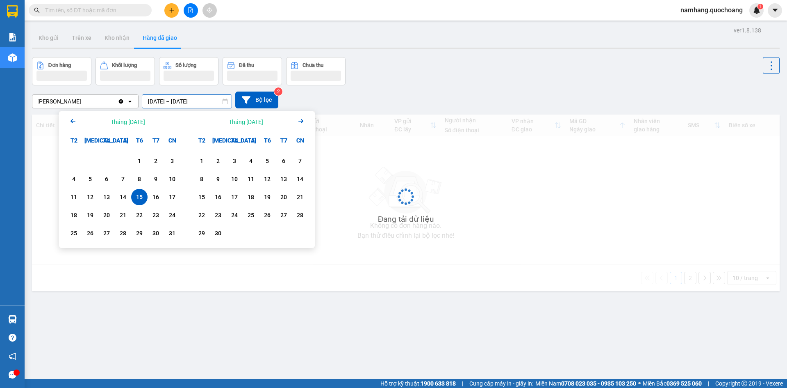
click at [140, 193] on div "15" at bounding box center [139, 197] width 11 height 10
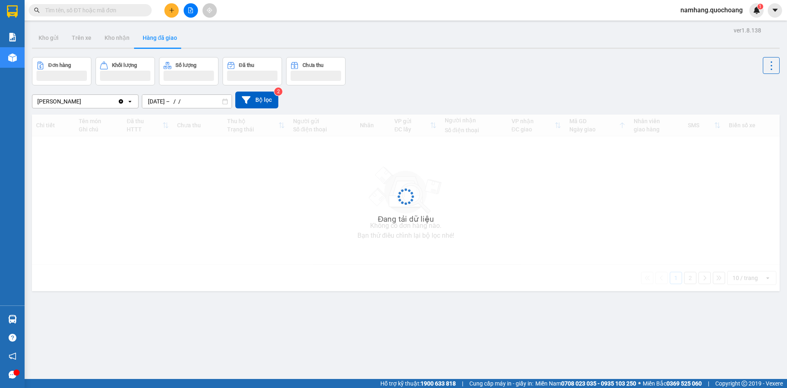
type input "15/08/2025 – 15/08/2025"
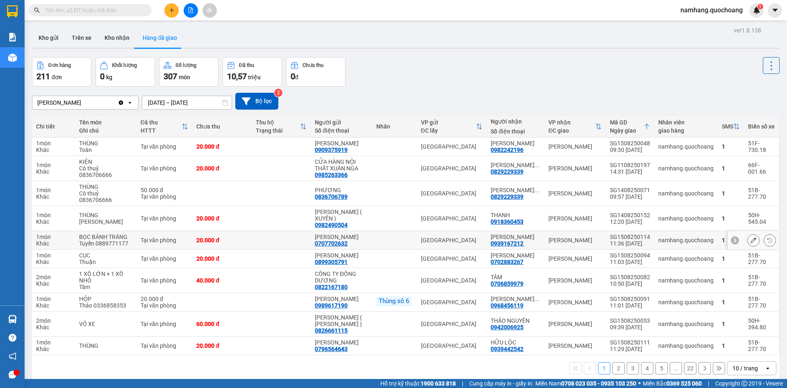
scroll to position [41, 0]
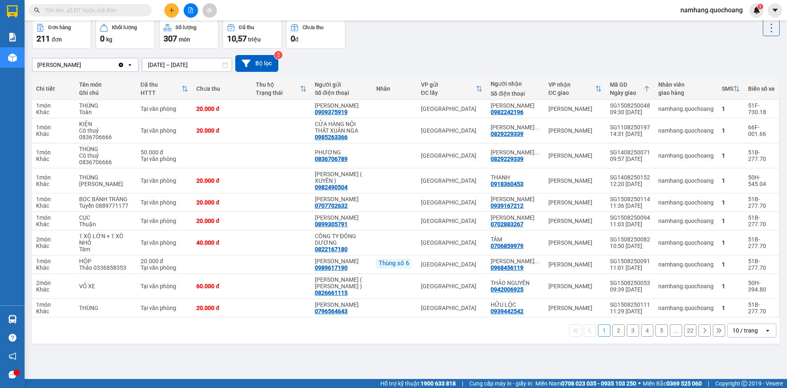
click at [614, 336] on button "2" at bounding box center [619, 330] width 12 height 12
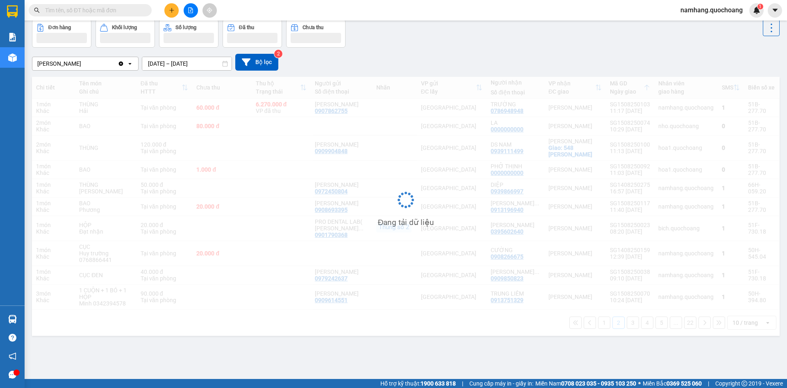
scroll to position [38, 0]
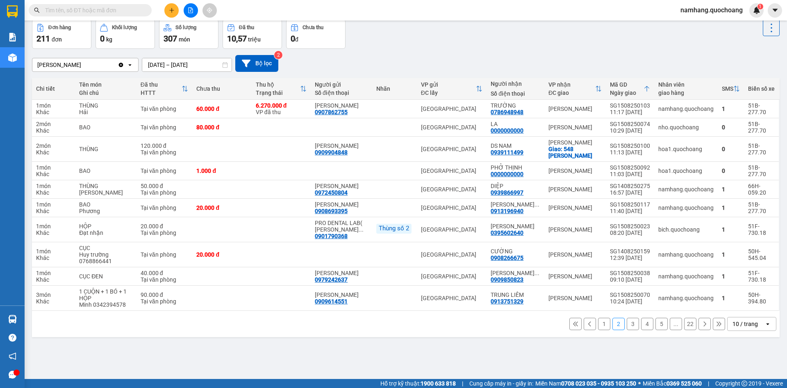
click at [627, 330] on button "3" at bounding box center [633, 323] width 12 height 12
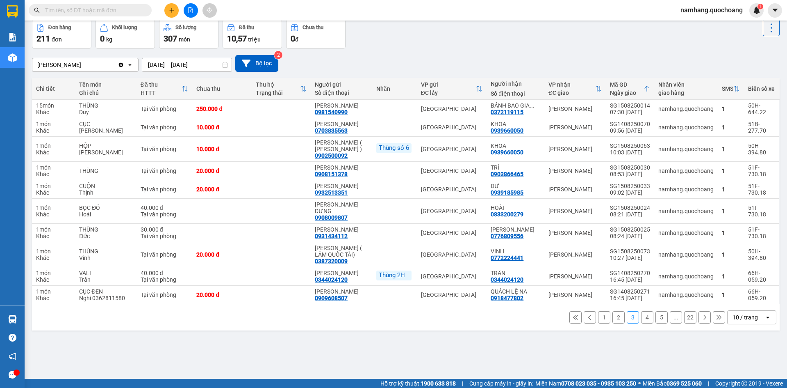
click at [642, 323] on button "4" at bounding box center [647, 317] width 12 height 12
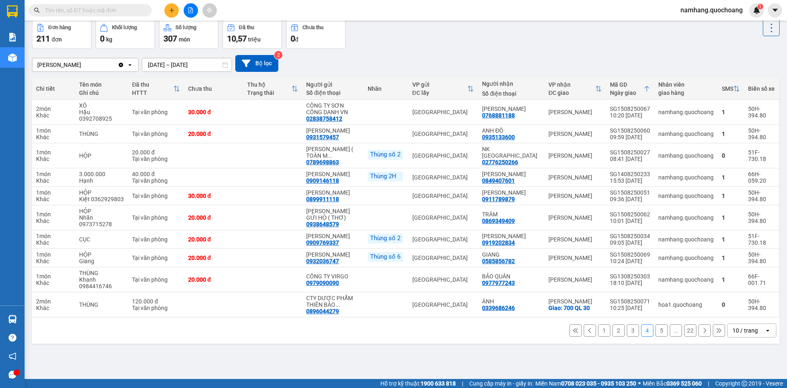
click at [658, 336] on button "5" at bounding box center [662, 330] width 12 height 12
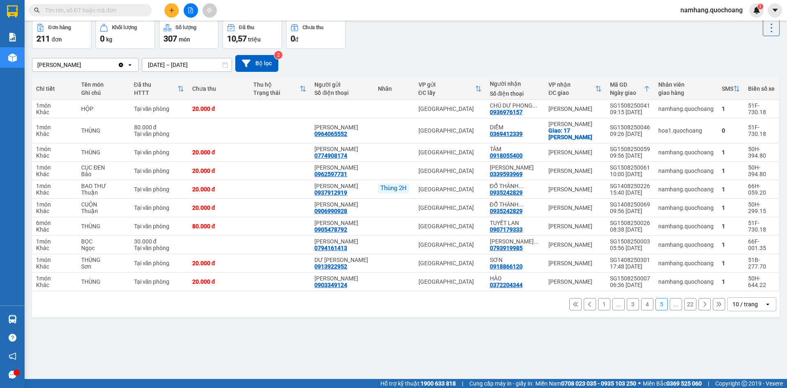
click at [702, 307] on icon at bounding box center [705, 304] width 6 height 6
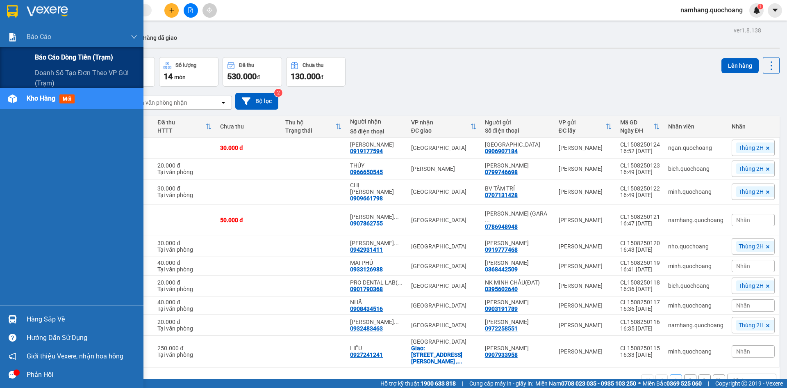
click at [41, 52] on div "Báo cáo dòng tiền (trạm)" at bounding box center [86, 57] width 103 height 21
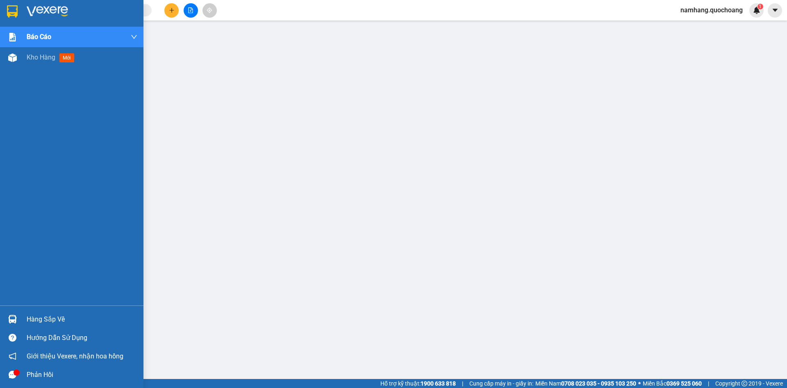
drag, startPoint x: 29, startPoint y: 325, endPoint x: 37, endPoint y: 319, distance: 10.3
click at [30, 325] on div "Hàng sắp về" at bounding box center [82, 319] width 111 height 12
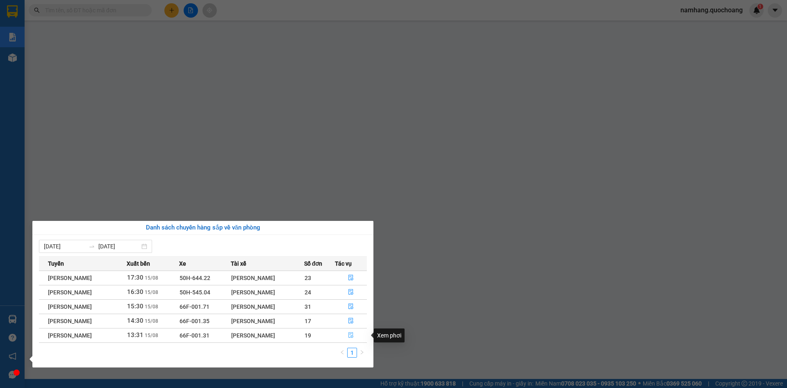
click at [354, 338] on span "file-done" at bounding box center [351, 335] width 6 height 7
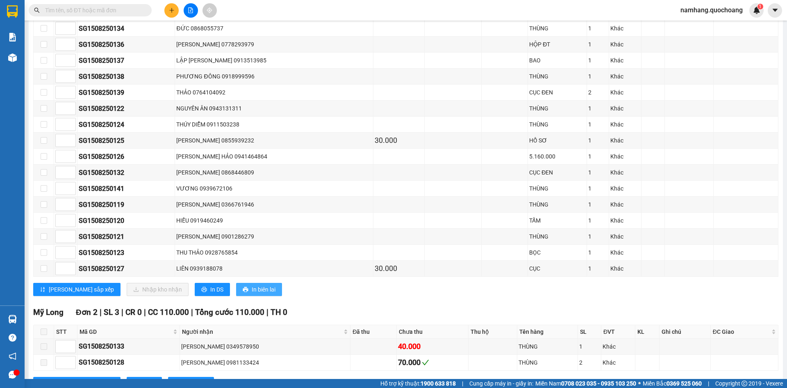
scroll to position [357, 0]
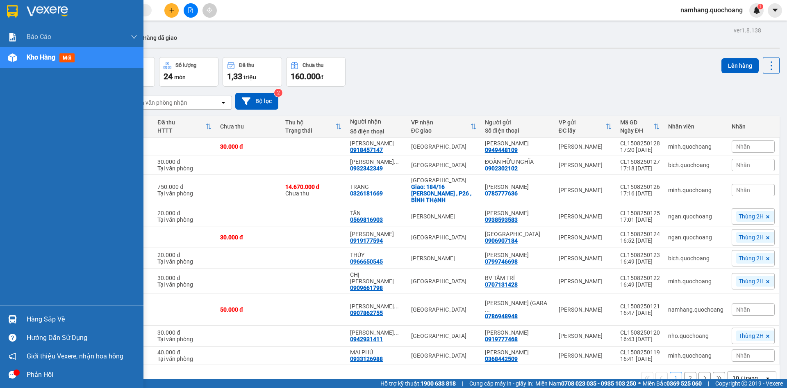
click at [35, 319] on td at bounding box center [39, 310] width 15 height 32
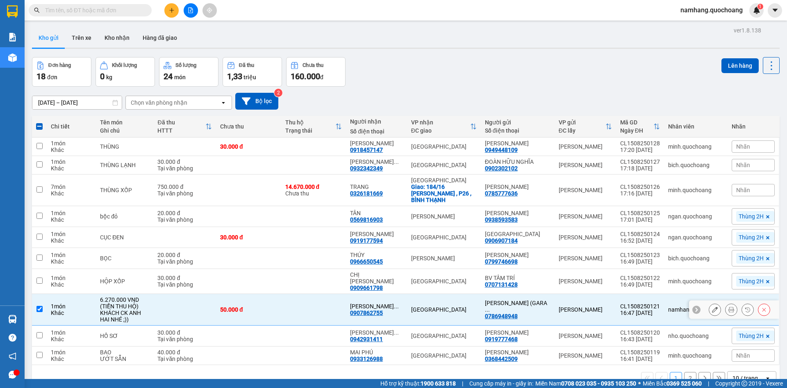
click at [41, 318] on td at bounding box center [39, 310] width 15 height 32
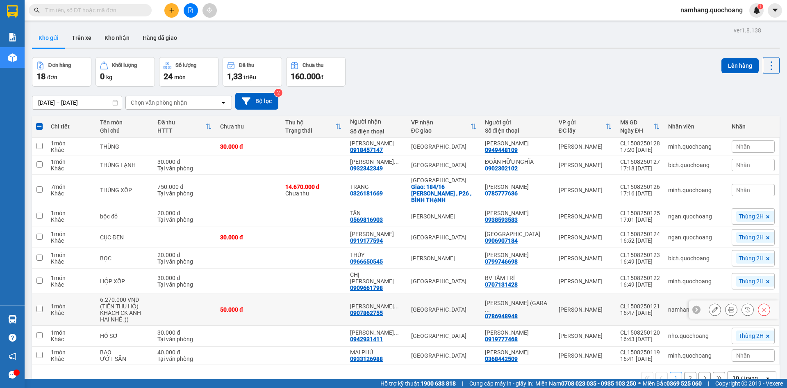
checkbox input "false"
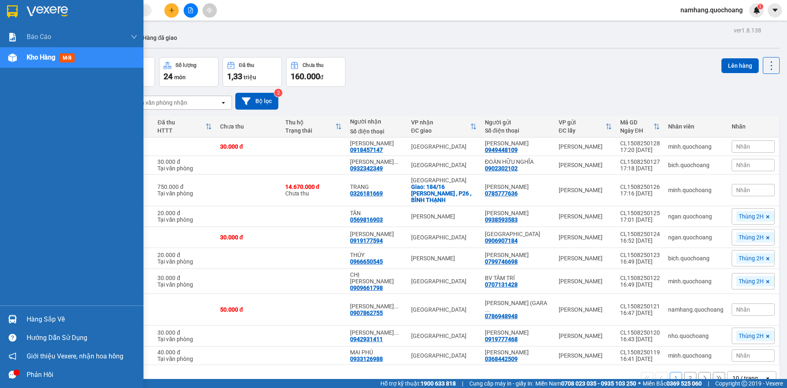
click at [38, 316] on div "Hàng sắp về" at bounding box center [82, 319] width 111 height 12
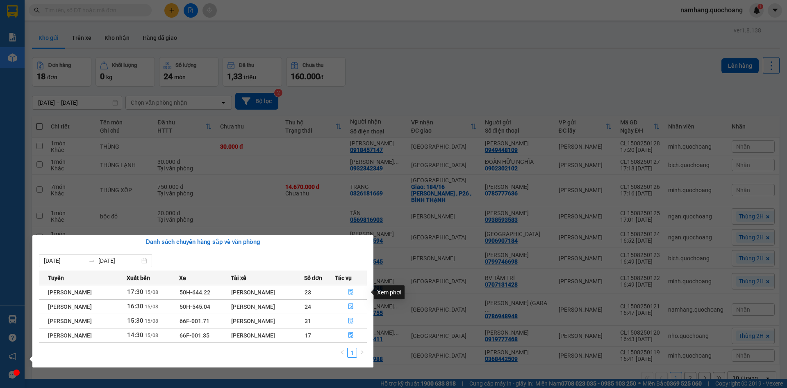
click at [354, 288] on button "button" at bounding box center [351, 291] width 32 height 13
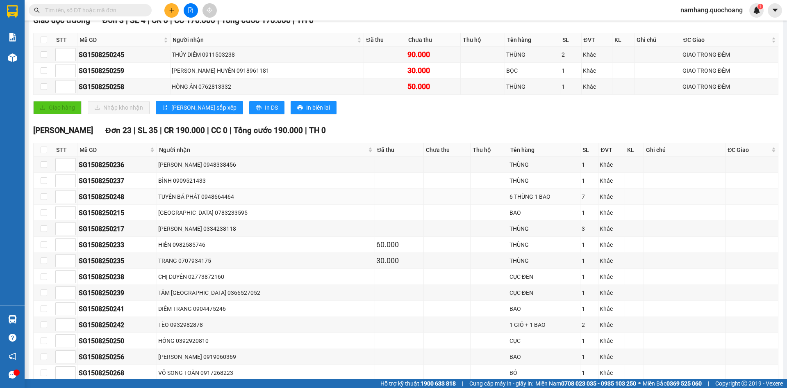
scroll to position [327, 0]
